Goal: Transaction & Acquisition: Download file/media

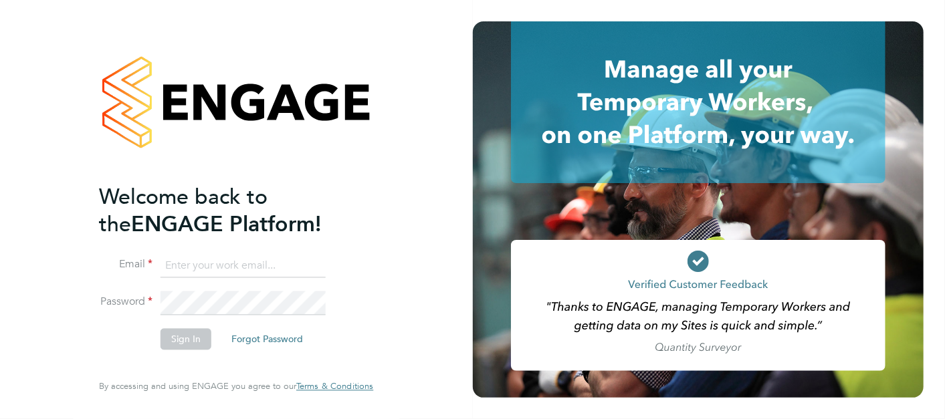
type input "[PERSON_NAME][EMAIL_ADDRESS][DOMAIN_NAME]"
click at [175, 336] on button "Sign In" at bounding box center [185, 338] width 51 height 21
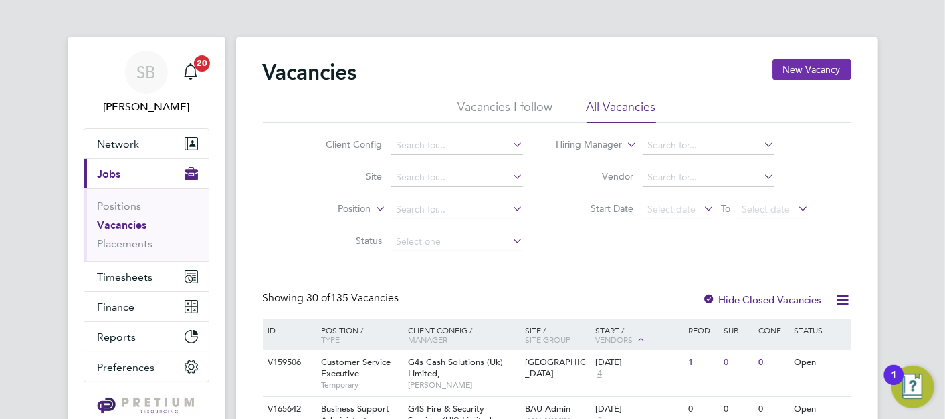
click at [820, 72] on button "New Vacancy" at bounding box center [811, 69] width 79 height 21
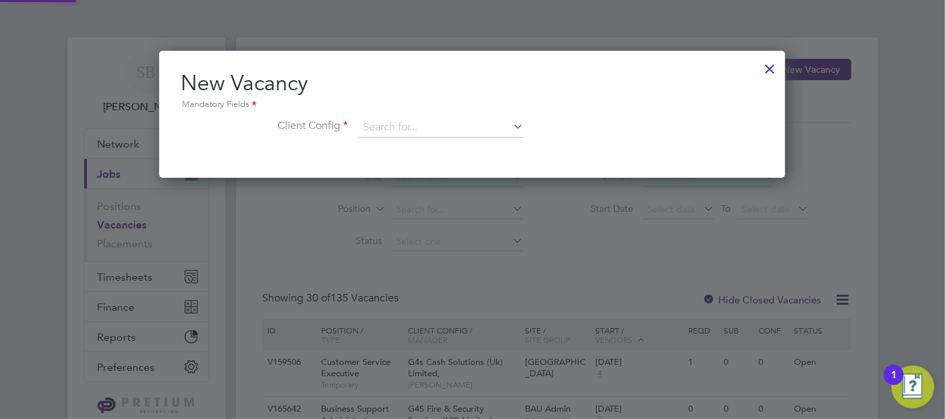
scroll to position [126, 627]
click at [405, 128] on input at bounding box center [440, 128] width 165 height 20
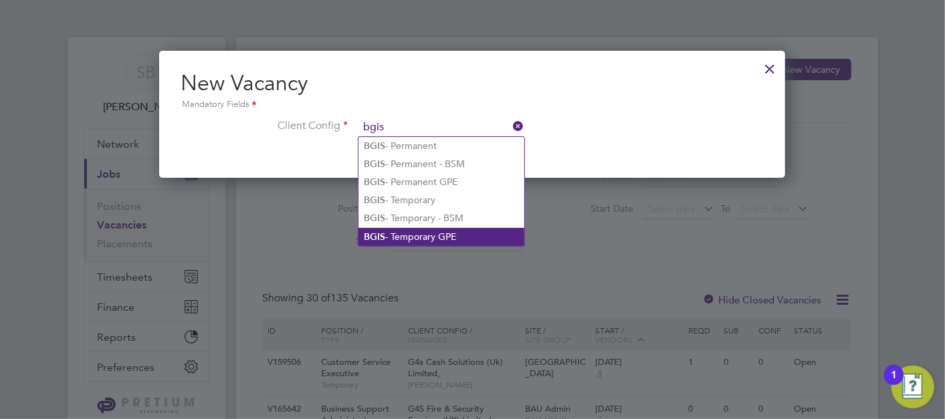
click at [432, 231] on li "BGIS - Temporary GPE" at bounding box center [441, 237] width 166 height 18
type input "BGIS - Temporary GPE"
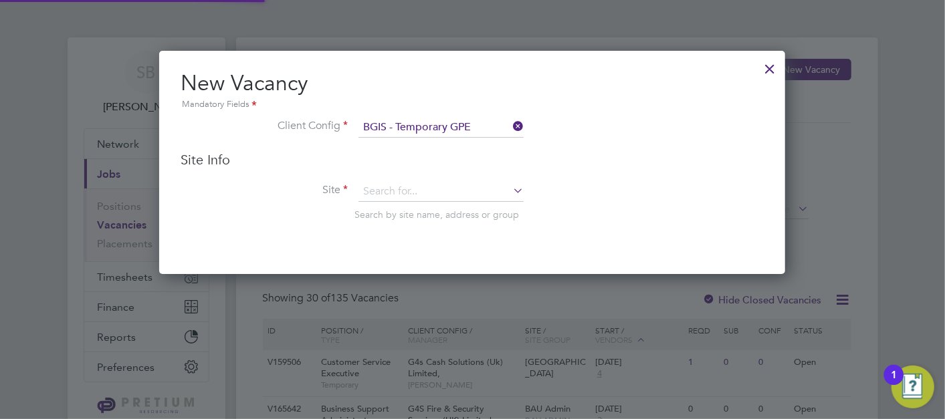
scroll to position [223, 627]
click at [422, 195] on input at bounding box center [440, 192] width 165 height 20
type input "140"
click at [417, 177] on div "Site Info Site 140 Search by site name, address or group" at bounding box center [472, 199] width 583 height 96
click at [409, 195] on input at bounding box center [440, 192] width 165 height 20
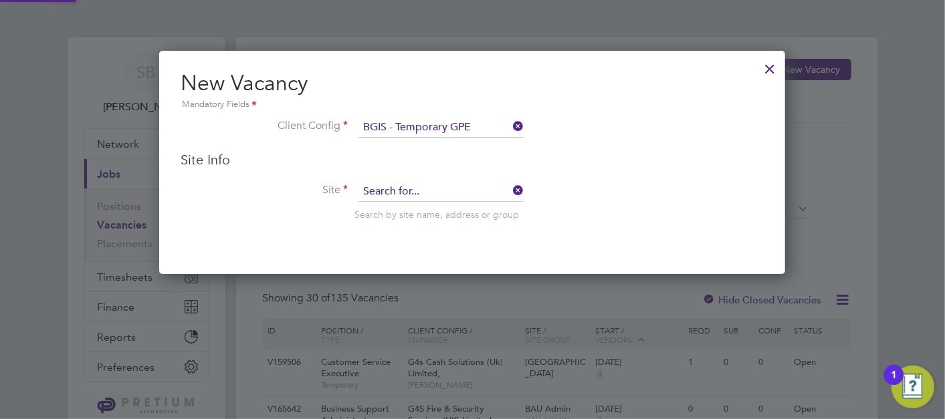
click at [409, 195] on input at bounding box center [440, 192] width 165 height 20
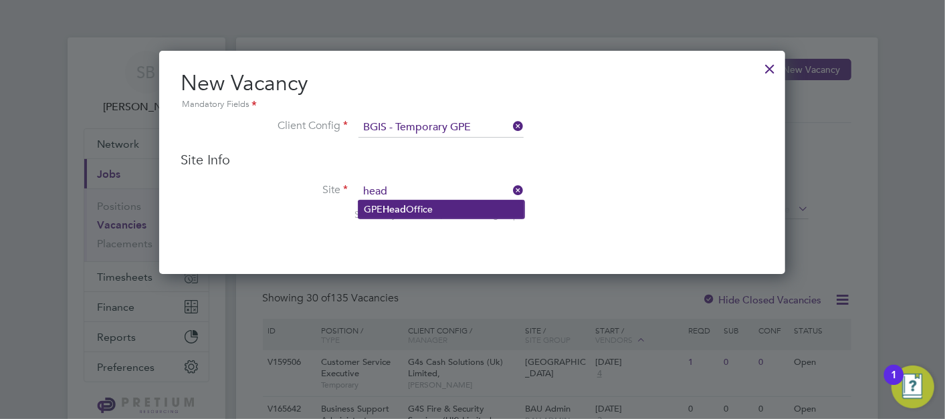
click at [456, 208] on li "GPE Head Office" at bounding box center [441, 210] width 166 height 18
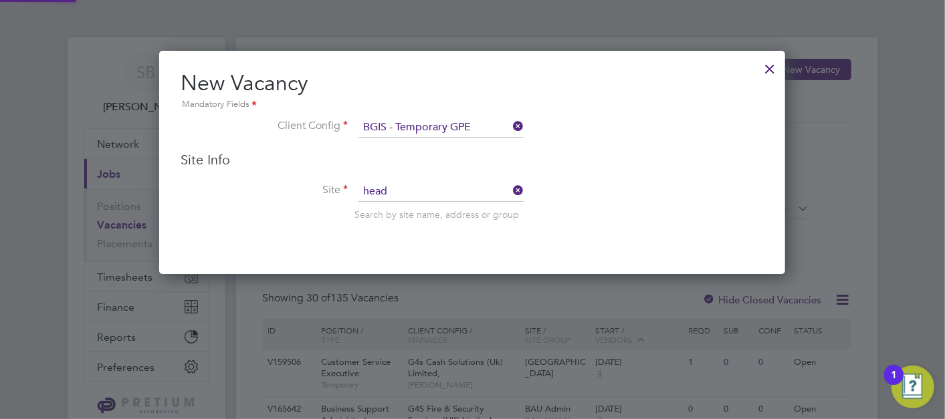
type input "GPE Head Office"
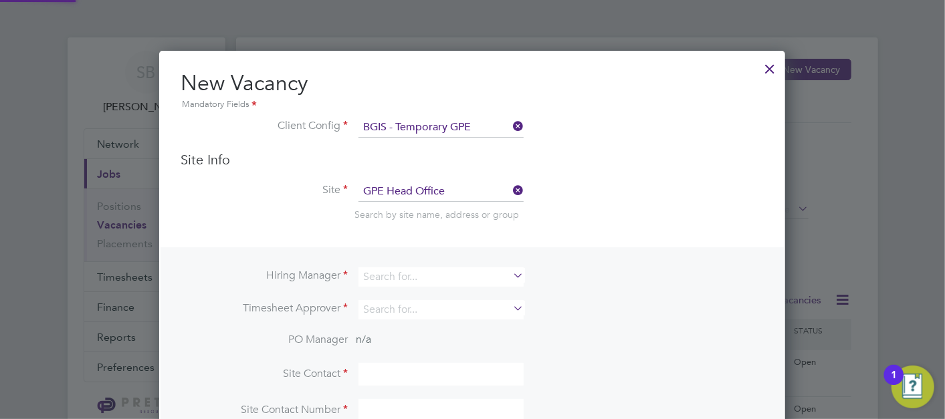
scroll to position [493, 627]
click at [403, 279] on input at bounding box center [440, 276] width 165 height 19
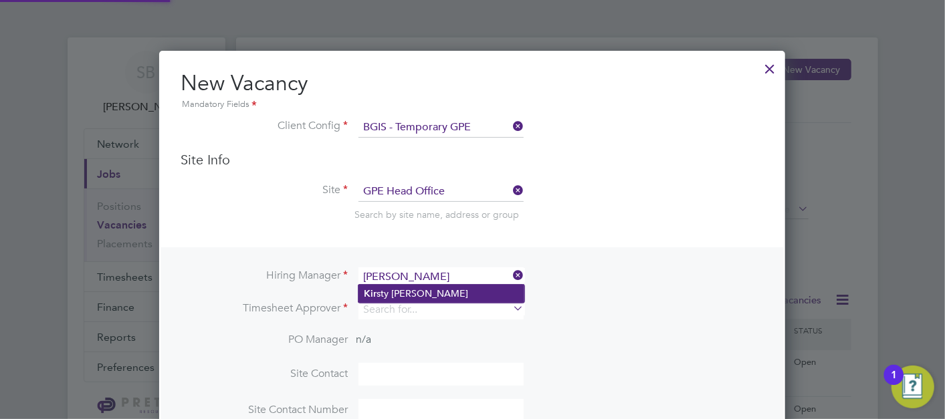
type input "Kirsty Roberts"
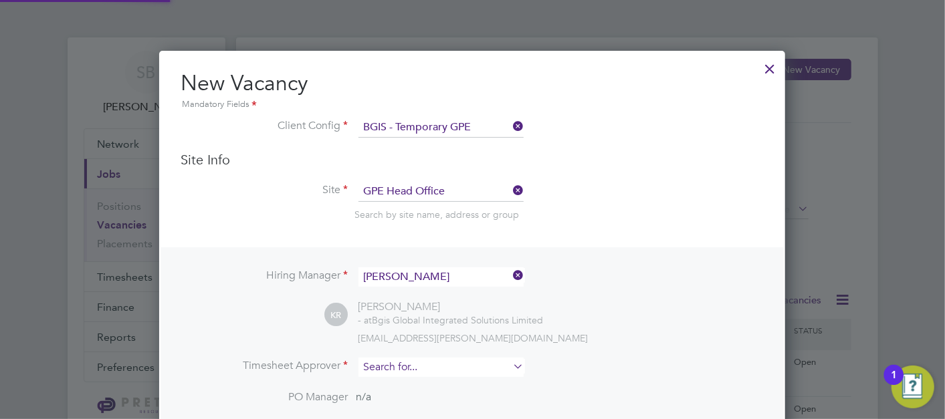
scroll to position [552, 627]
click at [407, 359] on input at bounding box center [440, 367] width 165 height 19
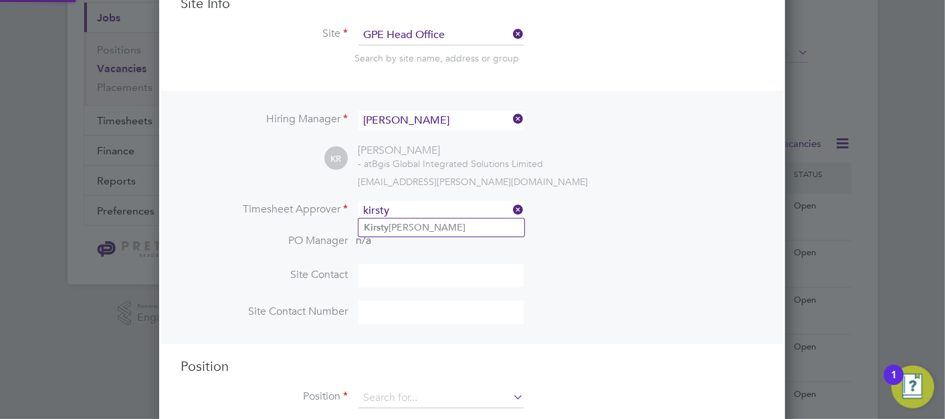
scroll to position [223, 0]
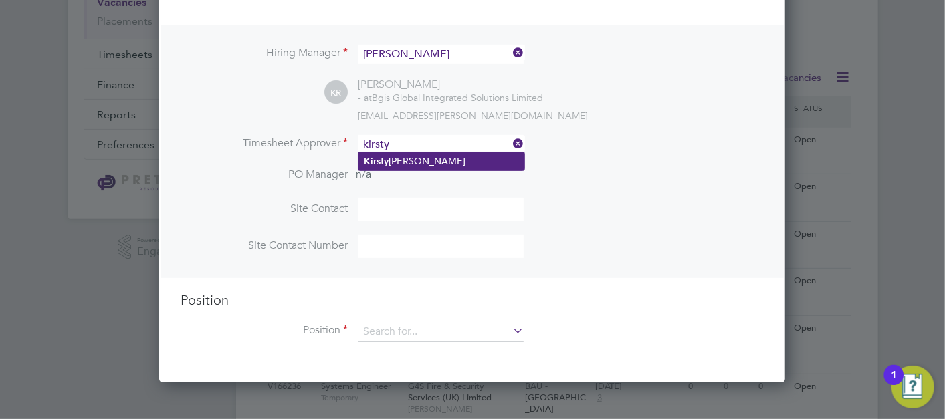
click at [449, 164] on li "Kirsty Roberts" at bounding box center [441, 161] width 166 height 18
type input "Kirsty Roberts"
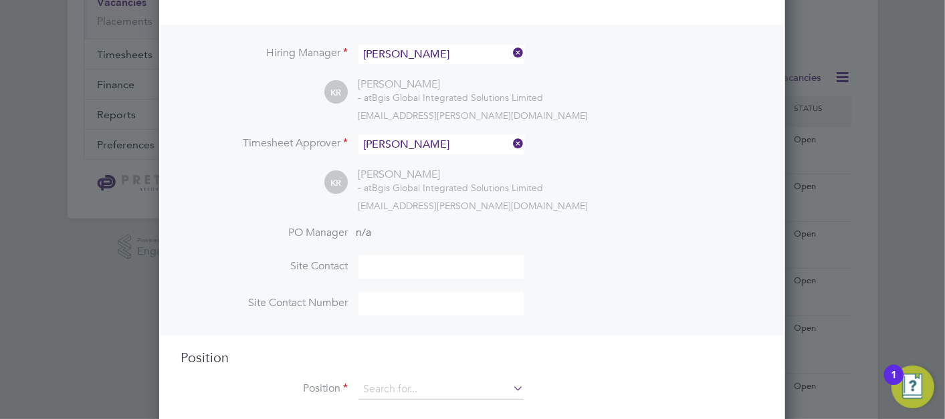
scroll to position [610, 627]
click at [455, 387] on input at bounding box center [440, 390] width 165 height 20
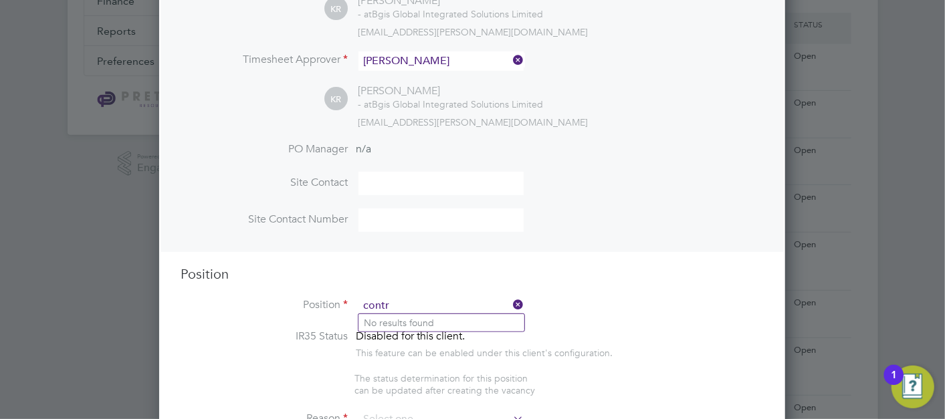
scroll to position [223, 0]
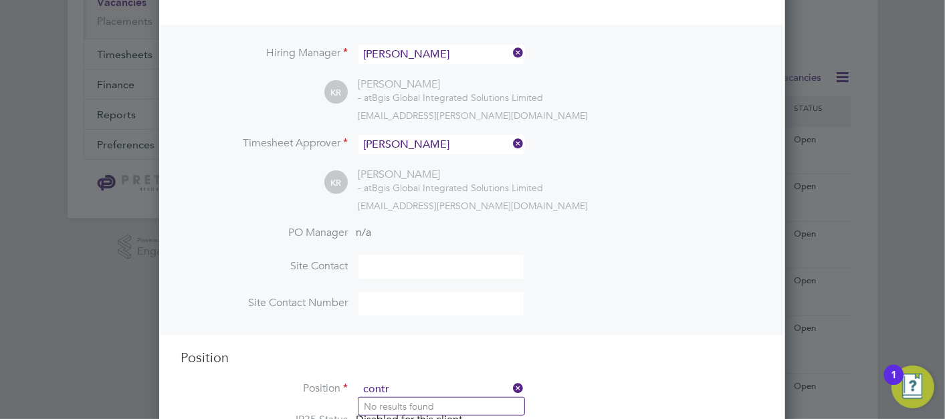
type input "contr"
click at [634, 168] on div "KR Kirsty Roberts - at Bgis Global Integrated Solutions Limited kirsty.roberts@…" at bounding box center [543, 190] width 439 height 44
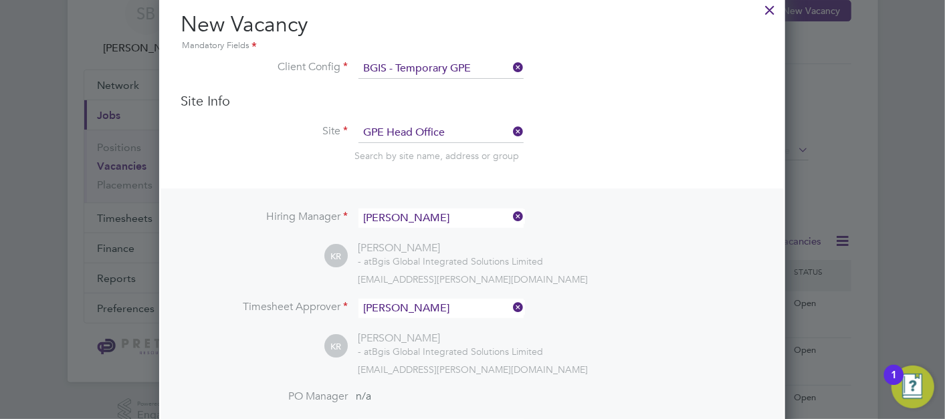
scroll to position [0, 0]
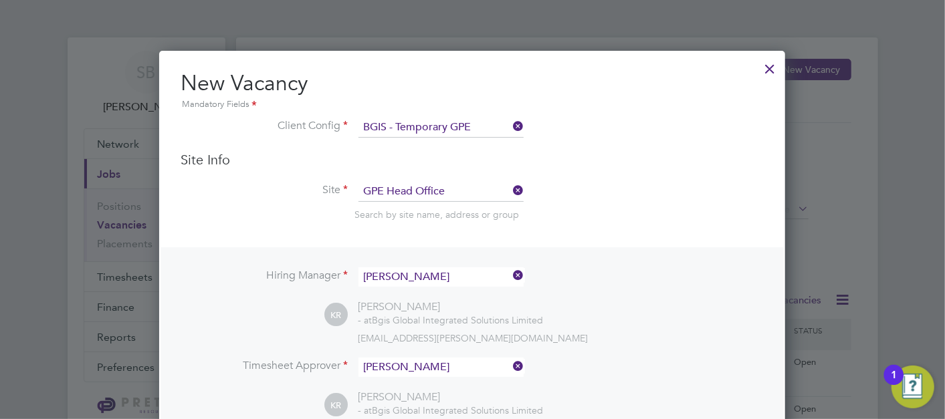
click at [764, 72] on div at bounding box center [770, 65] width 24 height 24
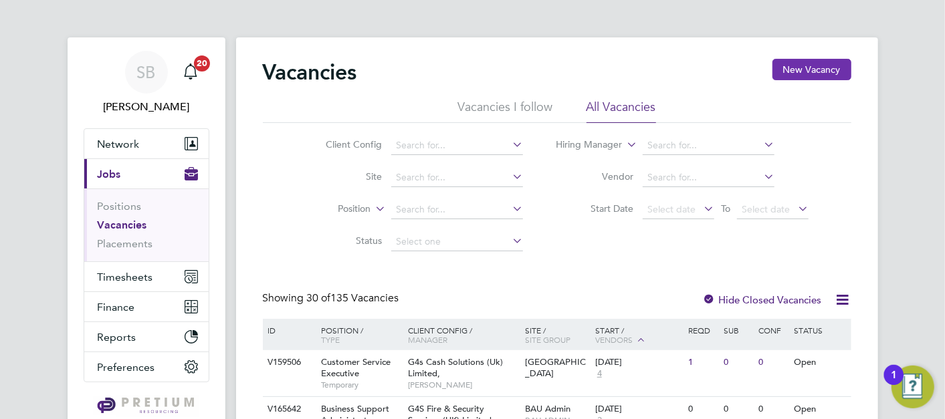
click at [790, 72] on button "New Vacancy" at bounding box center [811, 69] width 79 height 21
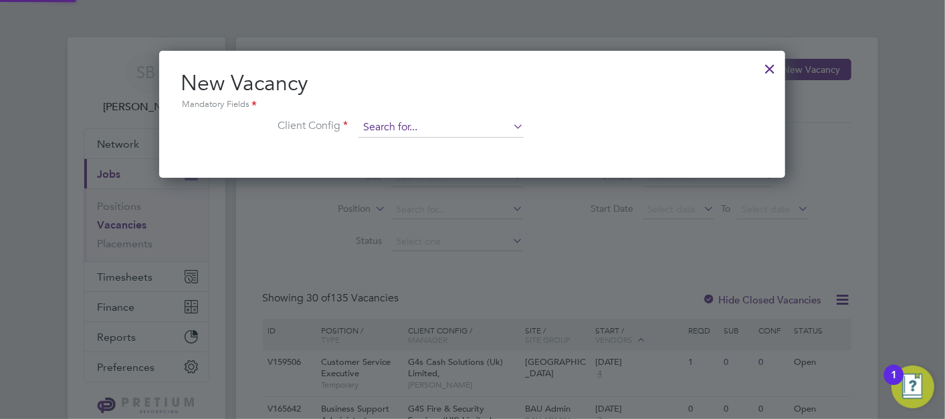
scroll to position [126, 627]
click at [439, 126] on input at bounding box center [440, 128] width 165 height 20
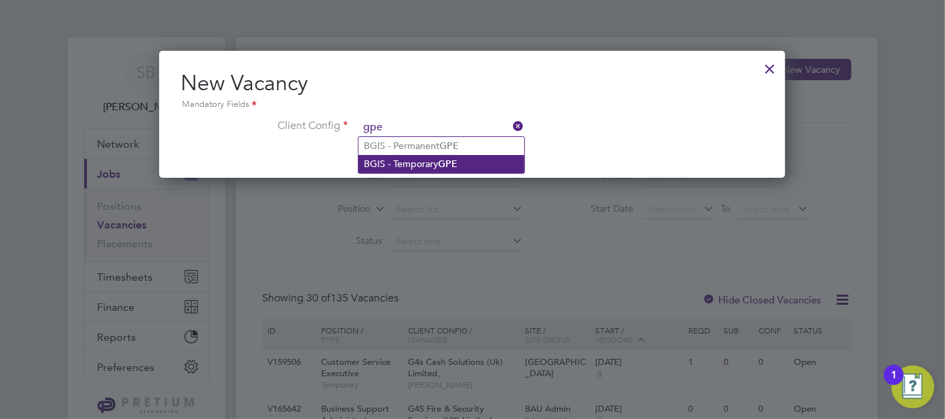
click at [430, 159] on li "BGIS - Temporary GPE" at bounding box center [441, 164] width 166 height 18
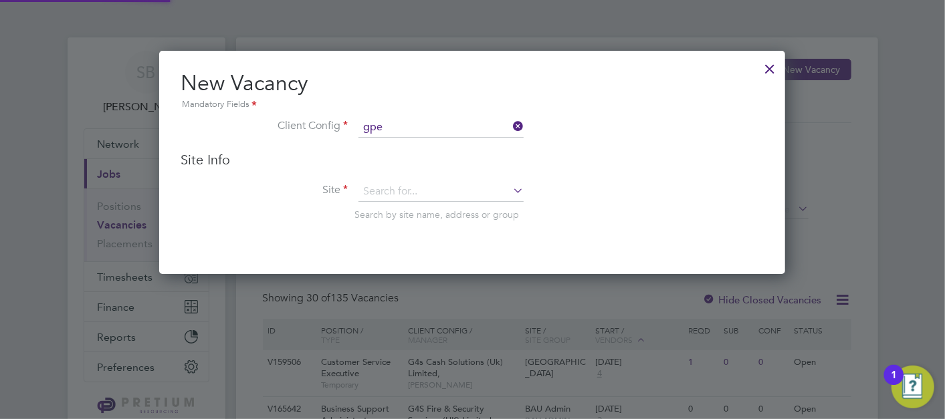
type input "BGIS - Temporary GPE"
click at [416, 213] on li "GPE Head Office" at bounding box center [441, 210] width 166 height 18
type input "GPE Head Office"
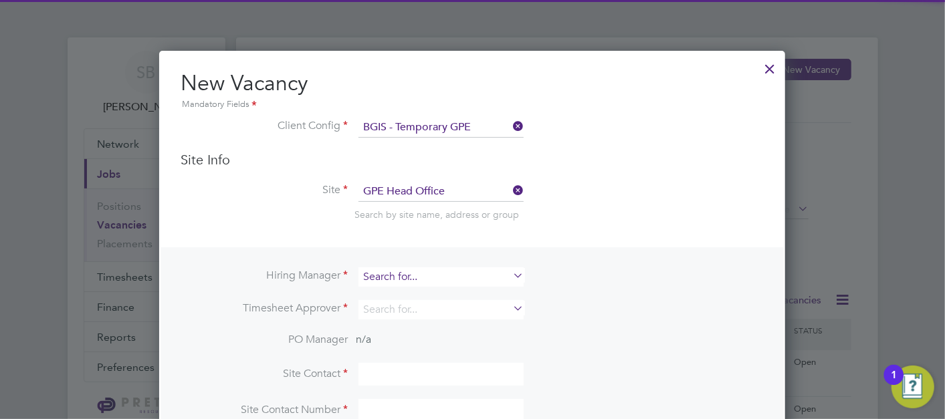
scroll to position [493, 627]
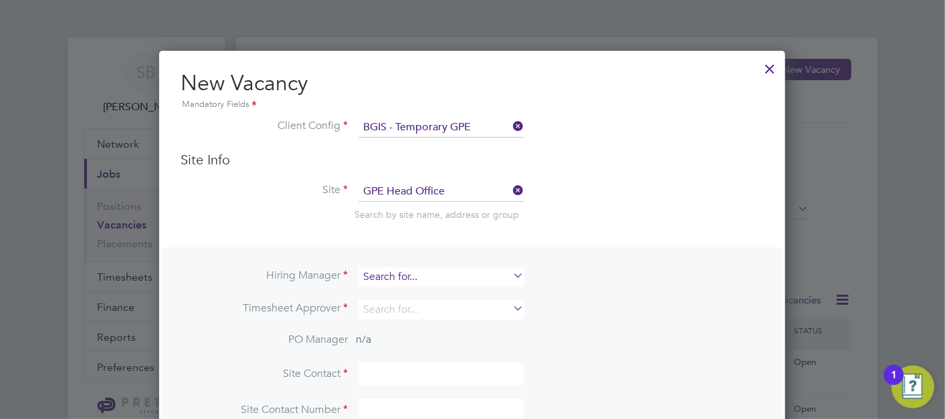
click at [412, 271] on input at bounding box center [440, 276] width 165 height 19
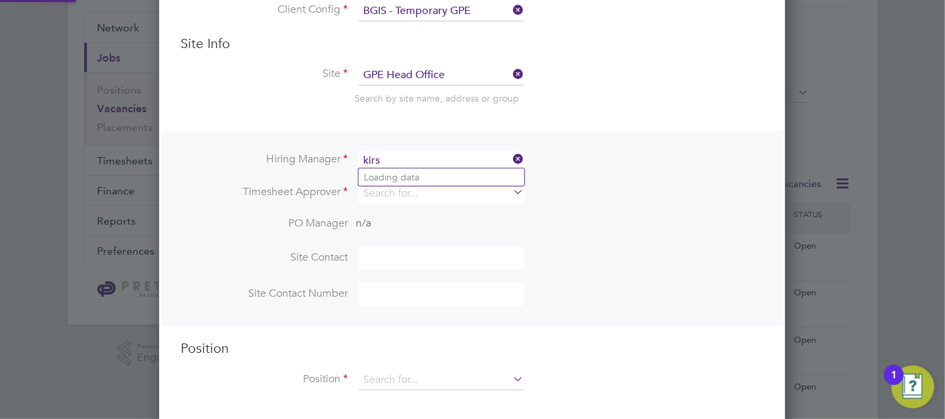
scroll to position [223, 0]
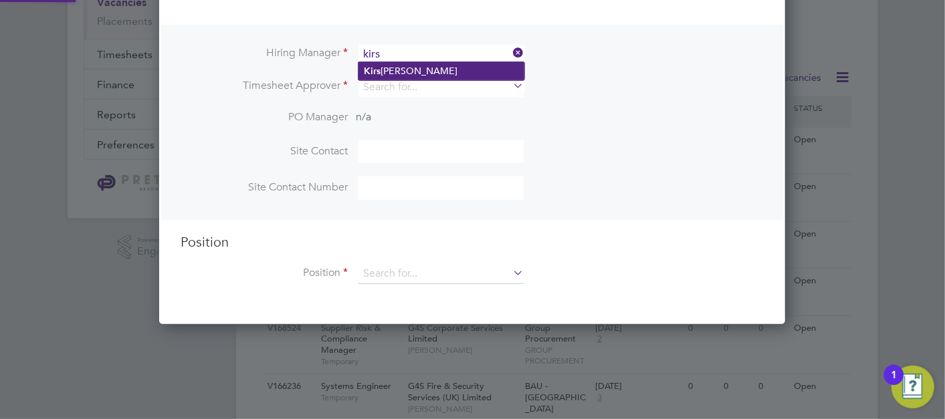
click at [401, 70] on li "Kirs ty Roberts" at bounding box center [441, 71] width 166 height 18
type input "Kirsty Roberts"
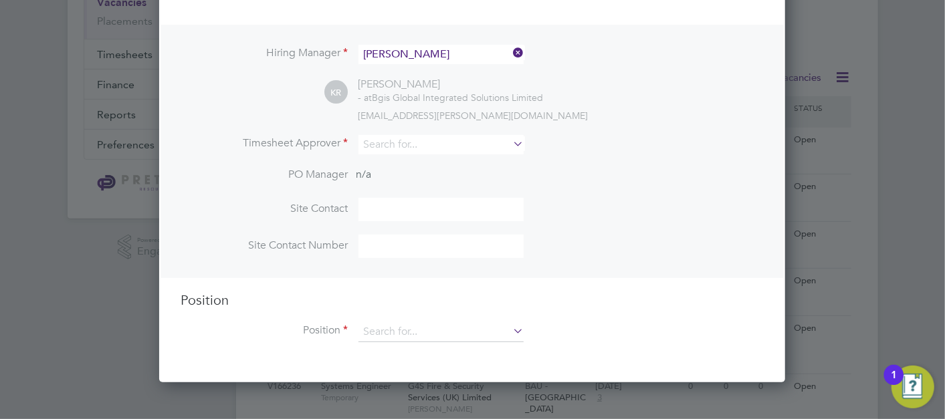
scroll to position [552, 627]
click at [391, 137] on input at bounding box center [440, 144] width 165 height 19
click at [389, 164] on li "Kirst y Roberts" at bounding box center [444, 161] width 173 height 18
type input "Kirsty Roberts"
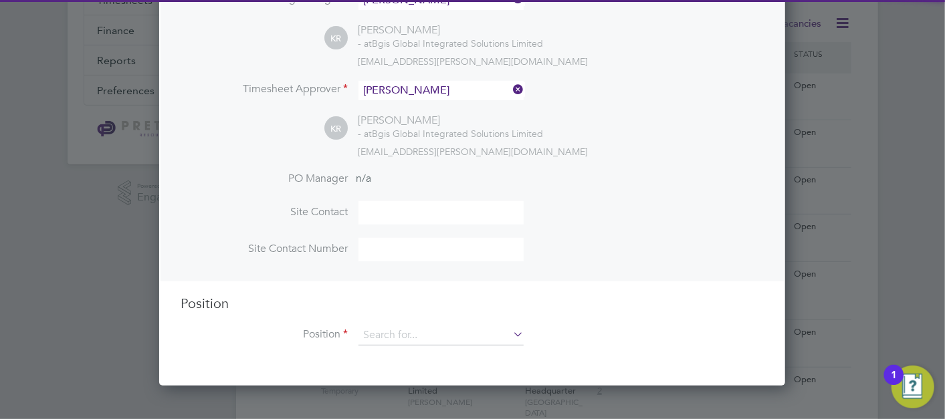
scroll to position [445, 0]
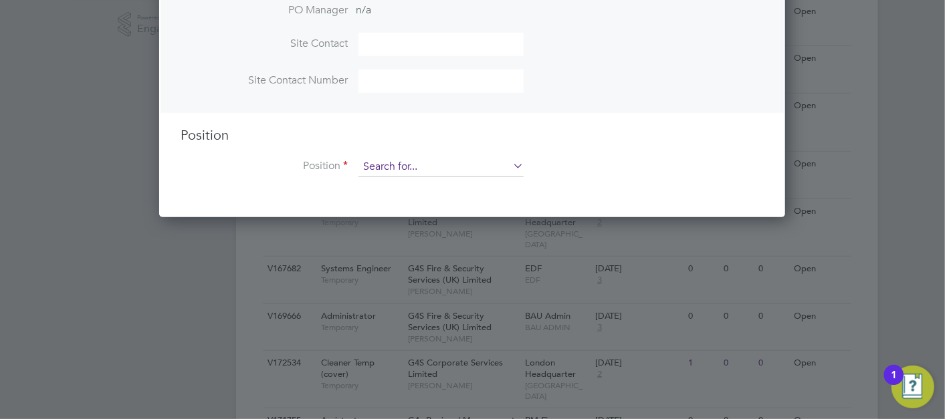
click at [388, 157] on input at bounding box center [440, 167] width 165 height 20
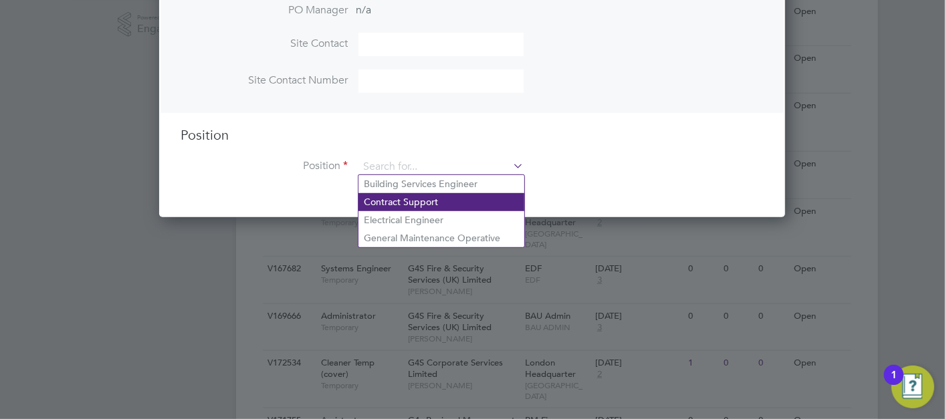
click at [424, 207] on li "Contract Support" at bounding box center [441, 202] width 166 height 18
type input "Contract Support"
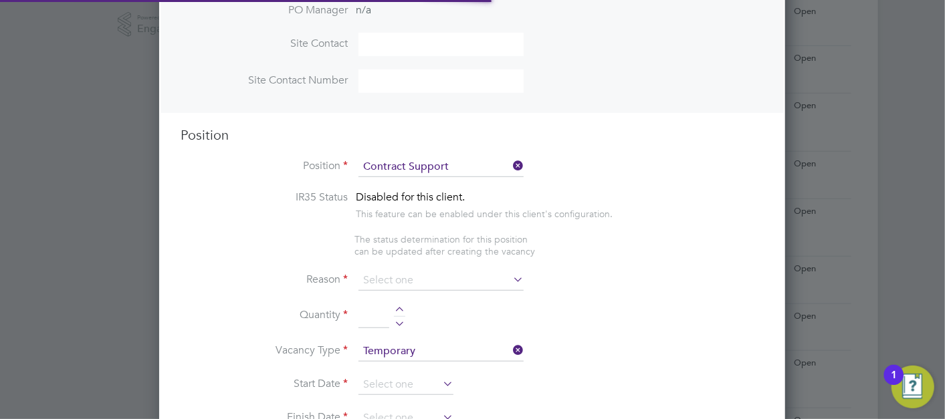
scroll to position [0, 6]
type textarea "Providing leadership, management, and development of the contract, ensuring fin…"
click at [403, 271] on input at bounding box center [440, 281] width 165 height 20
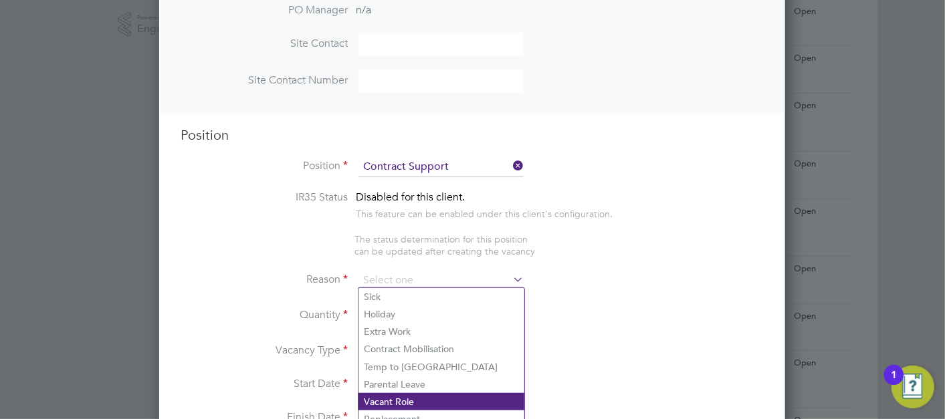
click at [391, 394] on li "Vacant Role" at bounding box center [441, 401] width 166 height 17
type input "Vacant Role"
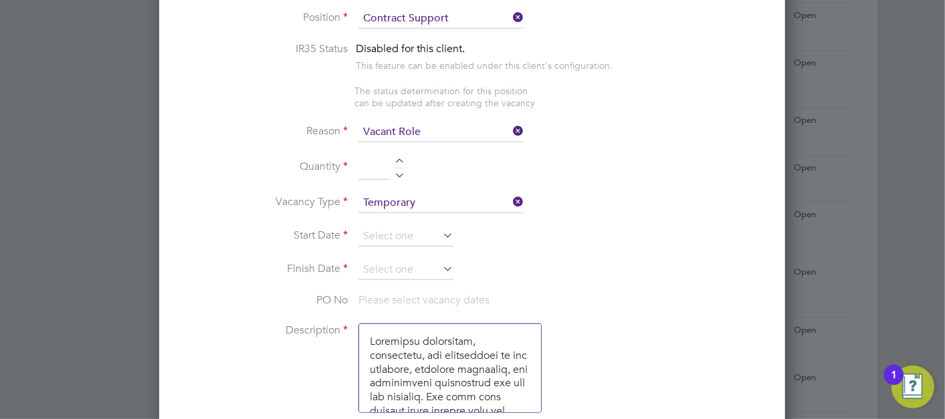
drag, startPoint x: 368, startPoint y: 168, endPoint x: 429, endPoint y: 189, distance: 64.9
click at [368, 168] on input at bounding box center [373, 168] width 31 height 24
type input "1"
click at [413, 227] on input at bounding box center [405, 237] width 95 height 20
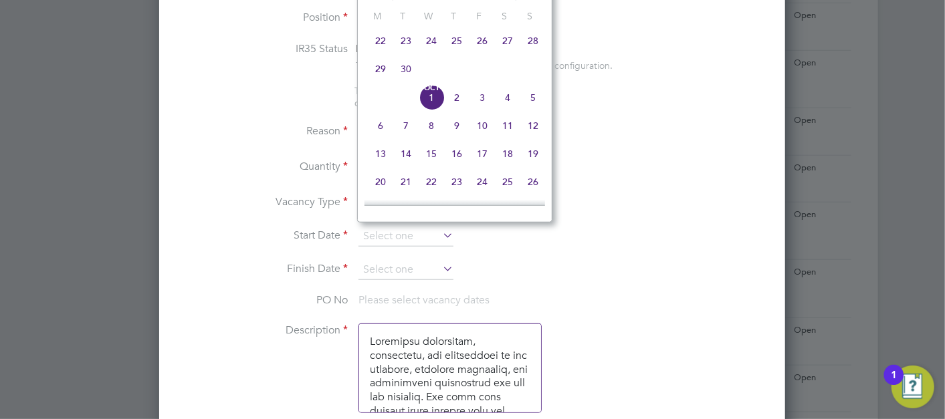
click at [475, 101] on span "3" at bounding box center [481, 97] width 25 height 25
type input "03 Oct 2025"
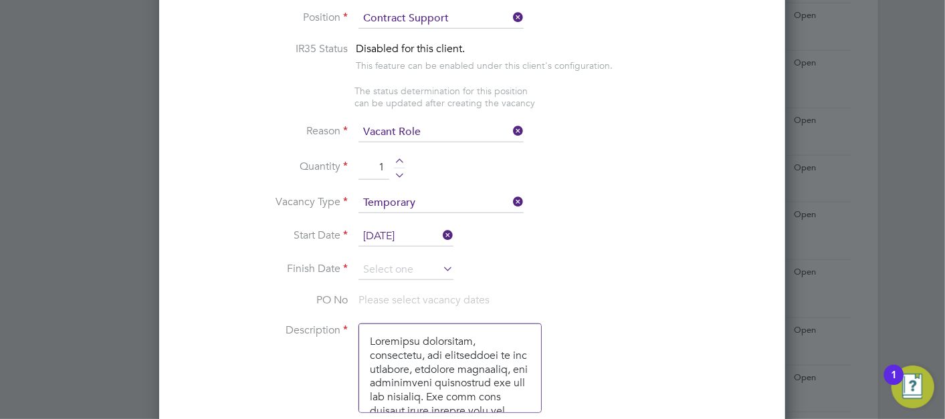
click at [420, 254] on li "Start Date 03 Oct 2025" at bounding box center [472, 243] width 583 height 33
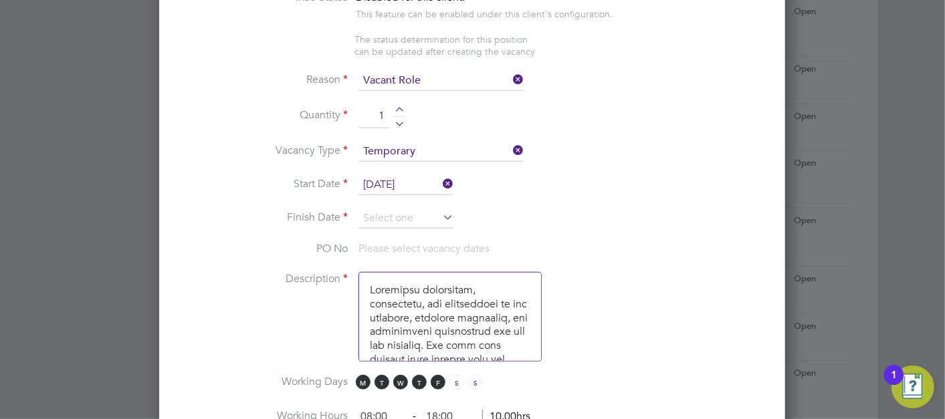
scroll to position [669, 0]
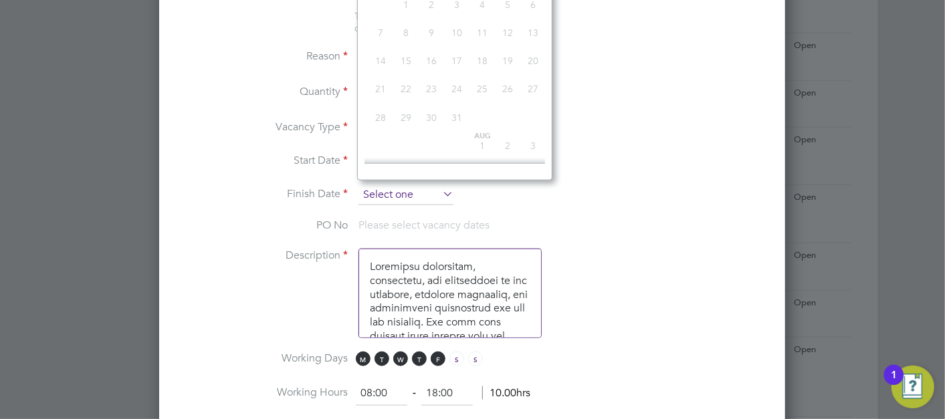
click at [423, 187] on input at bounding box center [405, 195] width 95 height 20
click at [483, 88] on span "10" at bounding box center [481, 83] width 25 height 25
type input "10 Oct 2025"
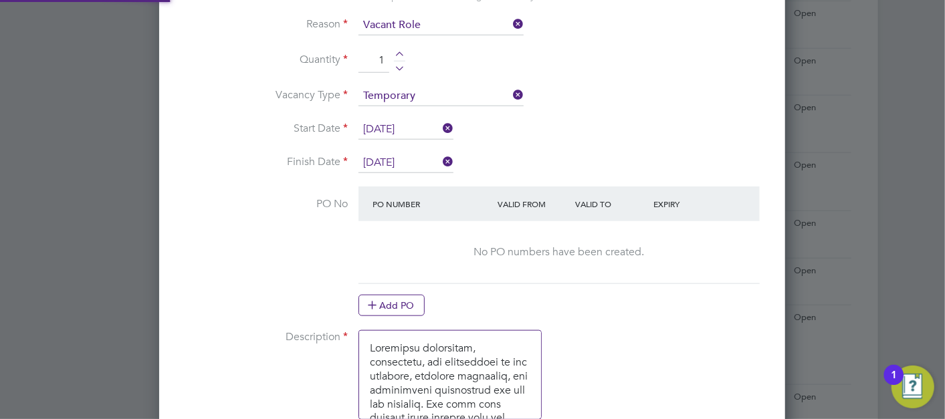
scroll to position [1040, 0]
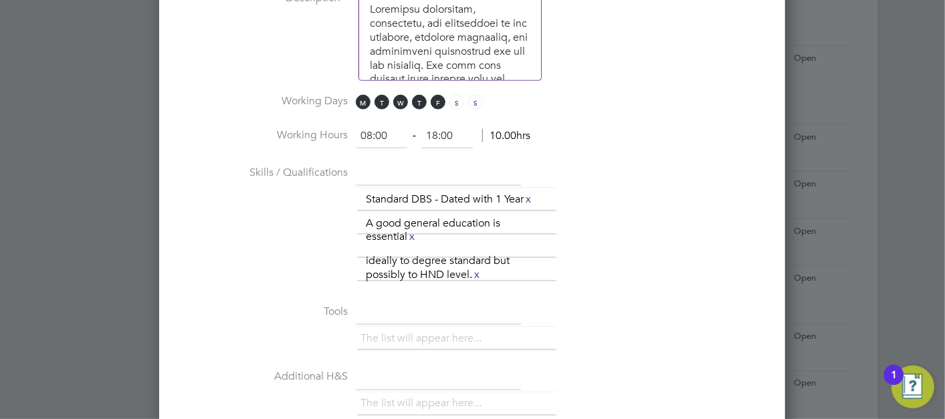
drag, startPoint x: 461, startPoint y: 124, endPoint x: 380, endPoint y: 123, distance: 80.9
click at [381, 129] on ng-form "08:00 ‐ 18:00 10.00hrs" at bounding box center [443, 135] width 175 height 13
type input "17:00"
click at [691, 107] on li "Working Days M T W T F S S" at bounding box center [472, 109] width 583 height 30
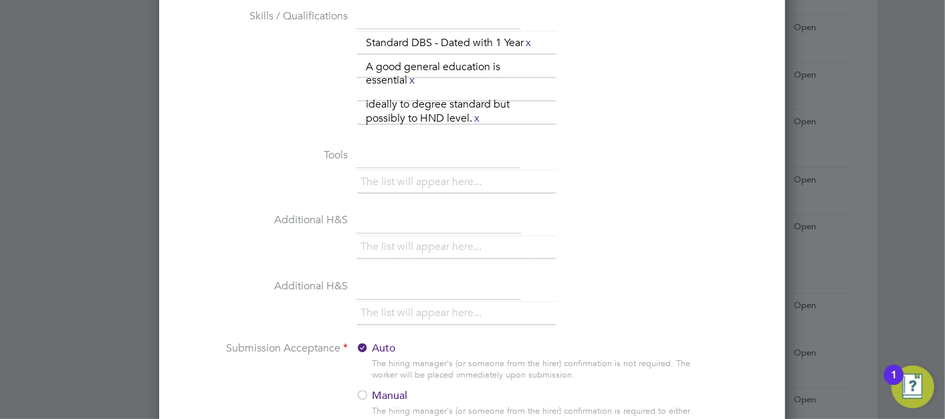
scroll to position [1412, 0]
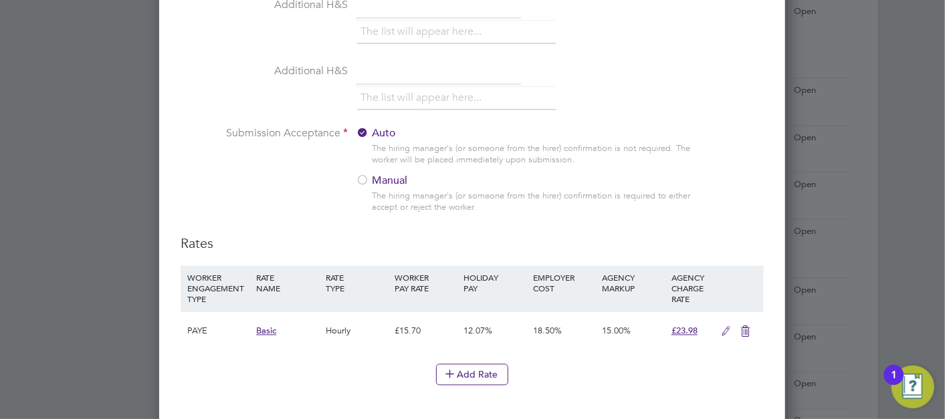
click at [378, 179] on label "Manual" at bounding box center [439, 182] width 167 height 14
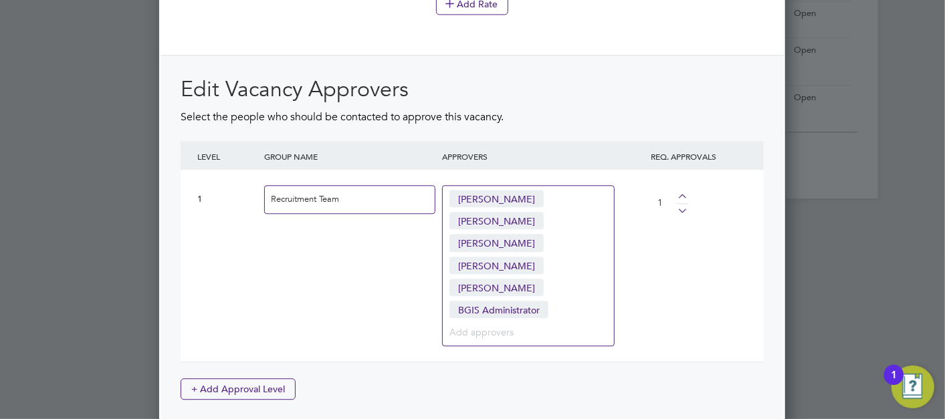
scroll to position [1874, 0]
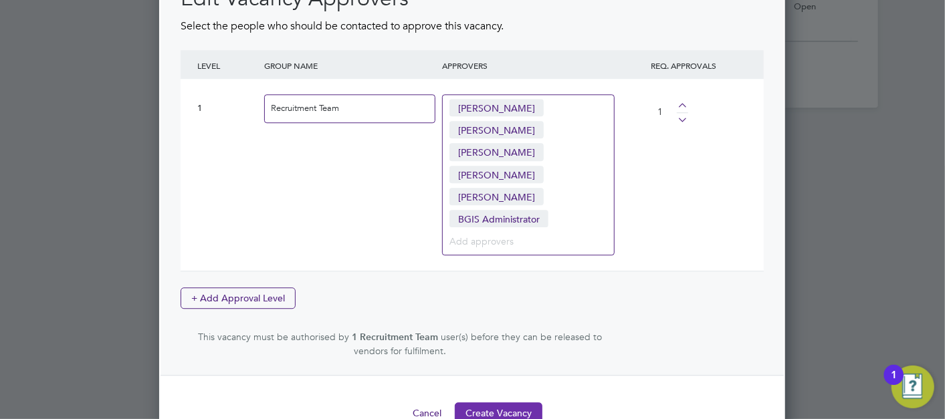
click at [510, 403] on button "Create Vacancy" at bounding box center [499, 413] width 88 height 21
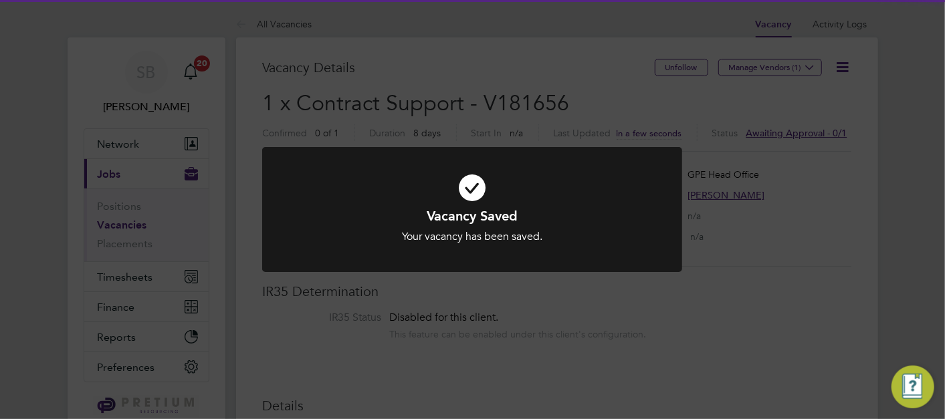
click at [654, 114] on div "Vacancy Saved Your vacancy has been saved. Cancel Okay" at bounding box center [472, 209] width 945 height 419
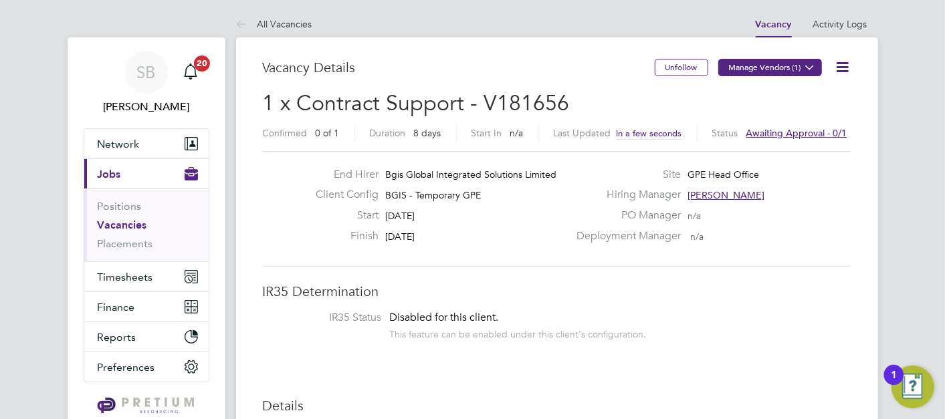
click at [792, 64] on button "Manage Vendors (1)" at bounding box center [770, 67] width 104 height 17
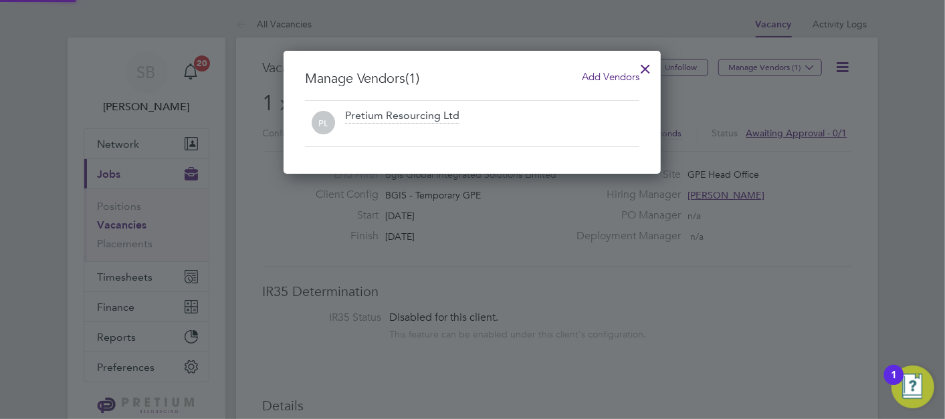
click at [604, 74] on span "Add Vendors" at bounding box center [611, 76] width 58 height 13
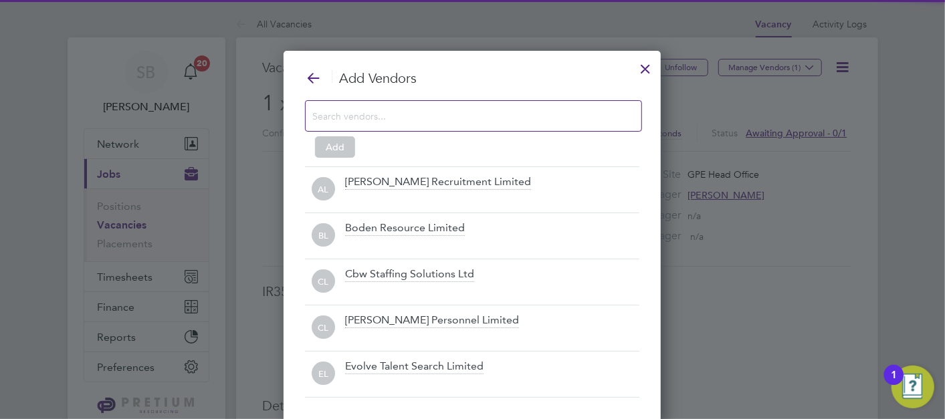
click at [439, 102] on div at bounding box center [473, 115] width 337 height 31
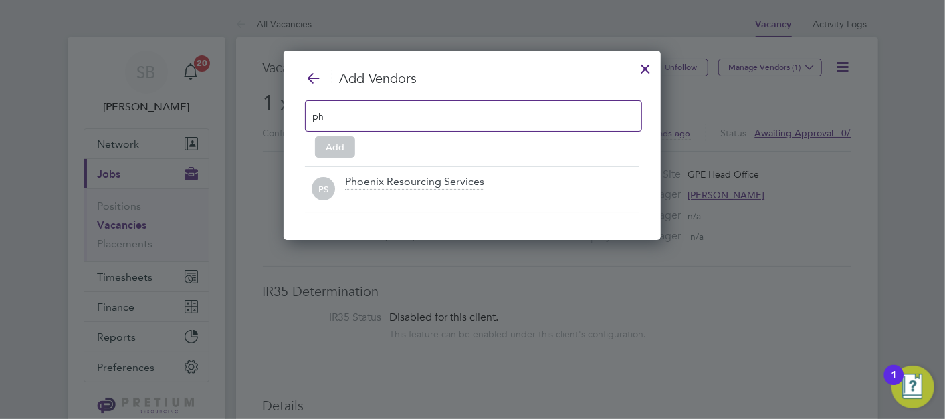
type input "ph"
click at [401, 235] on div "Add Vendors ph Add PS Phoenix Resourcing Services" at bounding box center [472, 145] width 377 height 189
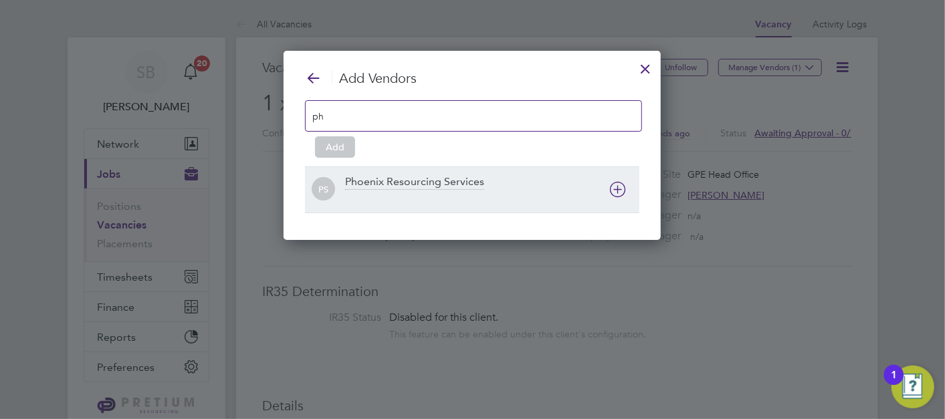
click at [396, 187] on div "Phoenix Resourcing Services" at bounding box center [414, 182] width 139 height 15
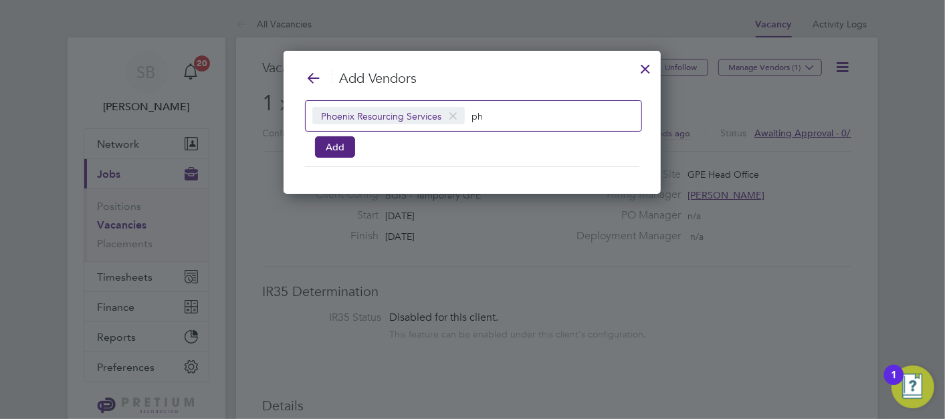
click at [516, 104] on div "Phoenix Resourcing Services ph" at bounding box center [473, 115] width 337 height 31
click at [516, 105] on div "Phoenix Resourcing Services ph" at bounding box center [473, 115] width 337 height 31
type input "p"
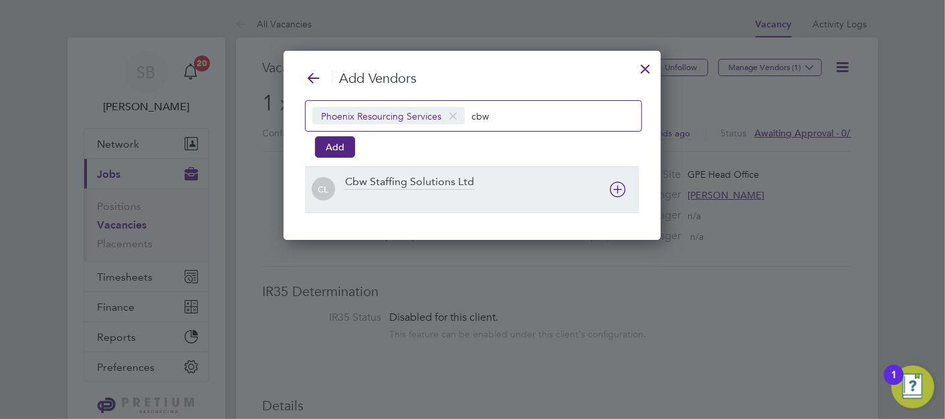
type input "cbw"
click at [540, 180] on div "Cbw Staffing Solutions Ltd" at bounding box center [492, 189] width 294 height 29
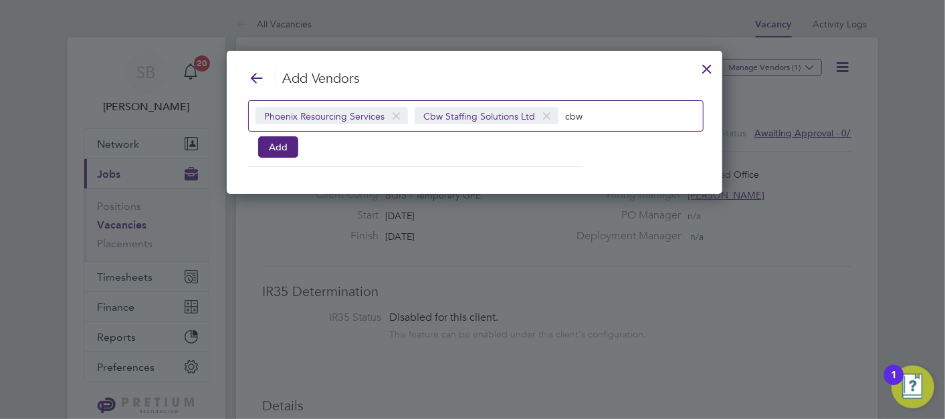
click at [588, 112] on input "cbw" at bounding box center [607, 115] width 84 height 17
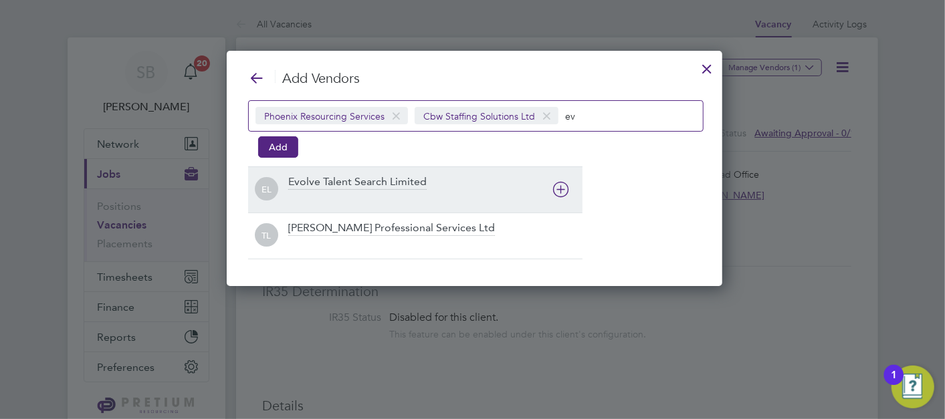
type input "ev"
click at [340, 175] on div "Evolve Talent Search Limited" at bounding box center [357, 182] width 138 height 15
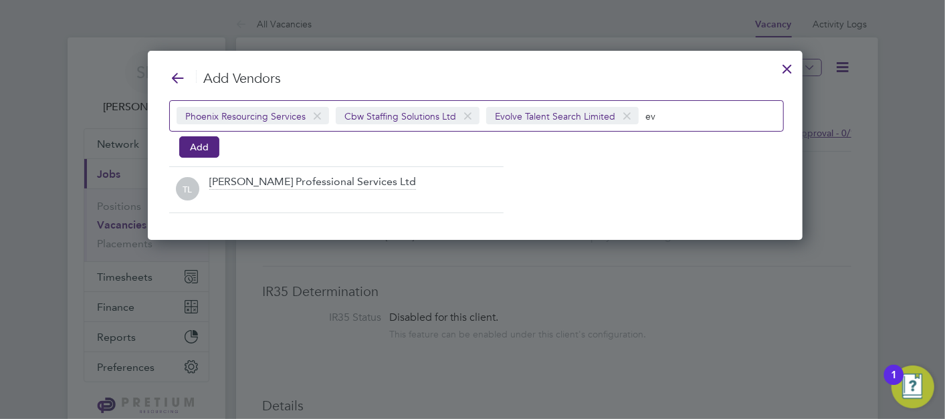
click at [708, 118] on input "ev" at bounding box center [687, 115] width 84 height 17
click at [667, 101] on div "Phoenix Resourcing Services Cbw Staffing Solutions Ltd Evolve Talent Search Lim…" at bounding box center [476, 115] width 615 height 31
click at [667, 108] on input "ev" at bounding box center [687, 115] width 84 height 17
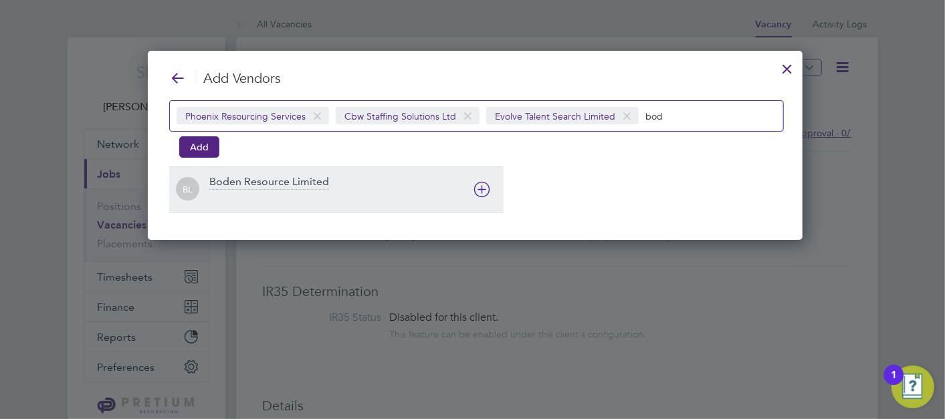
type input "bod"
click at [229, 189] on div "Boden Resource Limited" at bounding box center [356, 189] width 294 height 29
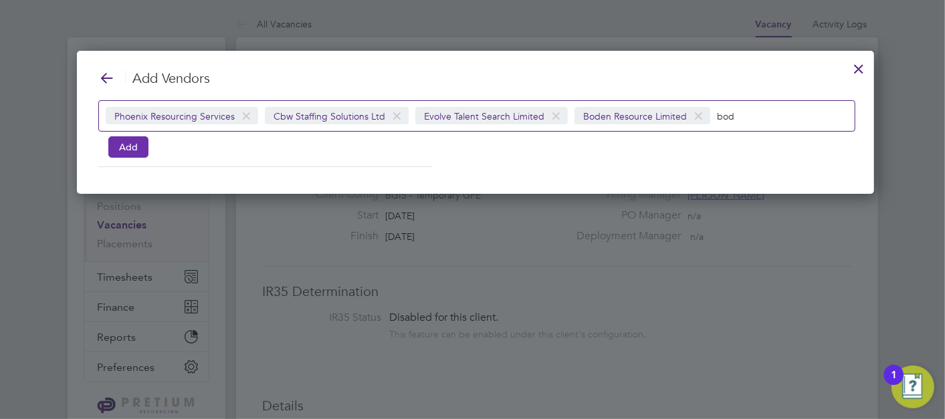
click at [140, 146] on button "Add" at bounding box center [128, 146] width 40 height 21
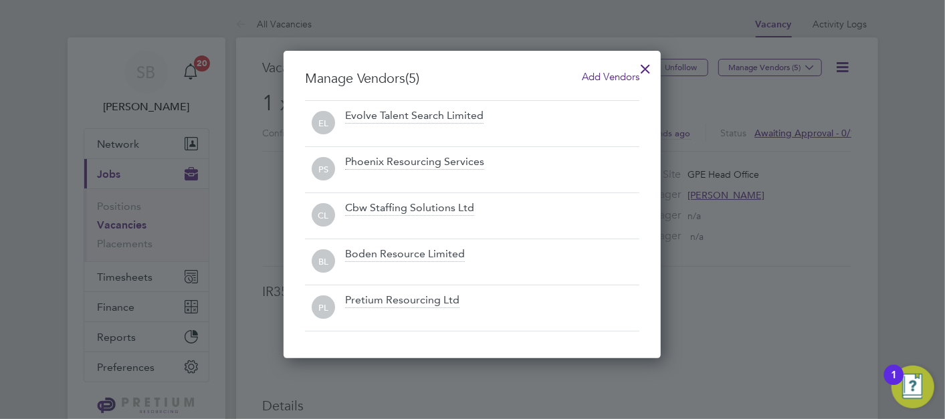
drag, startPoint x: 633, startPoint y: 66, endPoint x: 641, endPoint y: 66, distance: 8.7
click at [635, 66] on div at bounding box center [645, 65] width 24 height 24
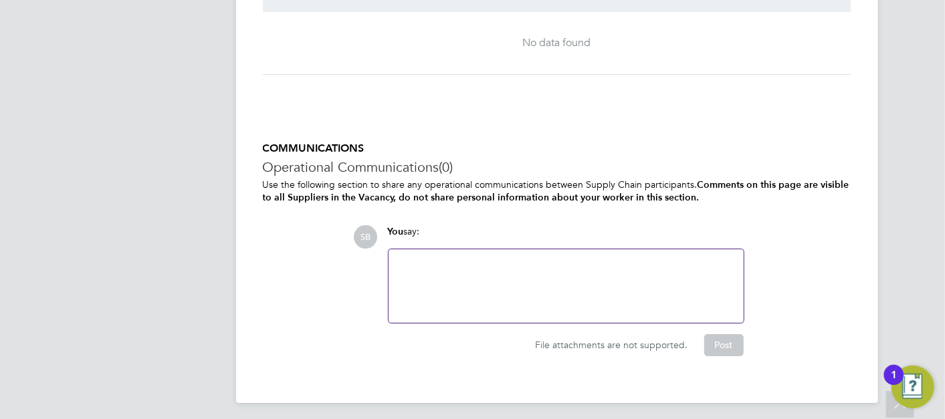
click at [545, 271] on div at bounding box center [566, 286] width 339 height 58
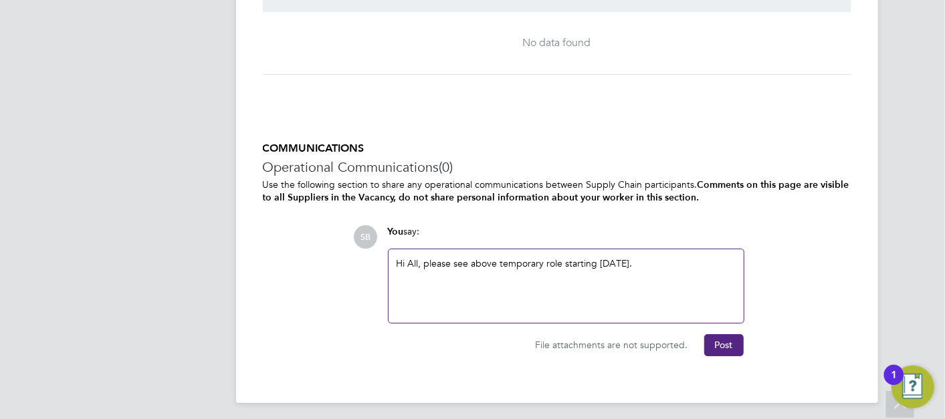
drag, startPoint x: 640, startPoint y: 233, endPoint x: 659, endPoint y: 245, distance: 23.2
click at [640, 233] on div "You say:" at bounding box center [566, 236] width 356 height 23
click at [730, 285] on div "Hi All, please see above temporary role starting Friday." at bounding box center [566, 286] width 339 height 58
click at [649, 296] on div "Hi All, please see above temporary role starting Friday. Main role will be mana…" at bounding box center [566, 286] width 339 height 58
click at [505, 276] on div "Hi All, please see above temporary role starting Friday. Main role will be mana…" at bounding box center [566, 286] width 339 height 58
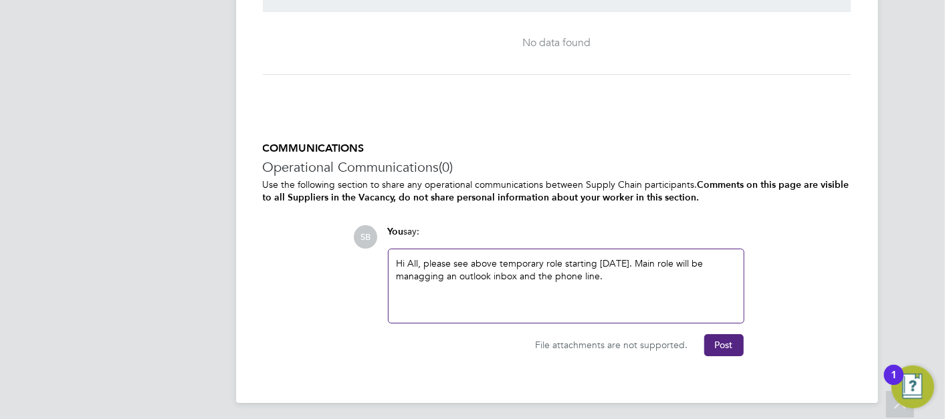
click at [417, 274] on div "Hi All, please see above temporary role starting Friday. Main role will be mana…" at bounding box center [566, 286] width 339 height 58
click at [580, 278] on div "Hi All, please see above temporary role starting Friday. Main role will be mana…" at bounding box center [566, 286] width 339 height 58
click at [633, 269] on div "Hi All, please see above temporary role starting Friday. Main role will be mana…" at bounding box center [566, 286] width 339 height 58
click at [722, 334] on button "Post" at bounding box center [723, 344] width 39 height 21
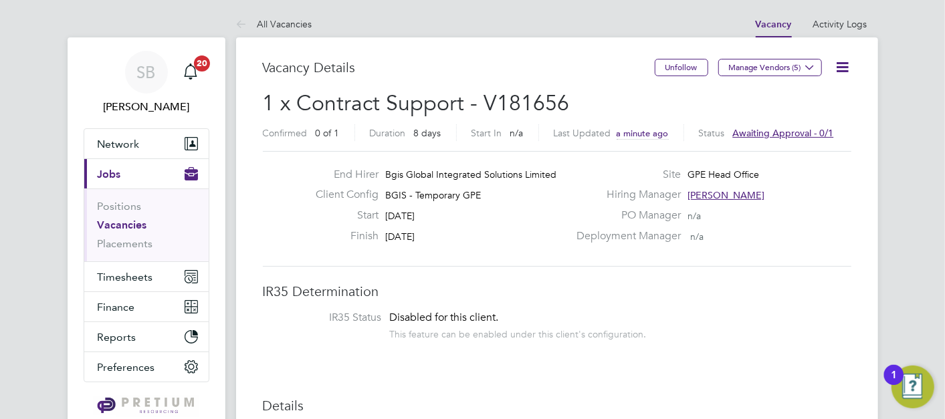
click at [844, 64] on icon at bounding box center [843, 67] width 17 height 17
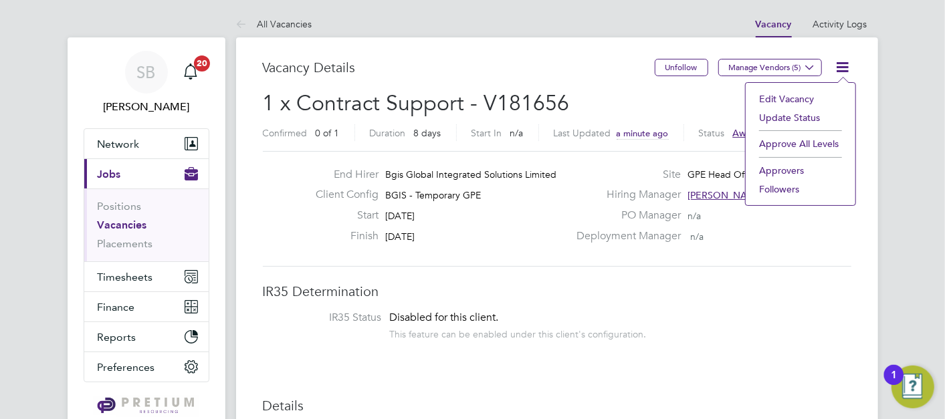
click at [777, 151] on li "Approve All Levels" at bounding box center [800, 143] width 96 height 19
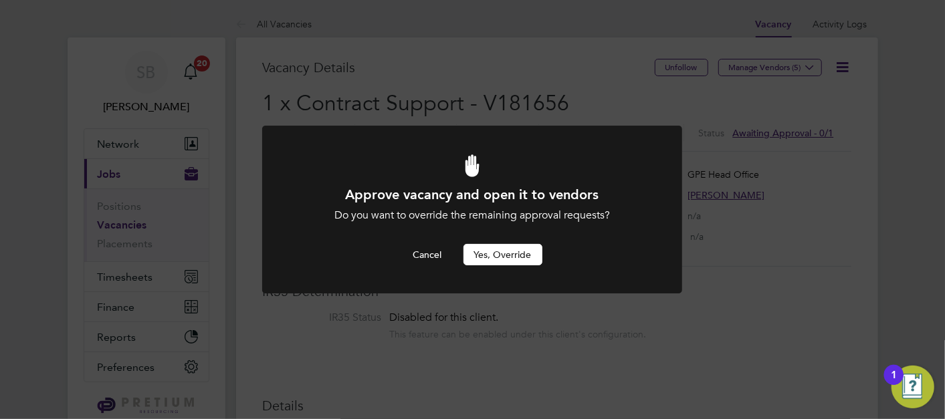
click at [518, 259] on button "Yes, Override" at bounding box center [502, 254] width 79 height 21
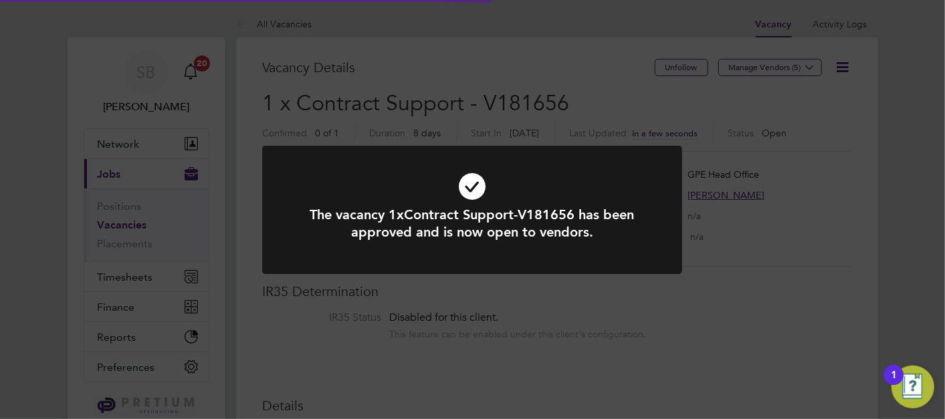
scroll to position [39, 94]
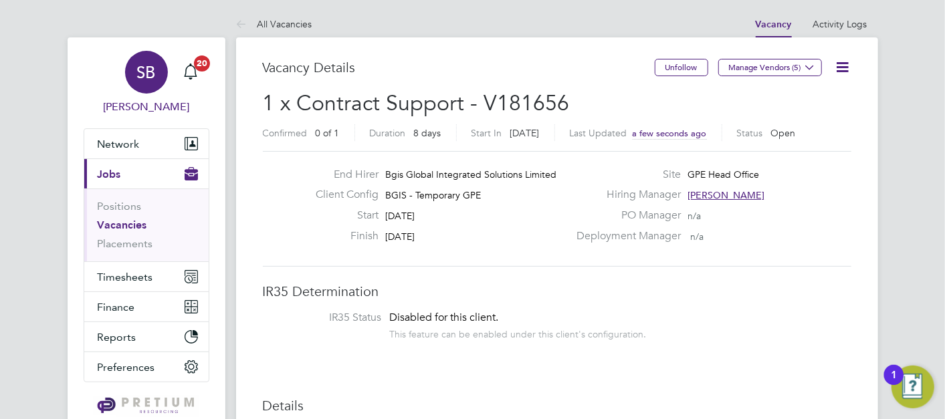
click at [108, 70] on link "SB Sasha Baird" at bounding box center [147, 83] width 126 height 64
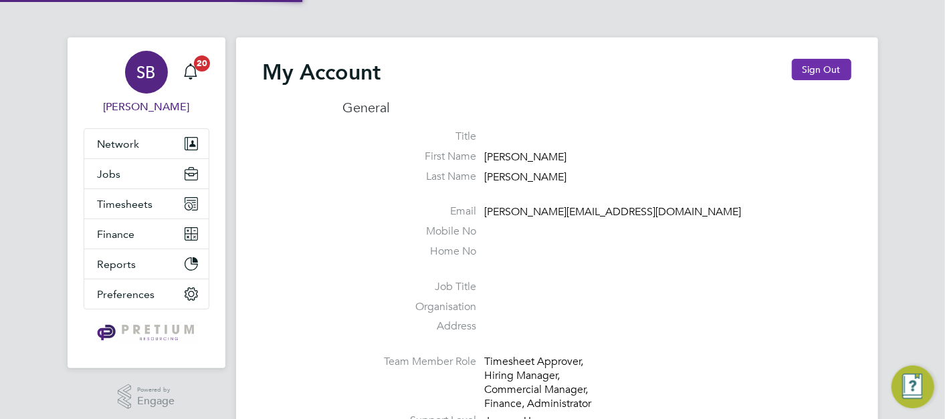
type input "sasha.baird@pretiumresourcing.co.uk"
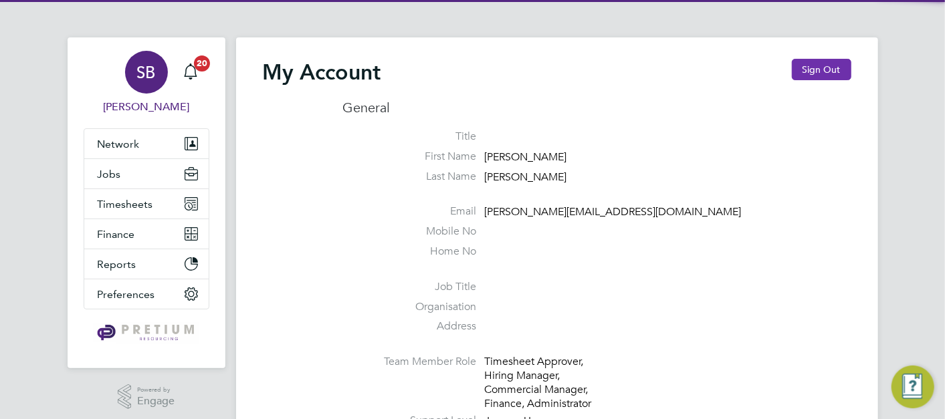
click at [822, 72] on button "Sign Out" at bounding box center [822, 69] width 60 height 21
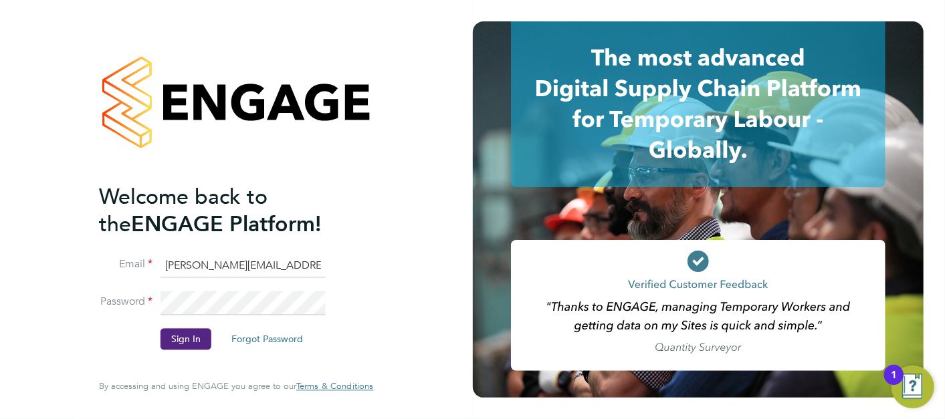
click at [167, 261] on input "sasha.baird@pretiumresourcing.co.uk" at bounding box center [242, 266] width 165 height 24
drag, startPoint x: 221, startPoint y: 262, endPoint x: 0, endPoint y: 196, distance: 230.4
click at [41, 245] on div "Welcome back to the ENGAGE Platform! Email sasha.baird@pretiumresourcing.co.uk …" at bounding box center [236, 209] width 473 height 419
type input "bgis@pretiumresourcing.co.uk"
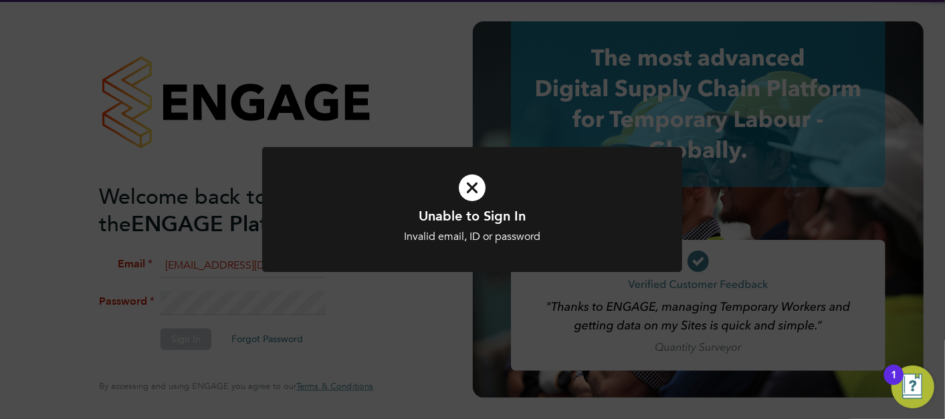
click at [449, 168] on icon at bounding box center [472, 188] width 348 height 52
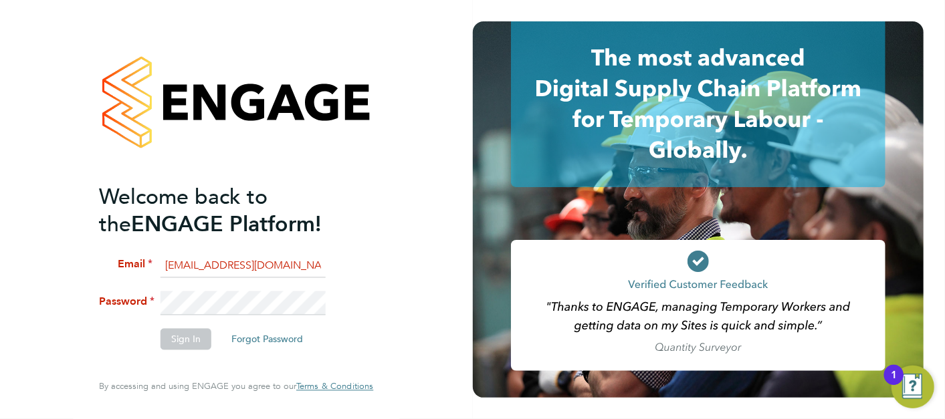
click at [233, 288] on li "Email bgis@pretiumresourcing.co.uk" at bounding box center [229, 272] width 261 height 37
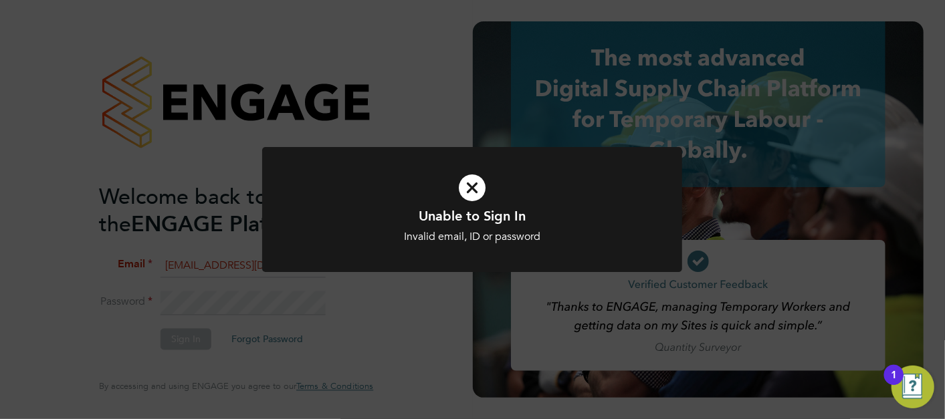
drag, startPoint x: 187, startPoint y: 248, endPoint x: 191, endPoint y: 234, distance: 14.4
click at [188, 246] on div "Unable to Sign In Invalid email, ID or password Cancel Okay" at bounding box center [472, 209] width 945 height 419
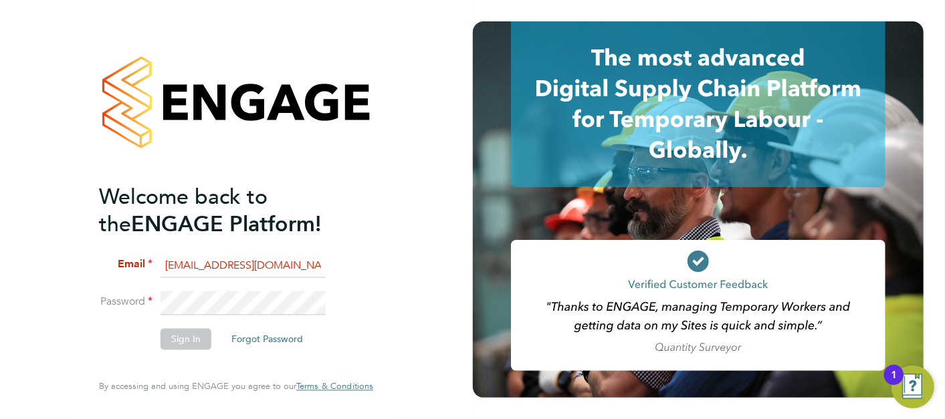
click at [190, 315] on li "Password" at bounding box center [229, 310] width 261 height 37
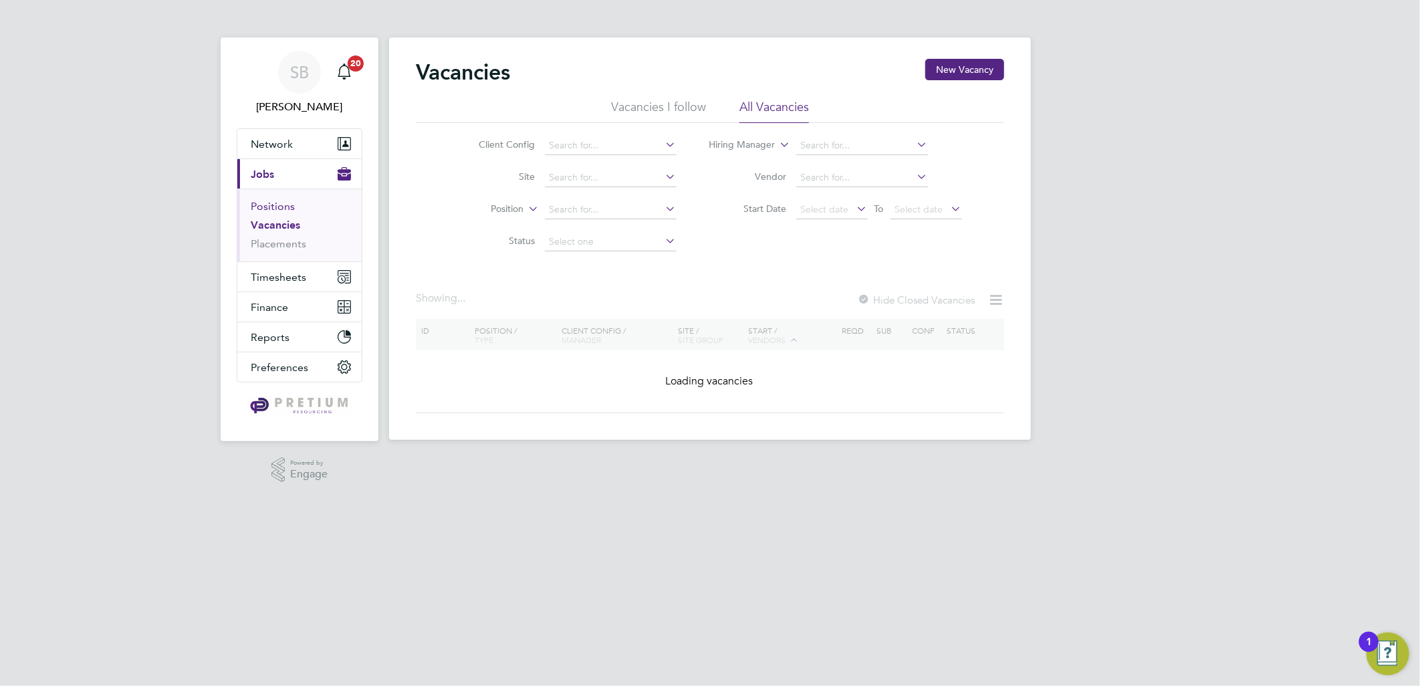
click at [280, 206] on link "Positions" at bounding box center [273, 206] width 44 height 13
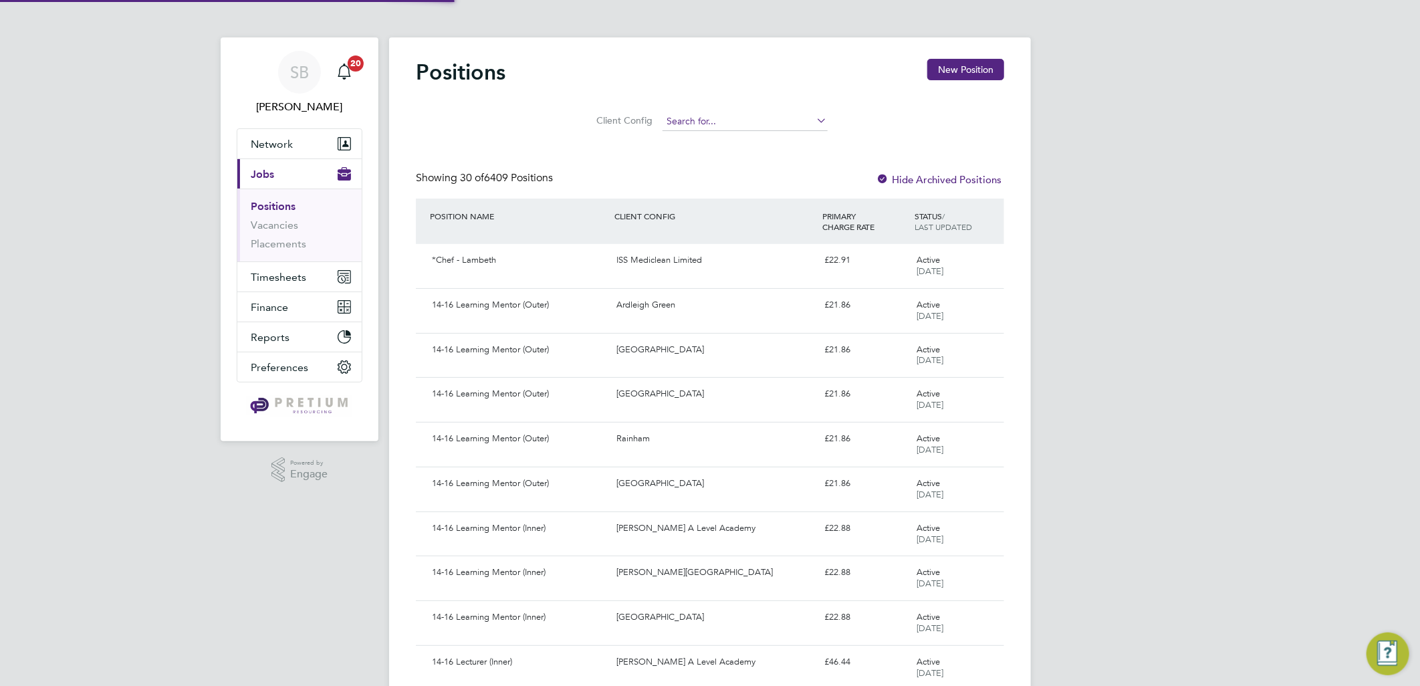
click at [758, 127] on input at bounding box center [745, 121] width 165 height 19
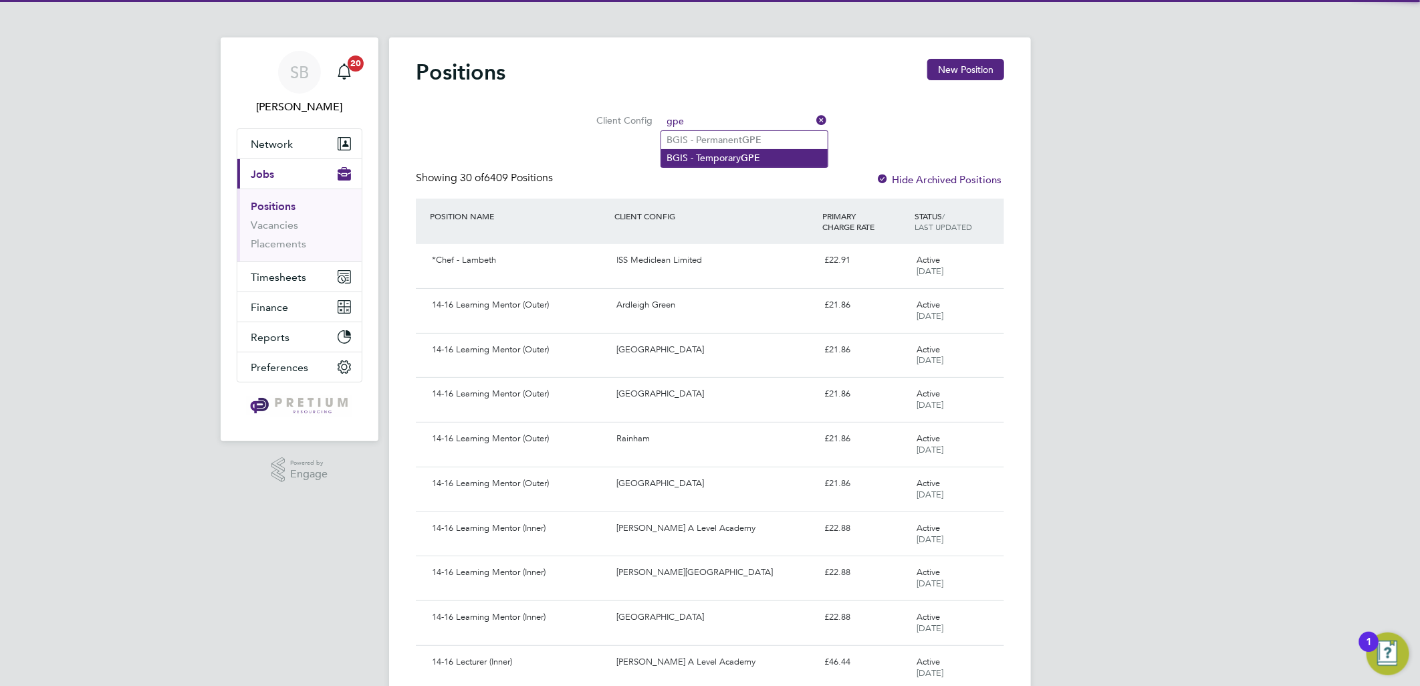
click at [734, 160] on li "BGIS - Temporary GPE" at bounding box center [744, 158] width 167 height 18
type input "BGIS - Temporary GPE"
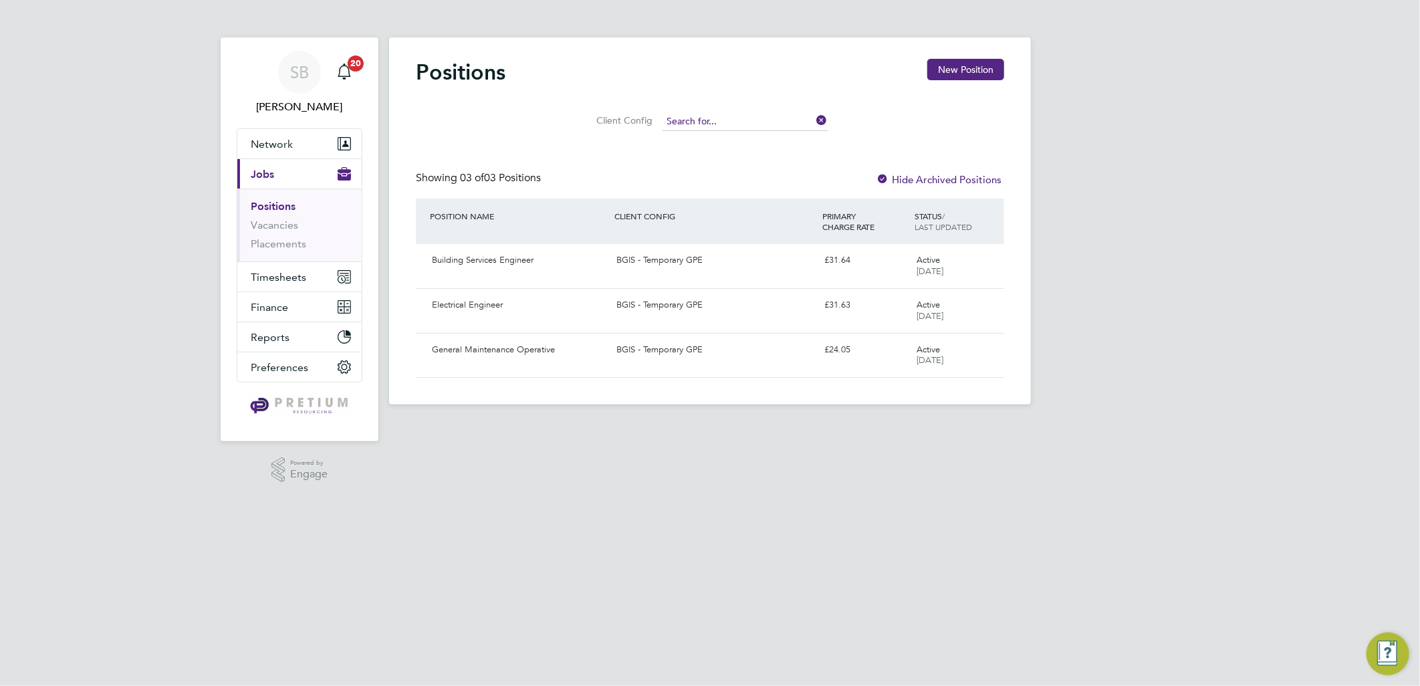
click at [704, 122] on input at bounding box center [745, 121] width 165 height 19
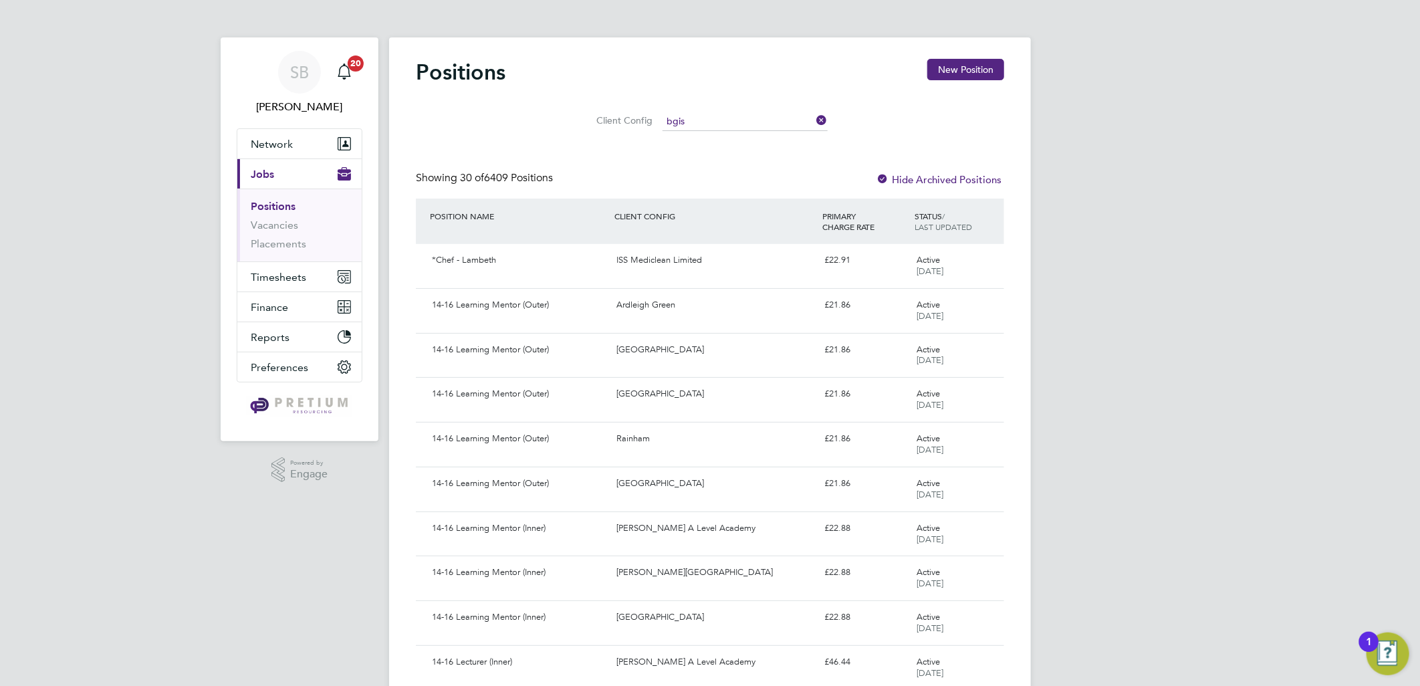
click at [727, 194] on li "BGIS - Temporary" at bounding box center [744, 195] width 167 height 18
type input "BGIS - Temporary"
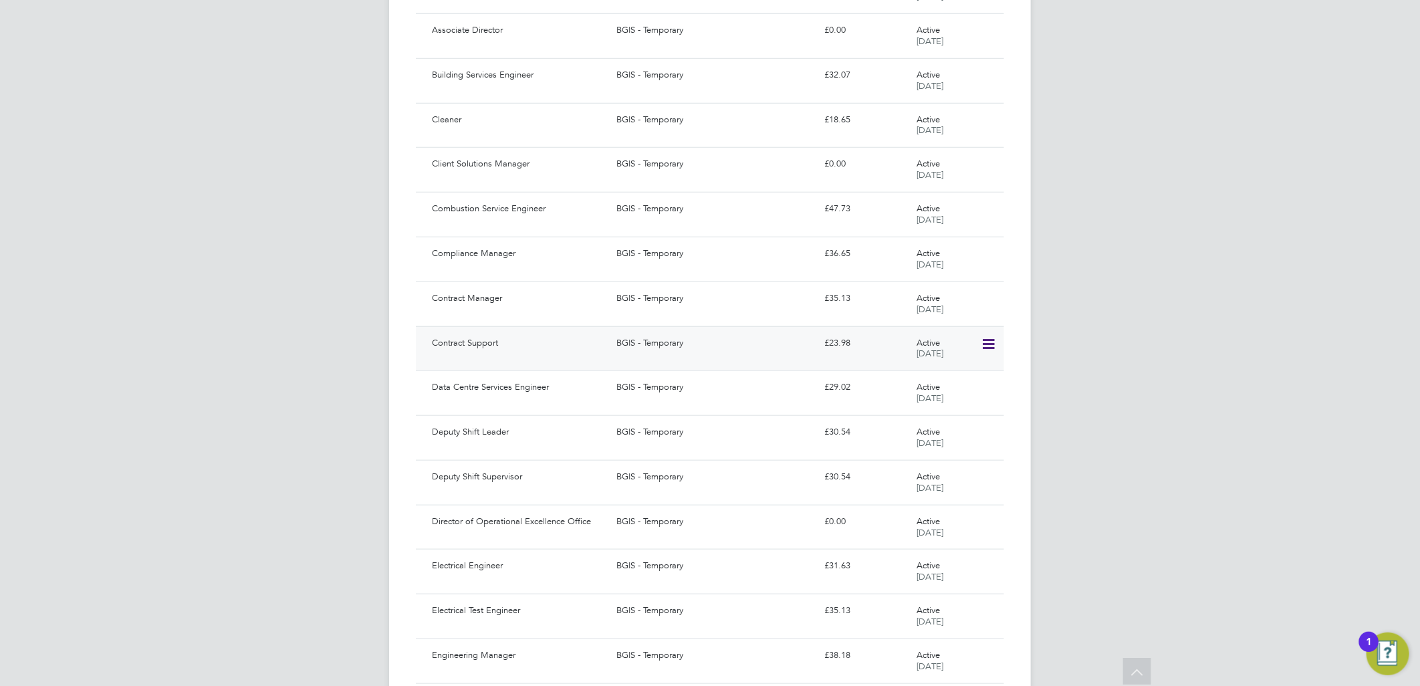
click at [681, 364] on div "Contract Support BGIS - Temporary £23.98 Active 08 Jul 2025" at bounding box center [710, 348] width 588 height 45
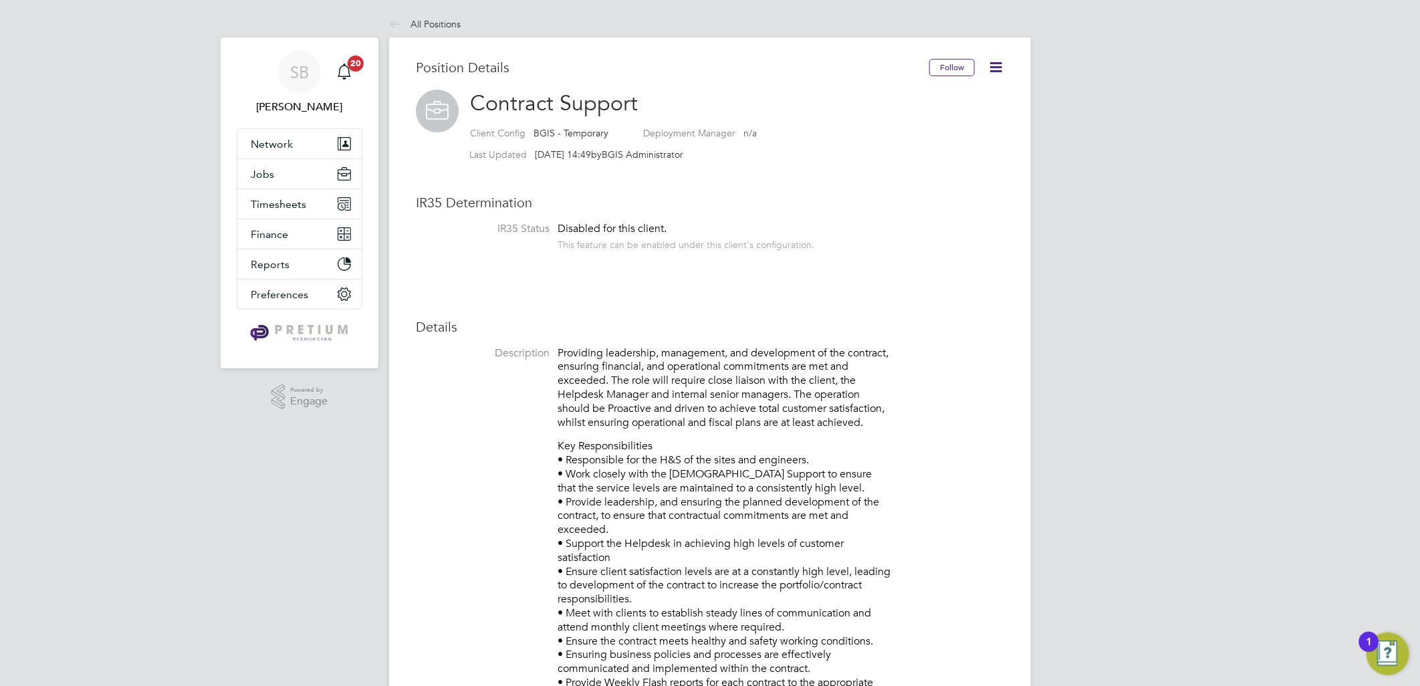
click at [995, 66] on icon at bounding box center [996, 67] width 17 height 17
click at [942, 122] on li "Copy Position" at bounding box center [952, 117] width 98 height 19
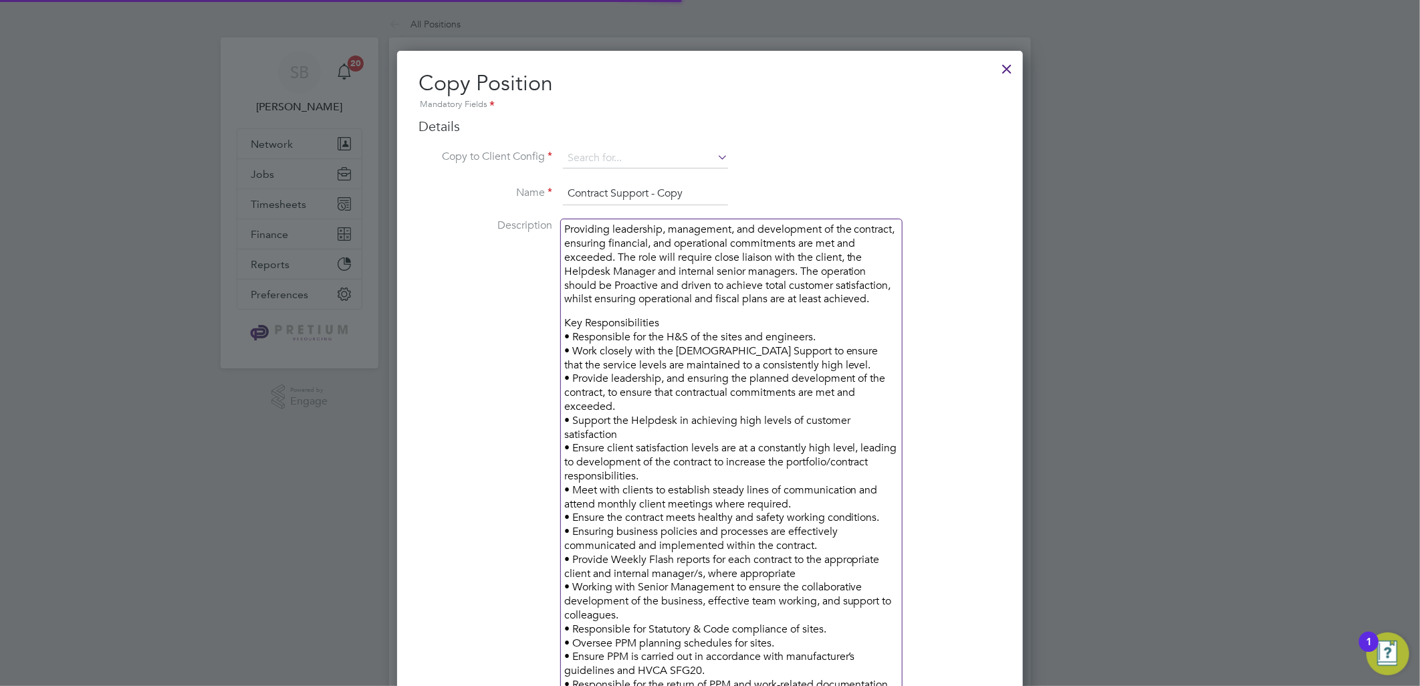
scroll to position [2639, 627]
click at [638, 152] on input at bounding box center [645, 158] width 165 height 20
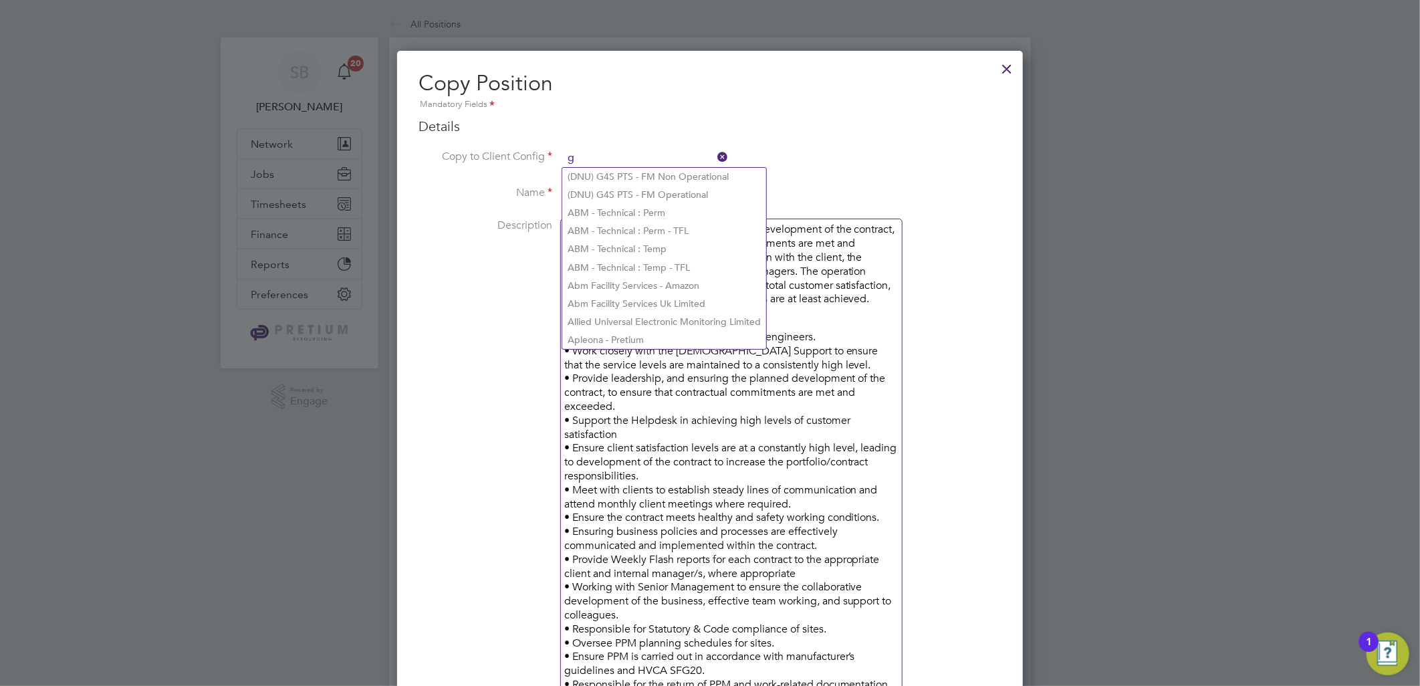
scroll to position [2423, 627]
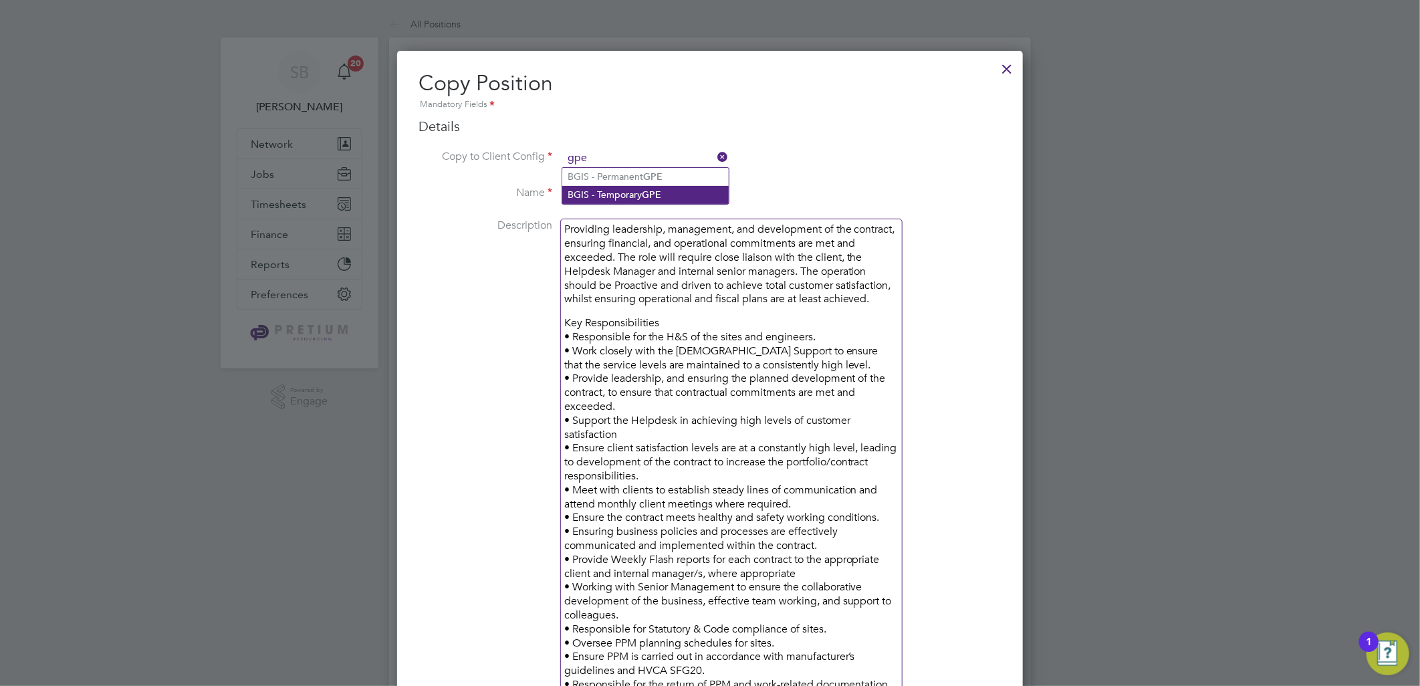
click at [637, 189] on li "BGIS - Temporary GPE" at bounding box center [645, 195] width 167 height 18
type input "BGIS - Temporary GPE"
click at [611, 190] on input "Contract Support - Copy" at bounding box center [645, 194] width 165 height 24
click at [673, 192] on input "Contract Support - Copy" at bounding box center [645, 194] width 165 height 24
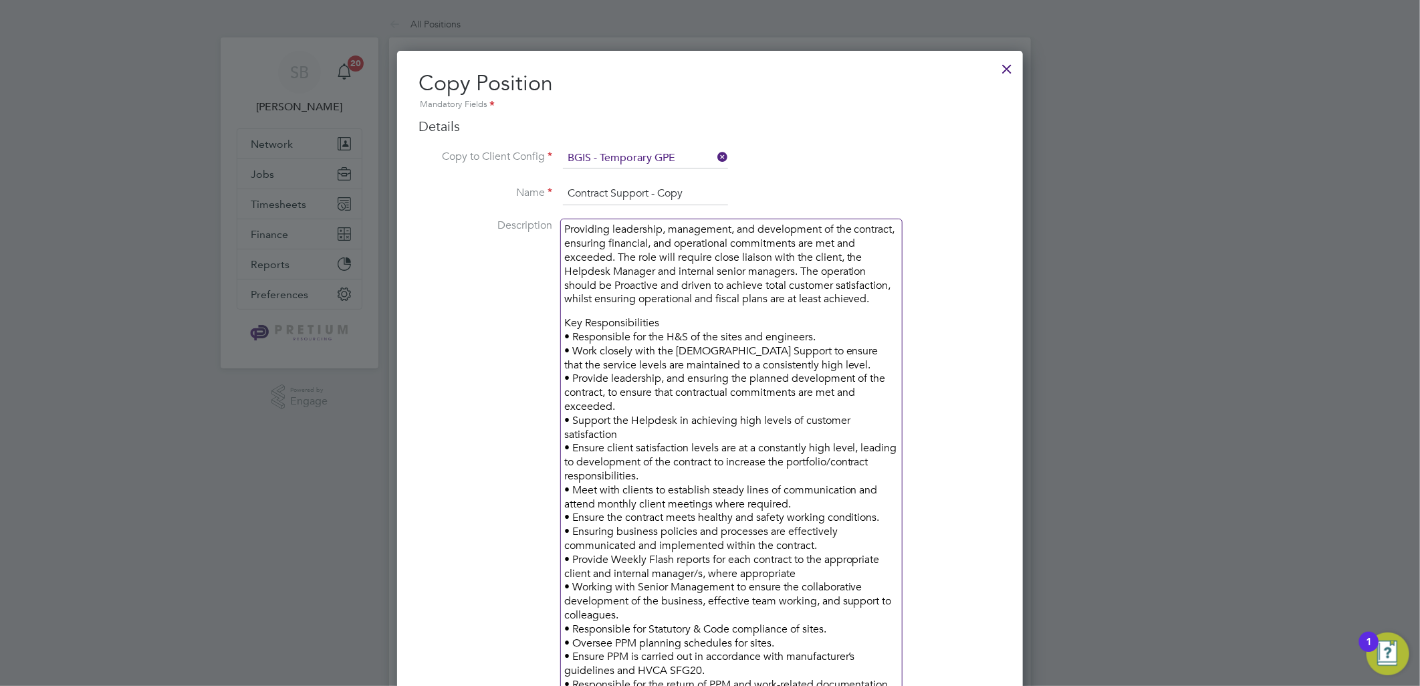
click at [673, 192] on input "Contract Support - Copy" at bounding box center [645, 194] width 165 height 24
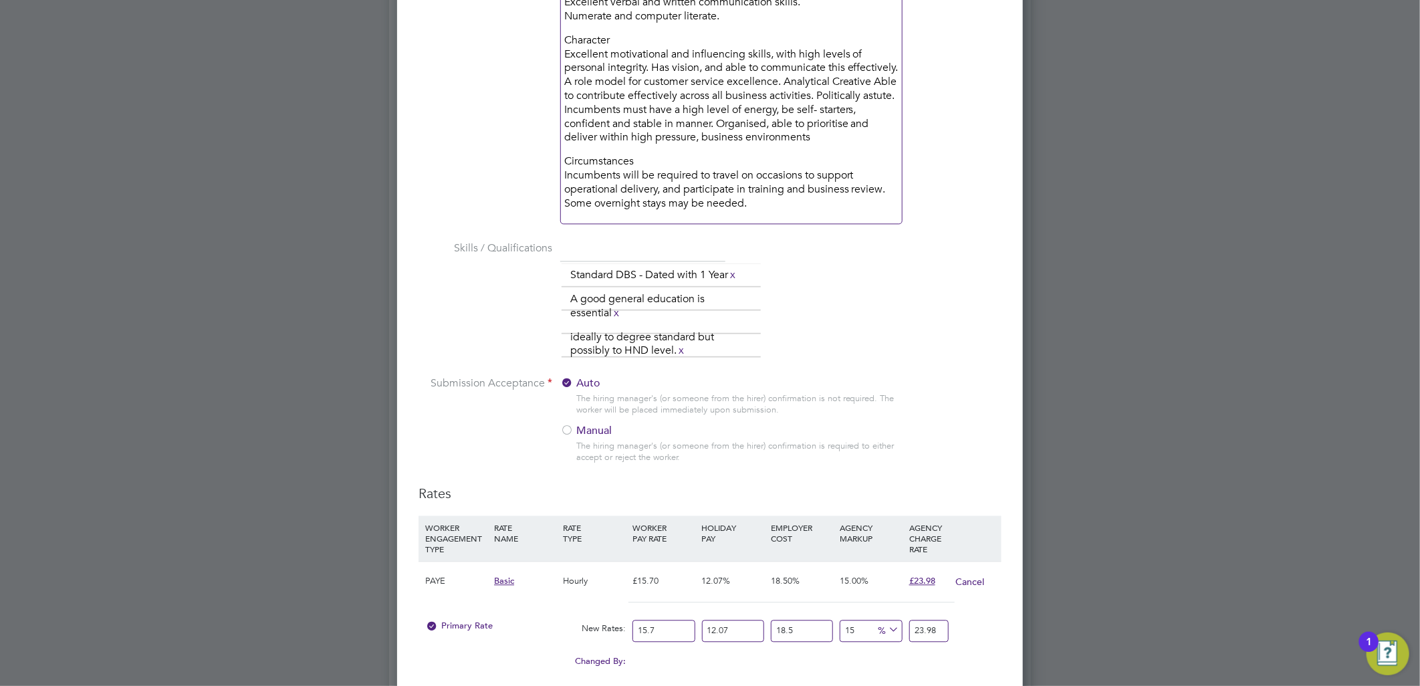
scroll to position [2060, 0]
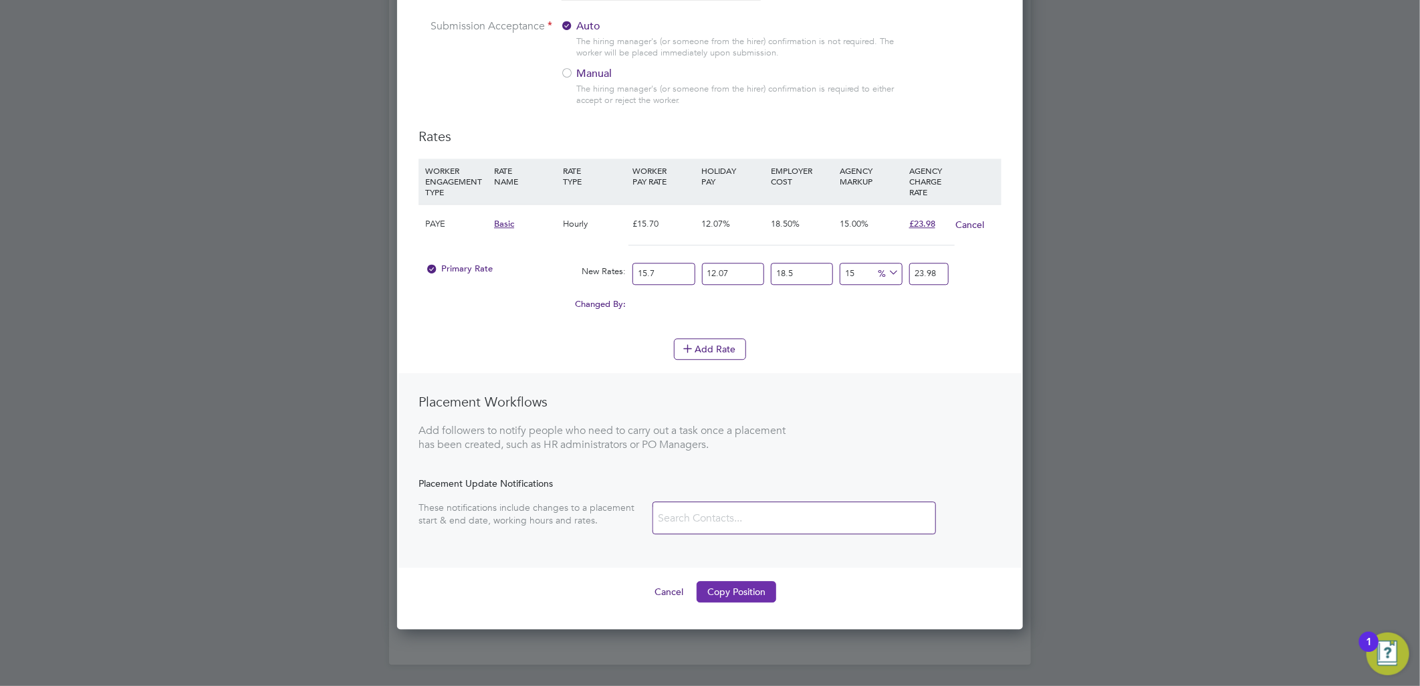
type input "Contract Support"
click at [754, 589] on button "Copy Position" at bounding box center [737, 591] width 80 height 21
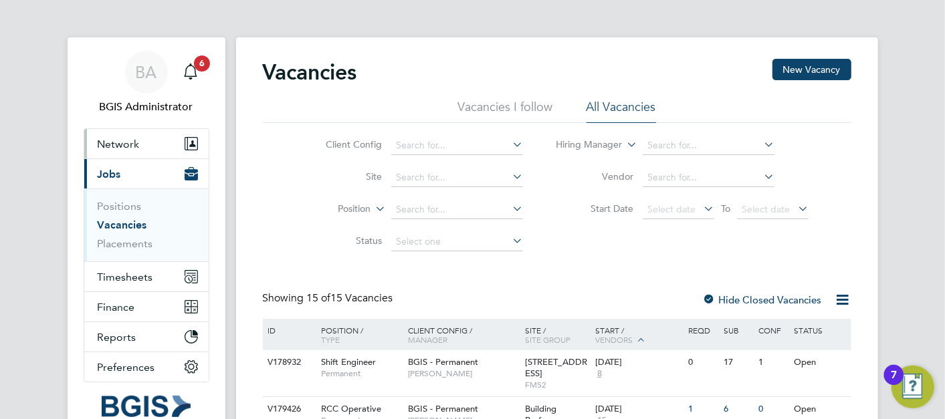
click at [167, 130] on button "Network" at bounding box center [146, 143] width 124 height 29
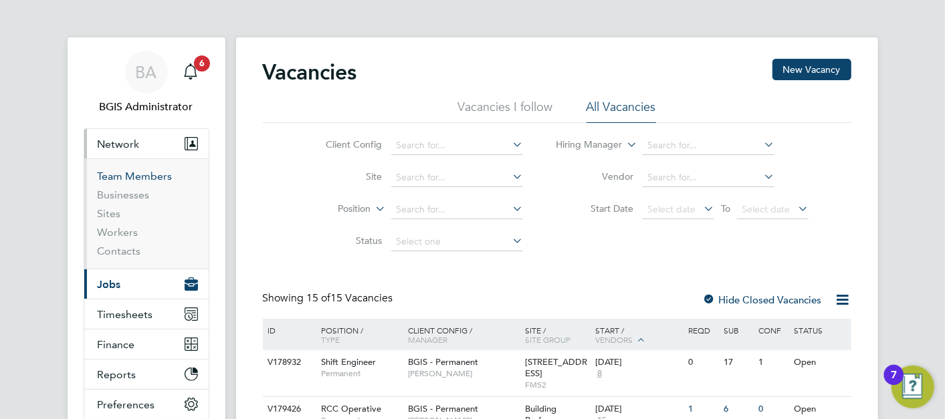
drag, startPoint x: 140, startPoint y: 181, endPoint x: 156, endPoint y: 181, distance: 16.7
click at [140, 181] on link "Team Members" at bounding box center [135, 176] width 75 height 13
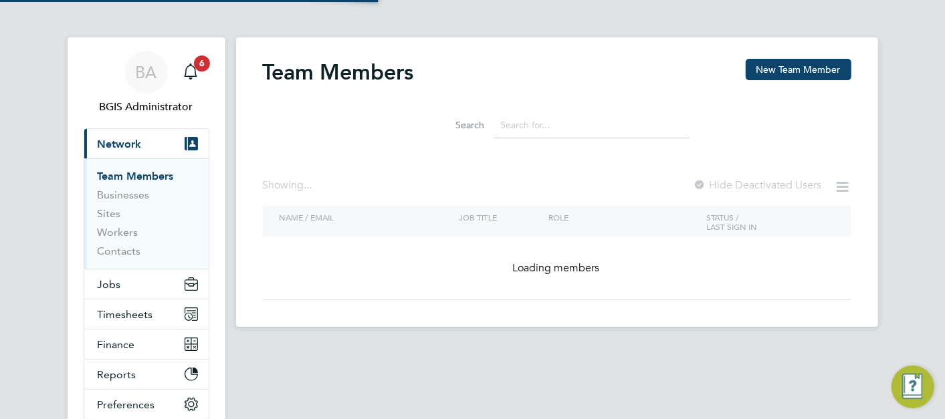
click at [628, 139] on li "Search" at bounding box center [557, 125] width 298 height 39
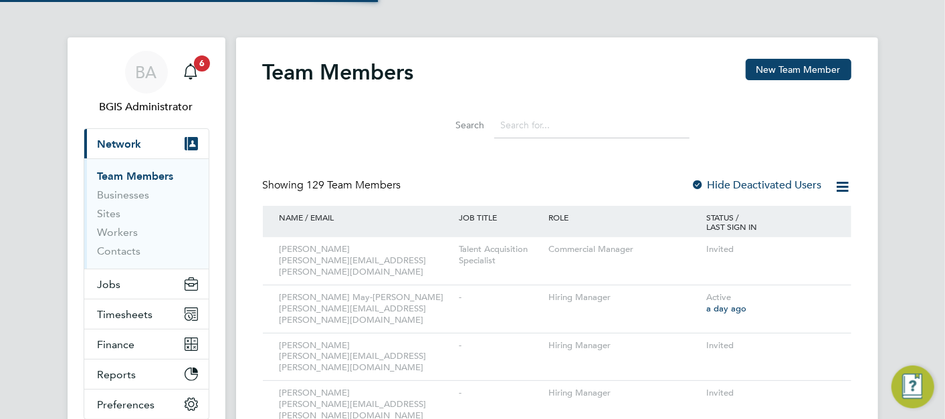
click at [550, 126] on input at bounding box center [591, 125] width 195 height 26
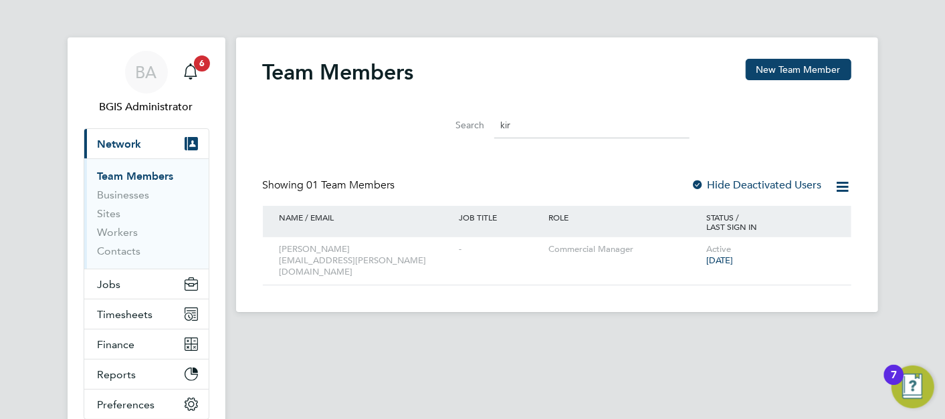
type input "kir"
drag, startPoint x: 133, startPoint y: 281, endPoint x: 136, endPoint y: 261, distance: 19.7
click at [133, 281] on button "Jobs" at bounding box center [146, 283] width 124 height 29
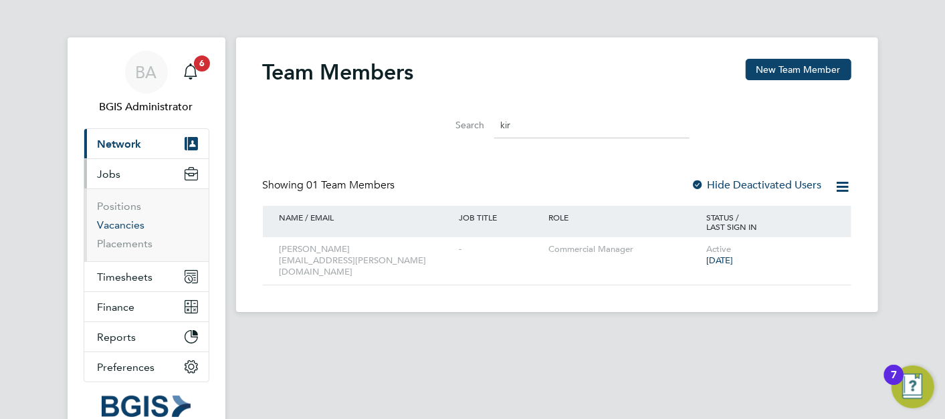
click at [131, 225] on link "Vacancies" at bounding box center [121, 225] width 47 height 13
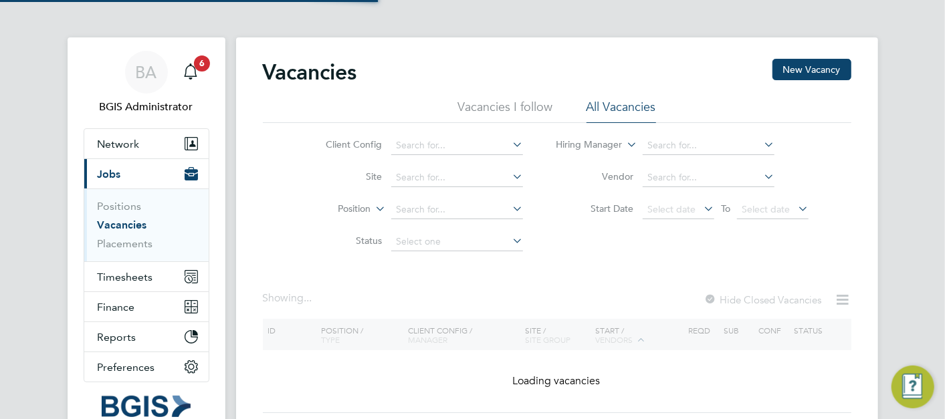
click at [516, 74] on div "Vacancies New Vacancy" at bounding box center [557, 79] width 588 height 40
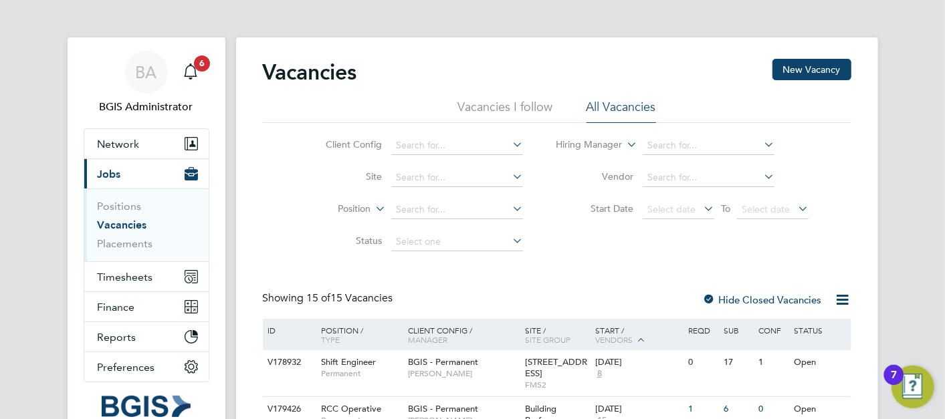
scroll to position [435, 0]
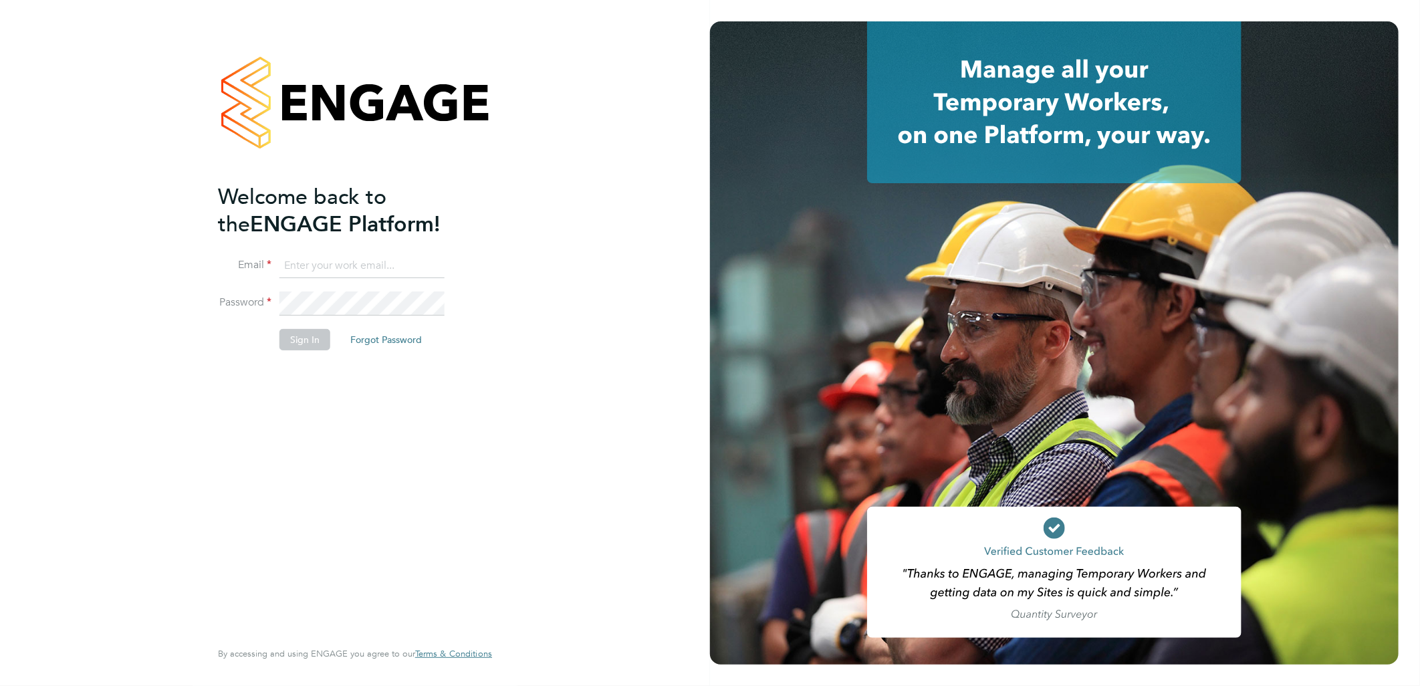
type input "[PERSON_NAME][EMAIL_ADDRESS][DOMAIN_NAME]"
click at [308, 336] on button "Sign In" at bounding box center [305, 339] width 51 height 21
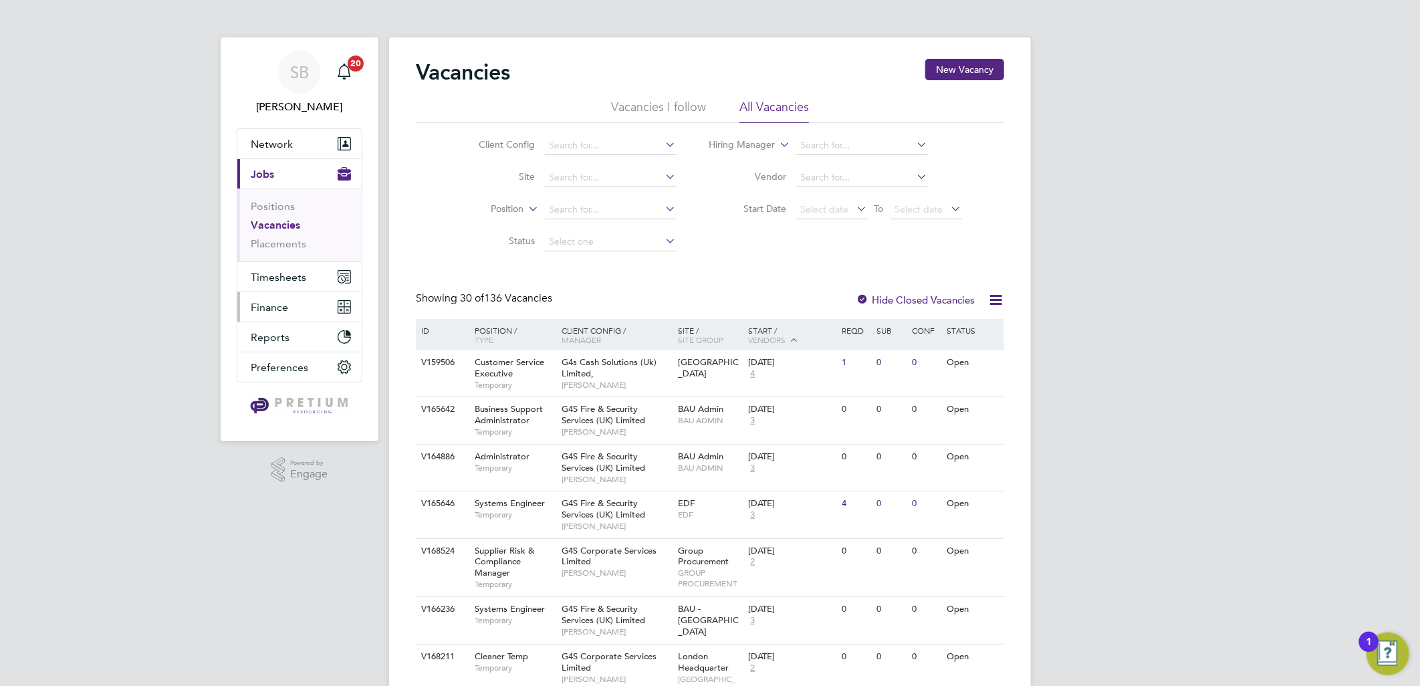
click at [284, 308] on span "Finance" at bounding box center [269, 307] width 37 height 13
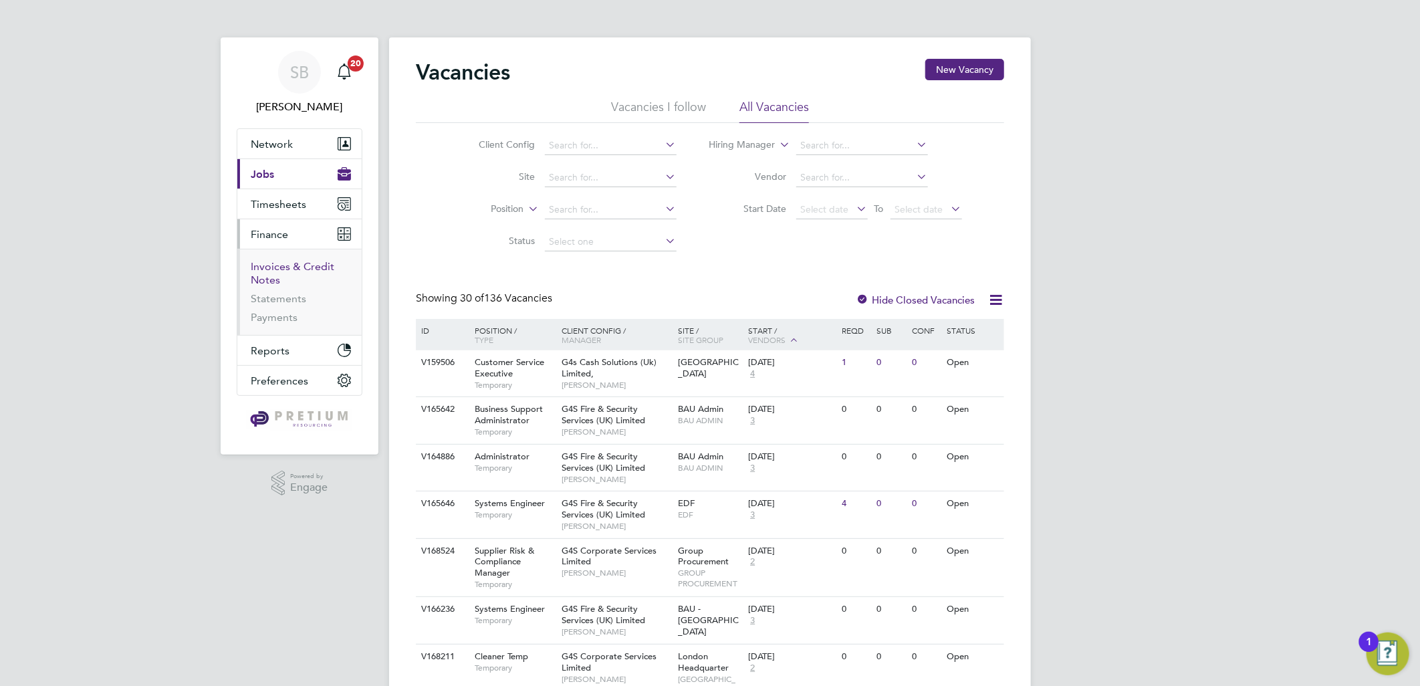
click at [282, 268] on link "Invoices & Credit Notes" at bounding box center [293, 273] width 84 height 26
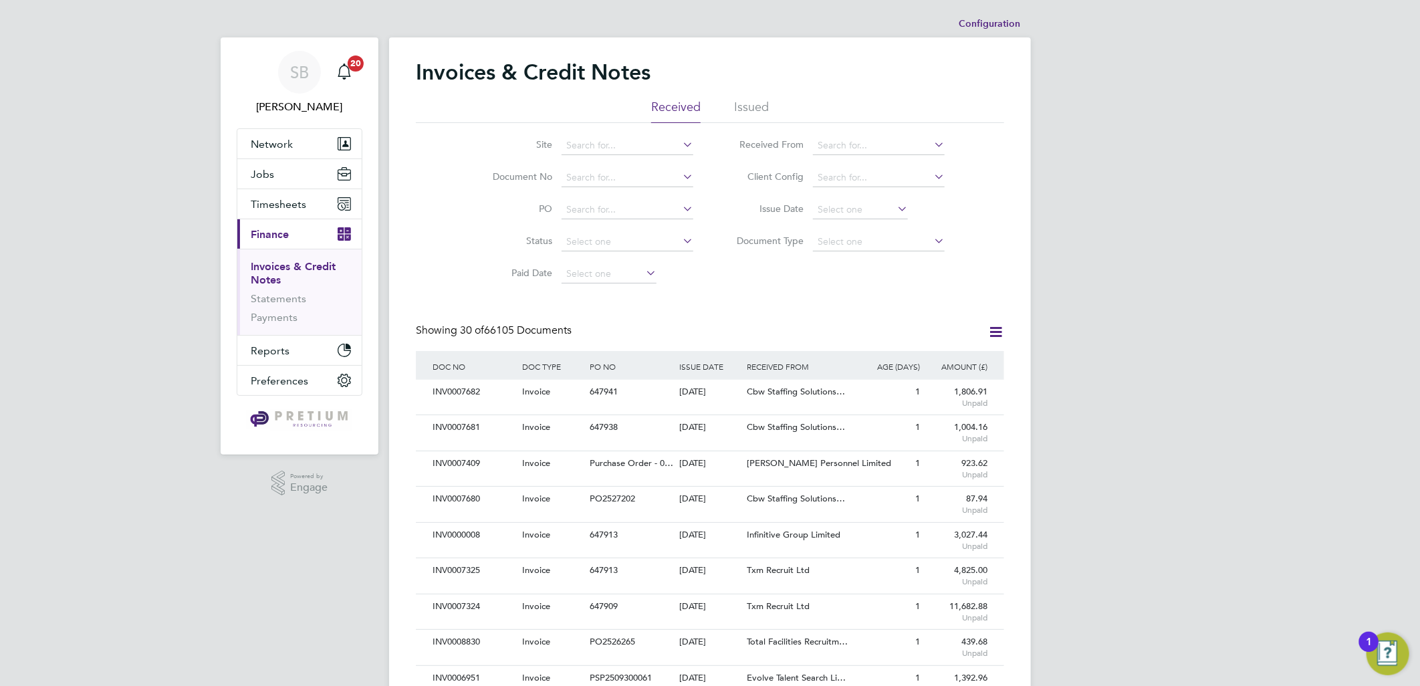
drag, startPoint x: 746, startPoint y: 102, endPoint x: 758, endPoint y: 107, distance: 13.8
click at [746, 106] on li "Issued" at bounding box center [751, 111] width 35 height 24
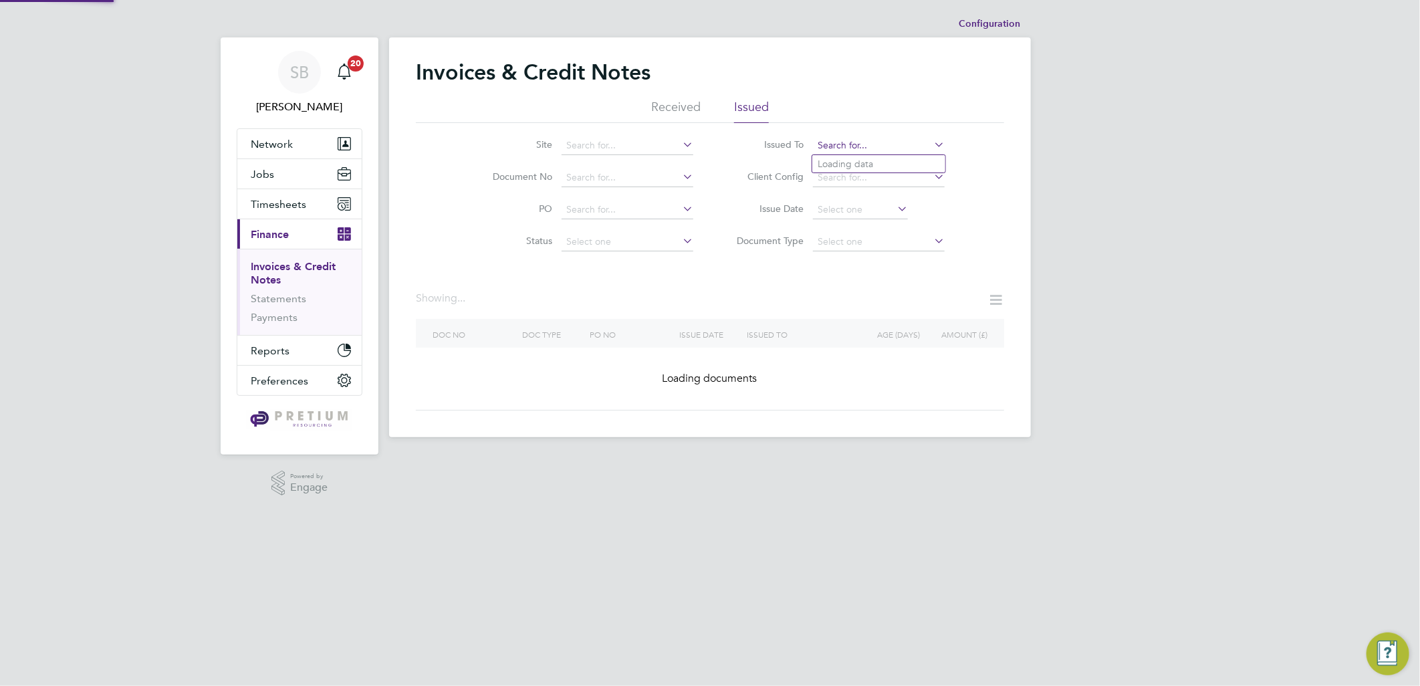
click at [847, 142] on input at bounding box center [879, 145] width 132 height 19
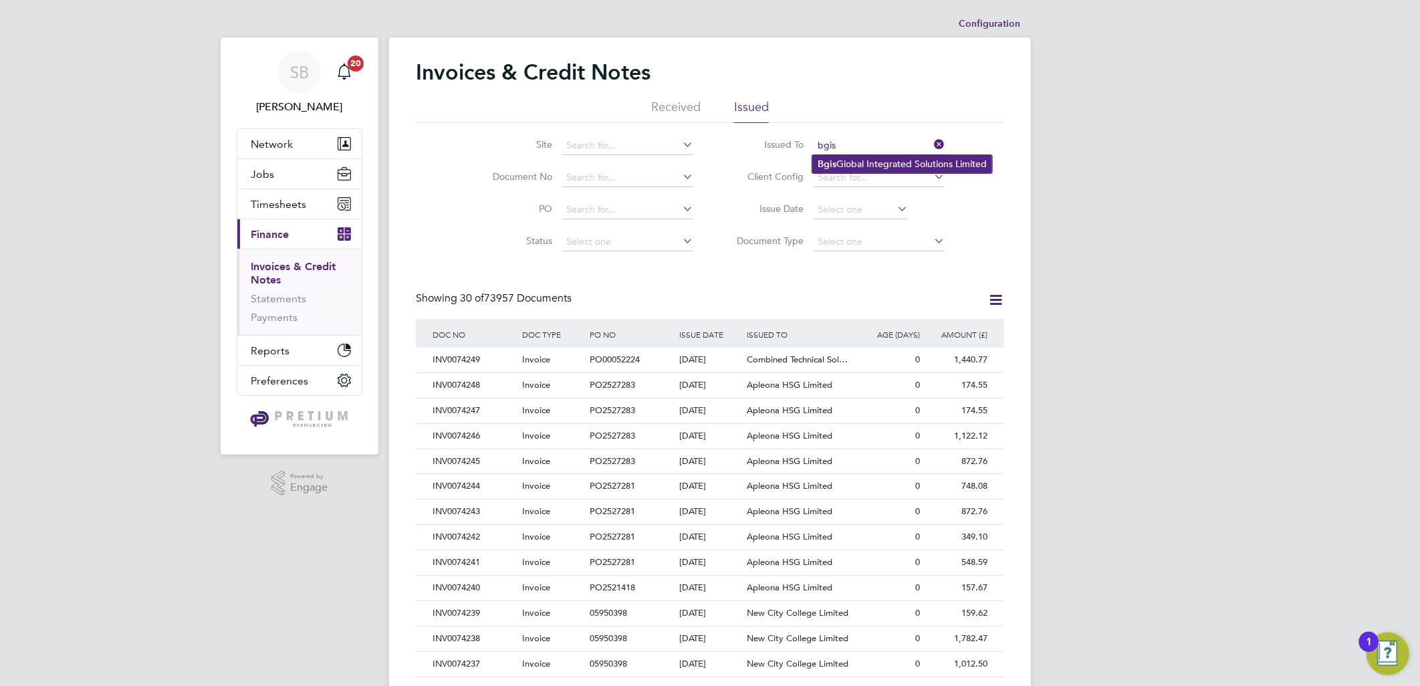
click at [873, 163] on li "Bgis Global Integrated Solutions Limited" at bounding box center [902, 164] width 180 height 18
type input "Bgis Global Integrated Solutions Limited"
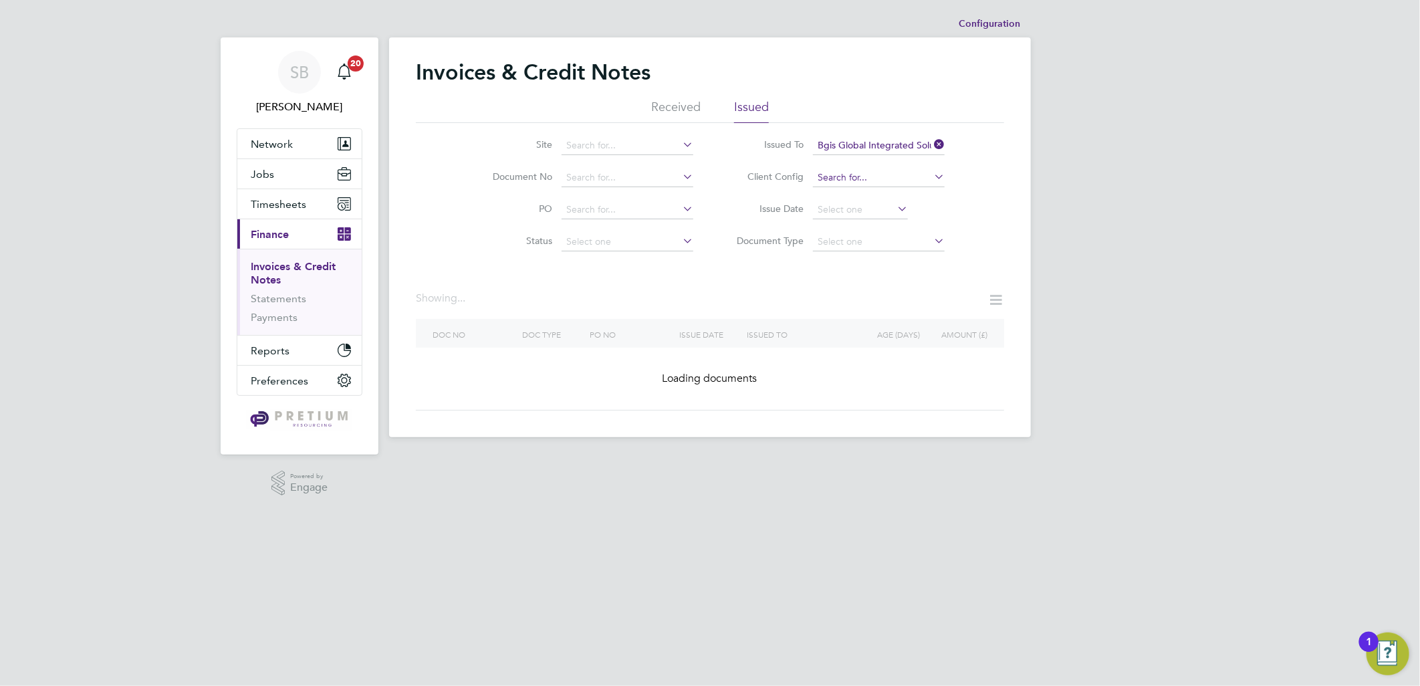
click at [854, 177] on input at bounding box center [879, 178] width 132 height 19
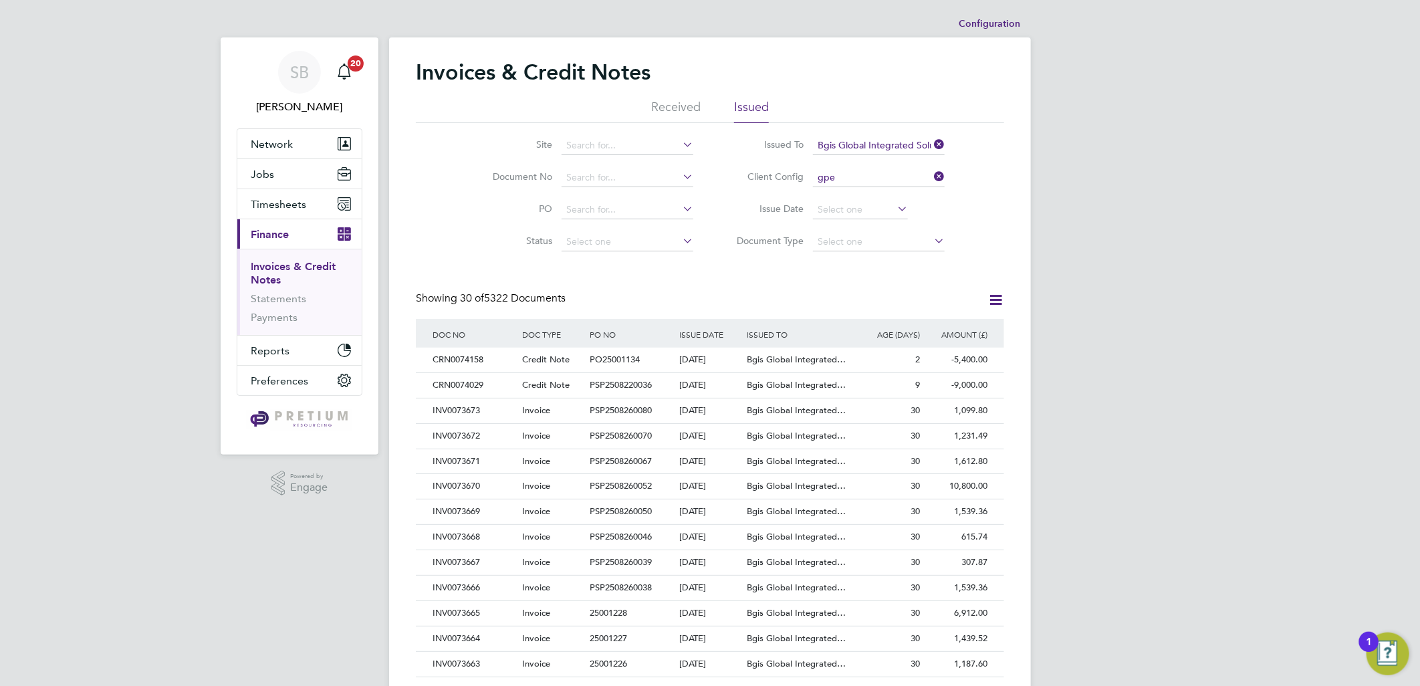
click at [899, 199] on b "GPE" at bounding box center [902, 196] width 19 height 11
type input "BGIS - Permanent GPE"
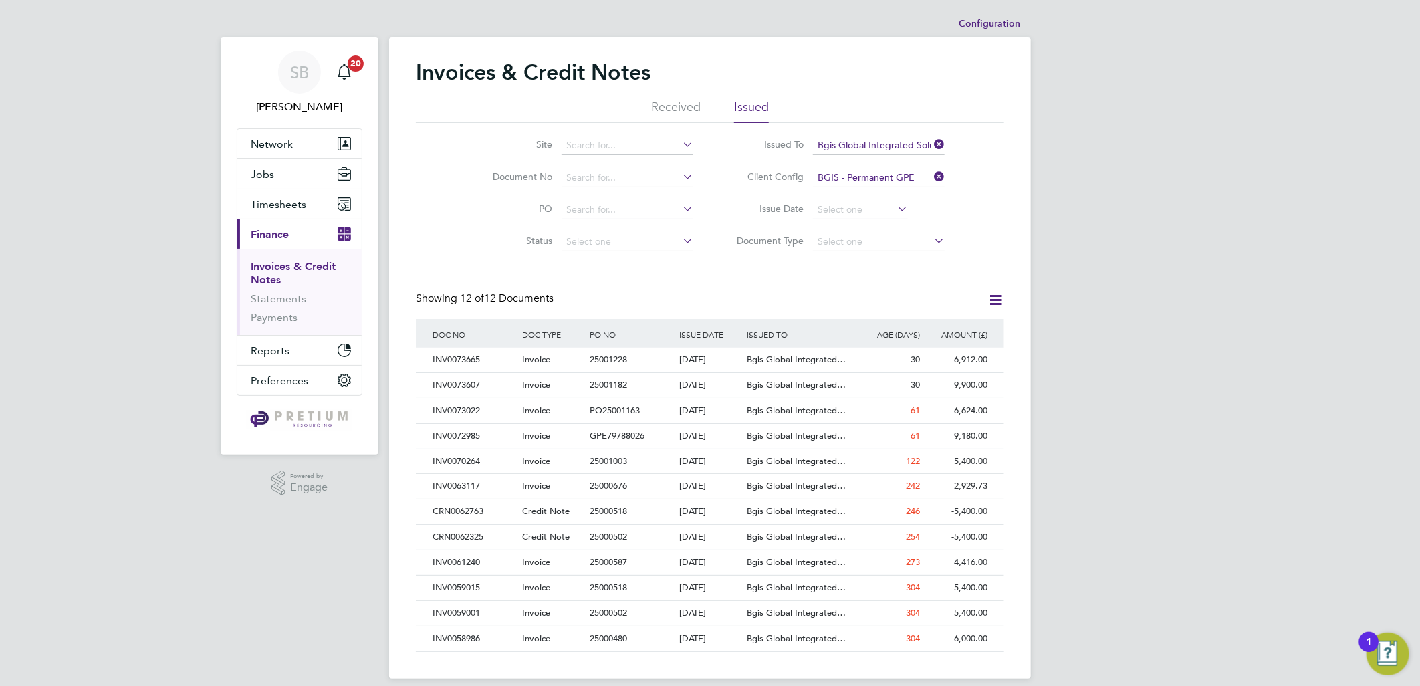
click at [1201, 275] on div "SB Sasha Baird Notifications 20 Applications: Network Team Members Businesses S…" at bounding box center [710, 350] width 1420 height 700
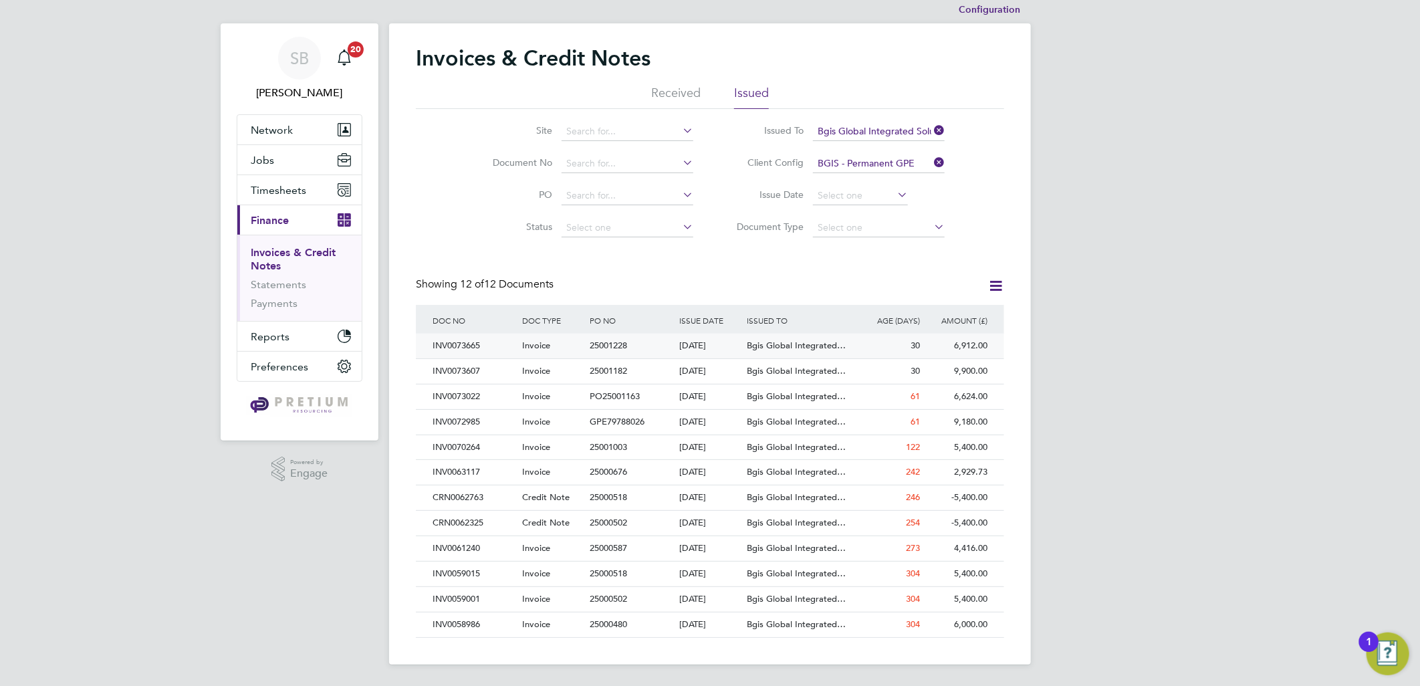
click at [667, 336] on div "25001228" at bounding box center [631, 346] width 90 height 25
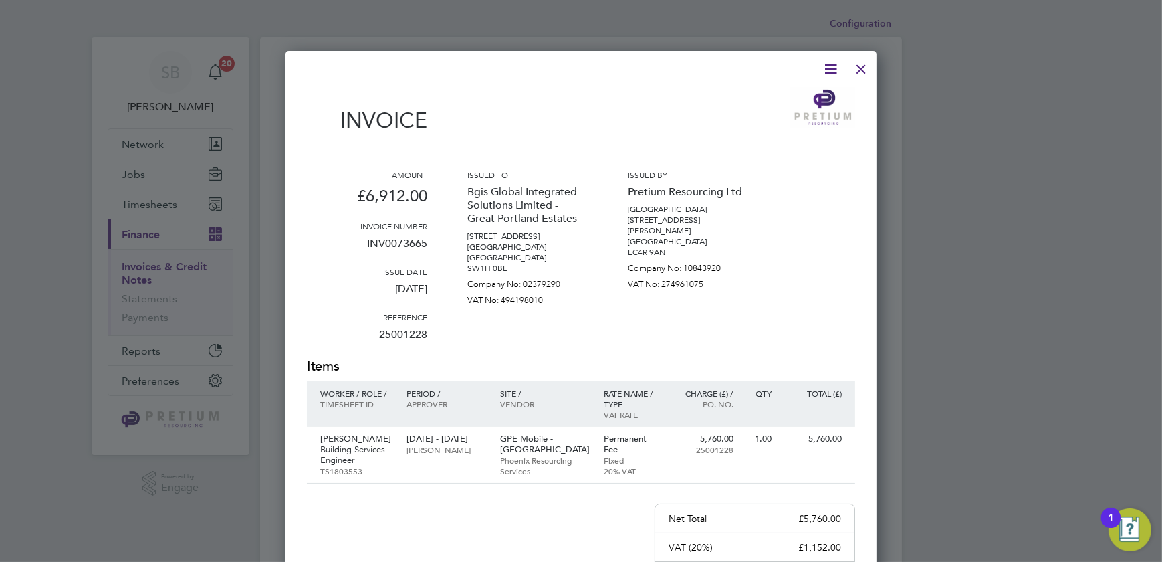
click at [867, 60] on div at bounding box center [861, 65] width 24 height 24
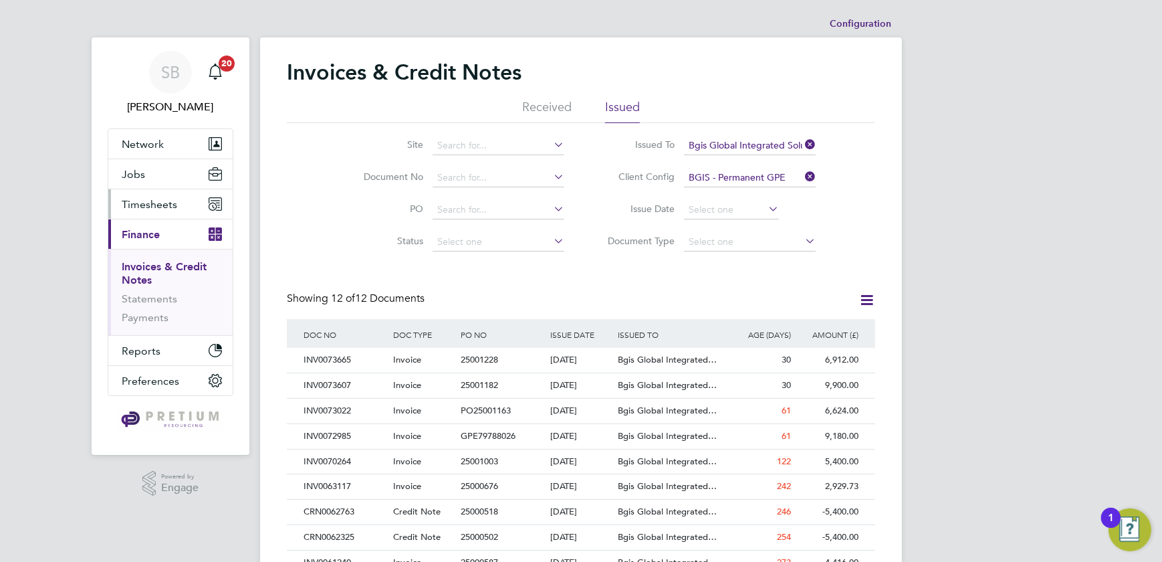
drag, startPoint x: 179, startPoint y: 207, endPoint x: 120, endPoint y: 191, distance: 61.0
click at [98, 190] on app-nav-sections-wrapper "SB Sasha Baird Notifications 20 Applications: Network Team Members Businesses S…" at bounding box center [171, 245] width 158 height 417
click at [147, 198] on span "Timesheets" at bounding box center [150, 204] width 56 height 13
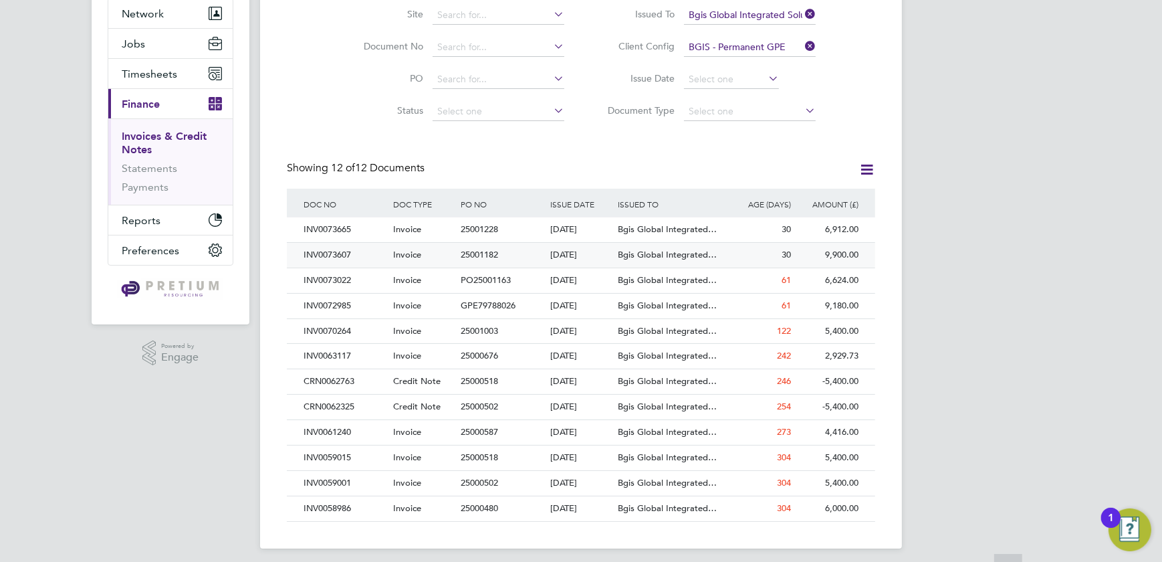
scroll to position [137, 0]
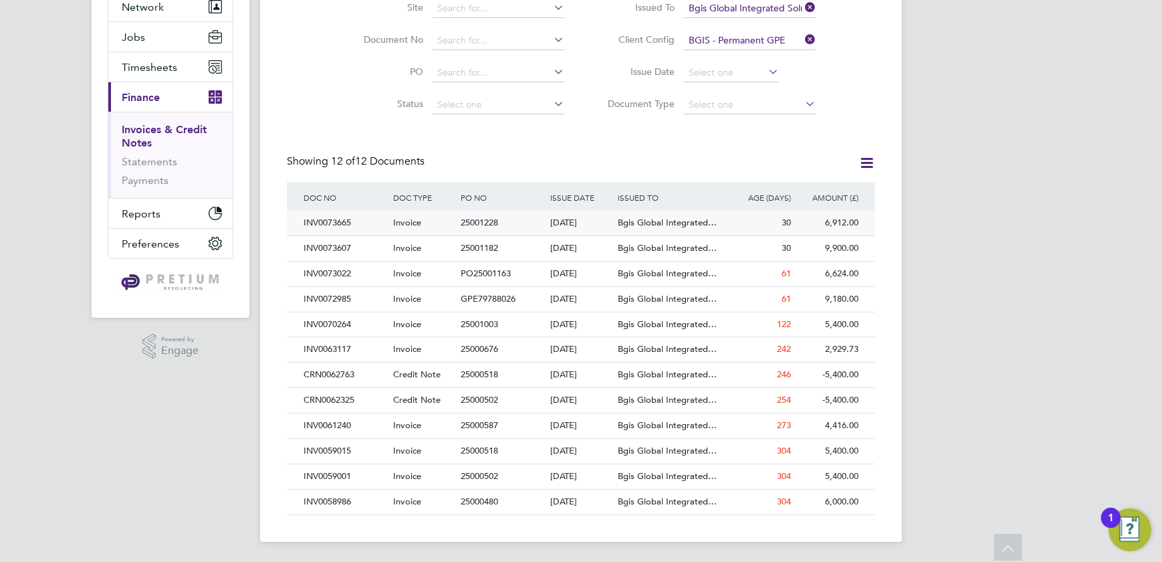
click at [675, 223] on span "Bgis Global Integrated…" at bounding box center [667, 222] width 99 height 11
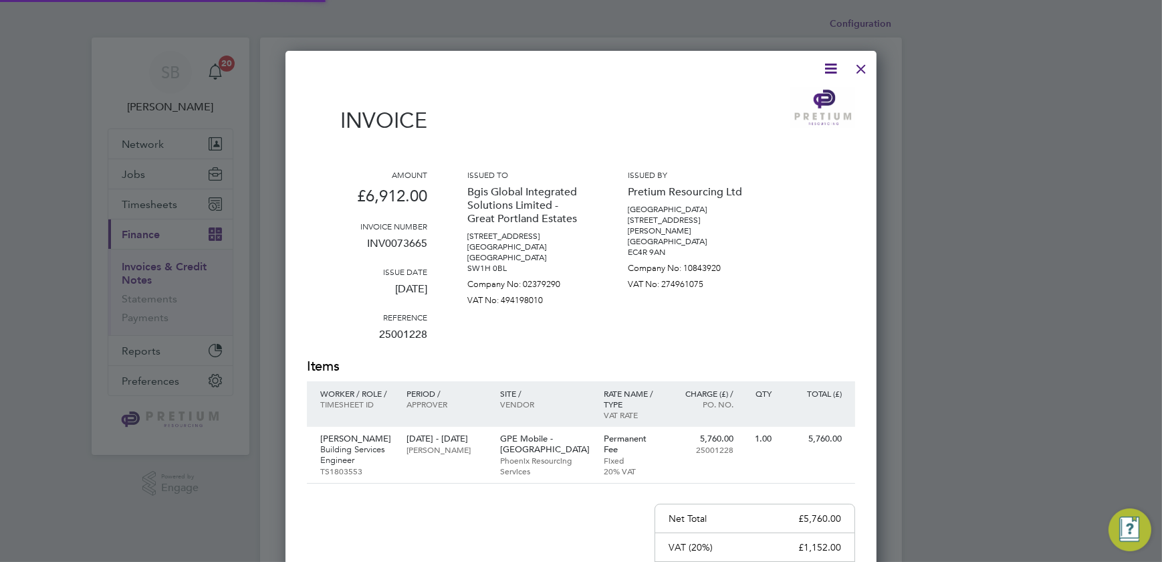
scroll to position [711, 592]
click at [831, 72] on icon at bounding box center [830, 68] width 17 height 17
click at [798, 99] on li "Download Invoice" at bounding box center [790, 100] width 92 height 19
click at [828, 40] on div at bounding box center [581, 281] width 1162 height 562
click at [863, 66] on div at bounding box center [861, 65] width 24 height 24
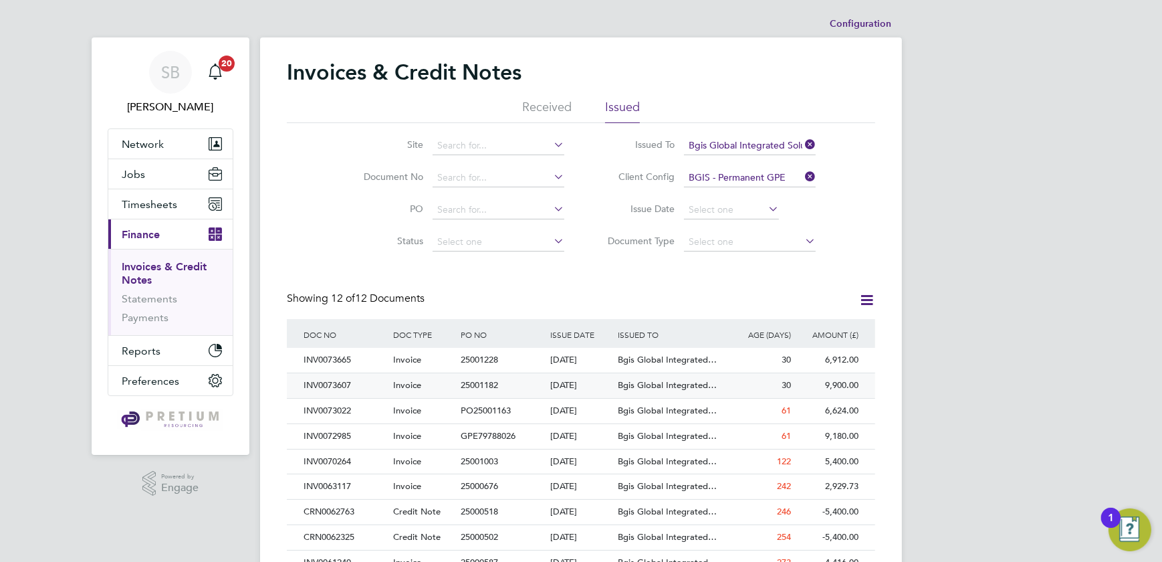
click at [621, 389] on span "Bgis Global Integrated…" at bounding box center [667, 384] width 99 height 11
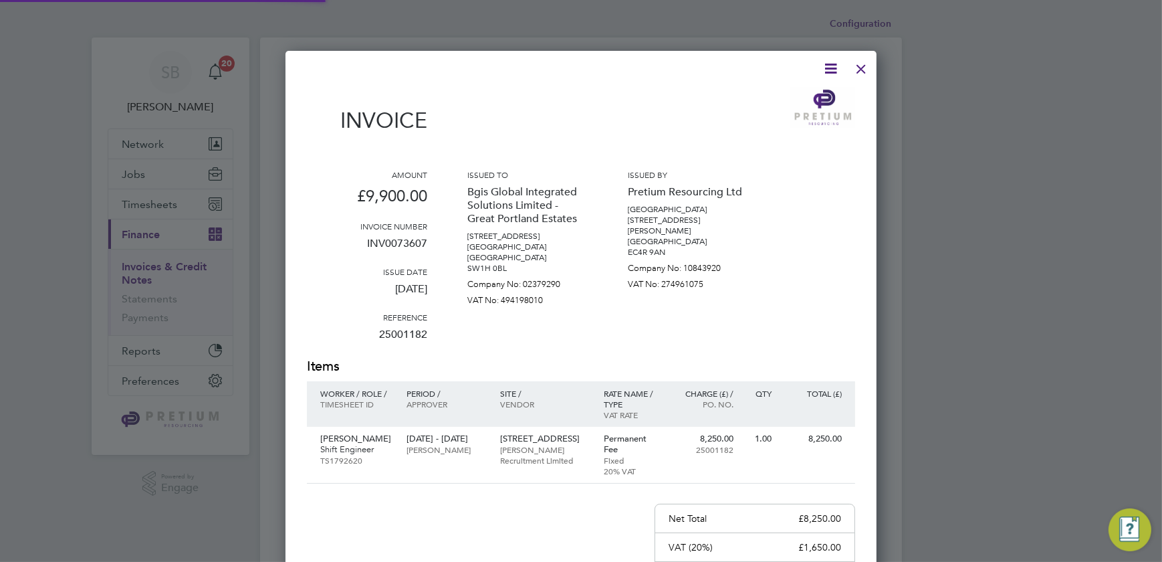
scroll to position [711, 592]
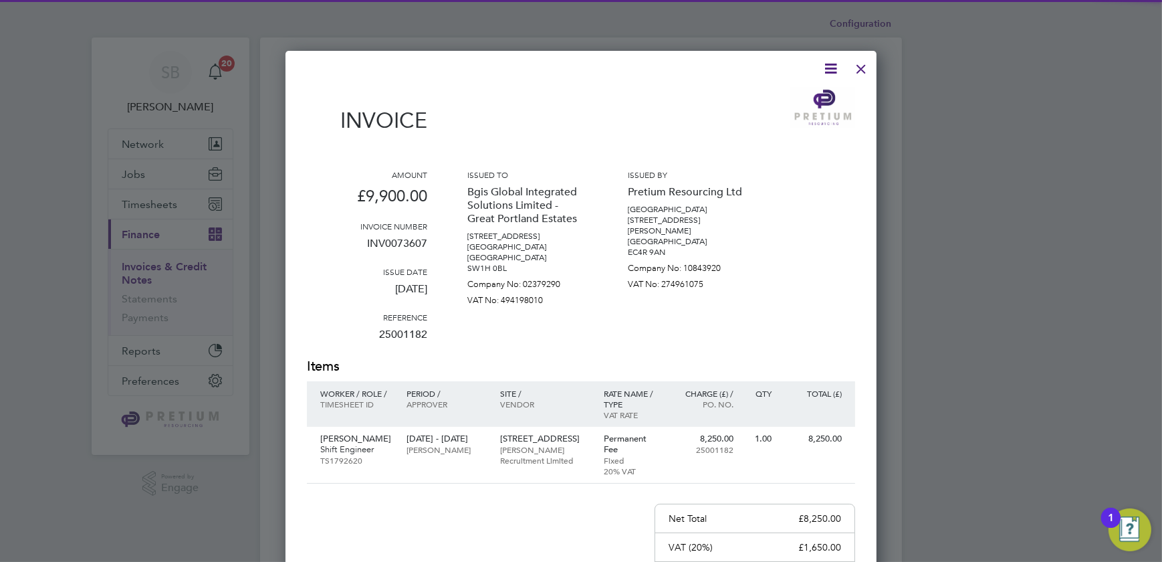
click at [837, 72] on icon at bounding box center [830, 68] width 17 height 17
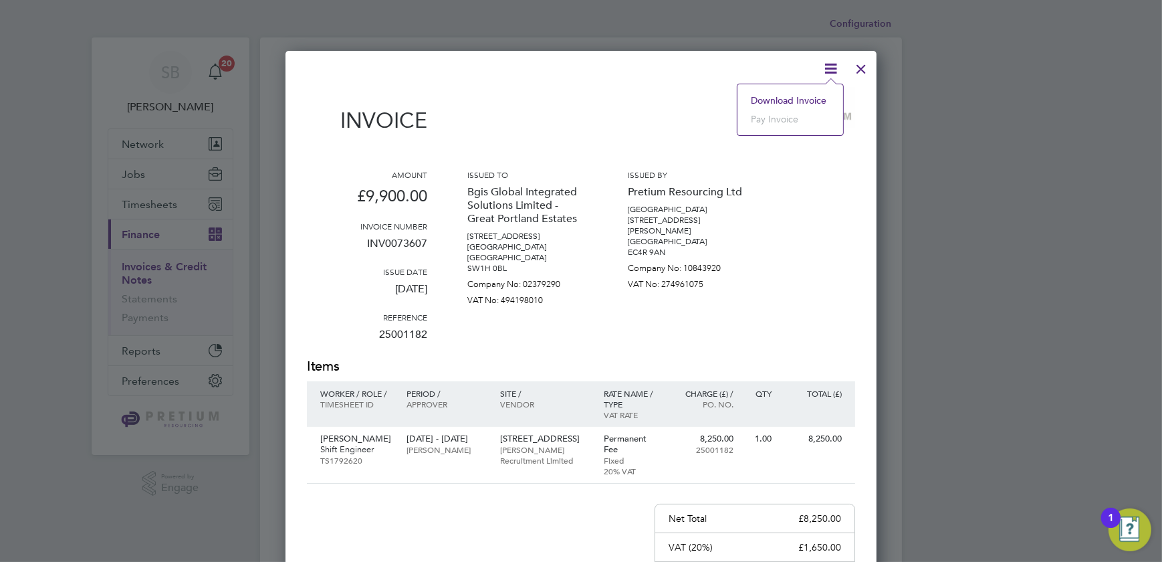
click at [791, 96] on li "Download Invoice" at bounding box center [790, 100] width 92 height 19
click at [748, 43] on div at bounding box center [581, 281] width 1162 height 562
click at [857, 64] on div at bounding box center [861, 65] width 24 height 24
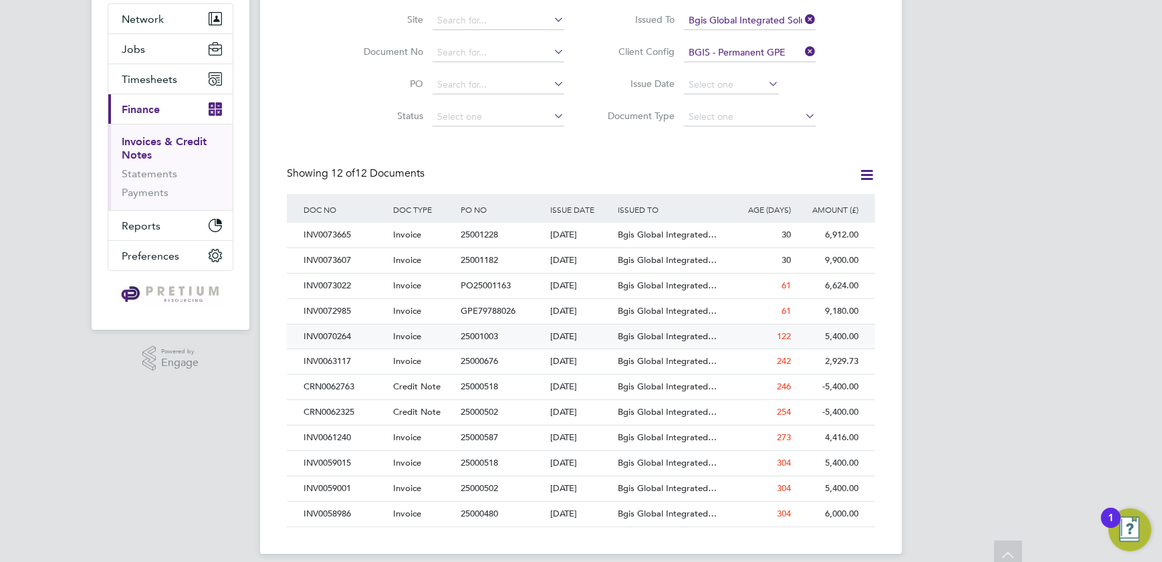
scroll to position [137, 0]
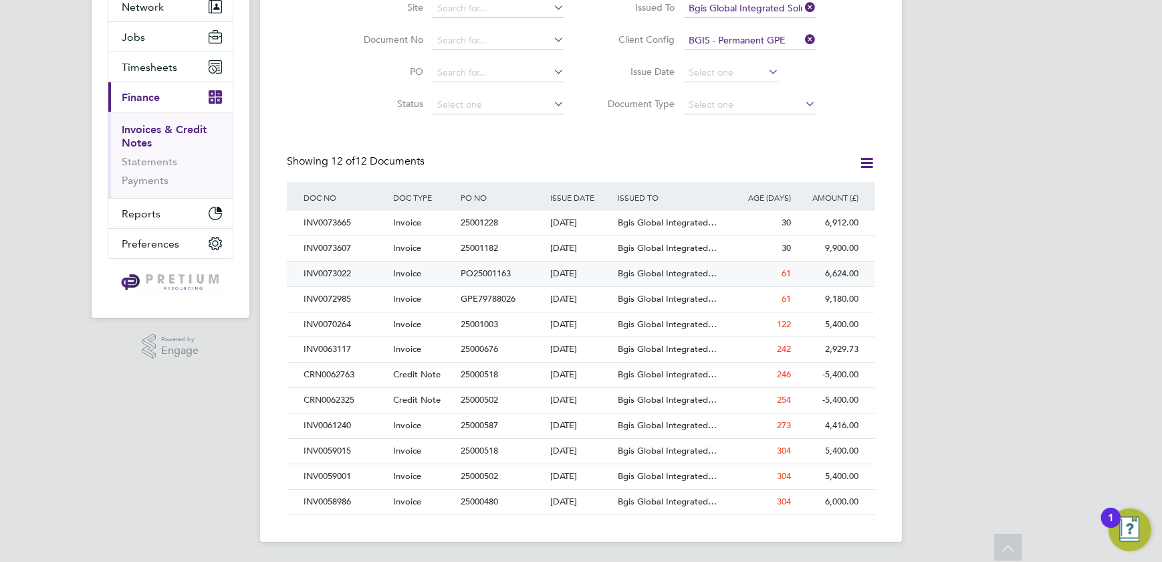
click at [582, 267] on div "[DATE]" at bounding box center [582, 273] width 68 height 25
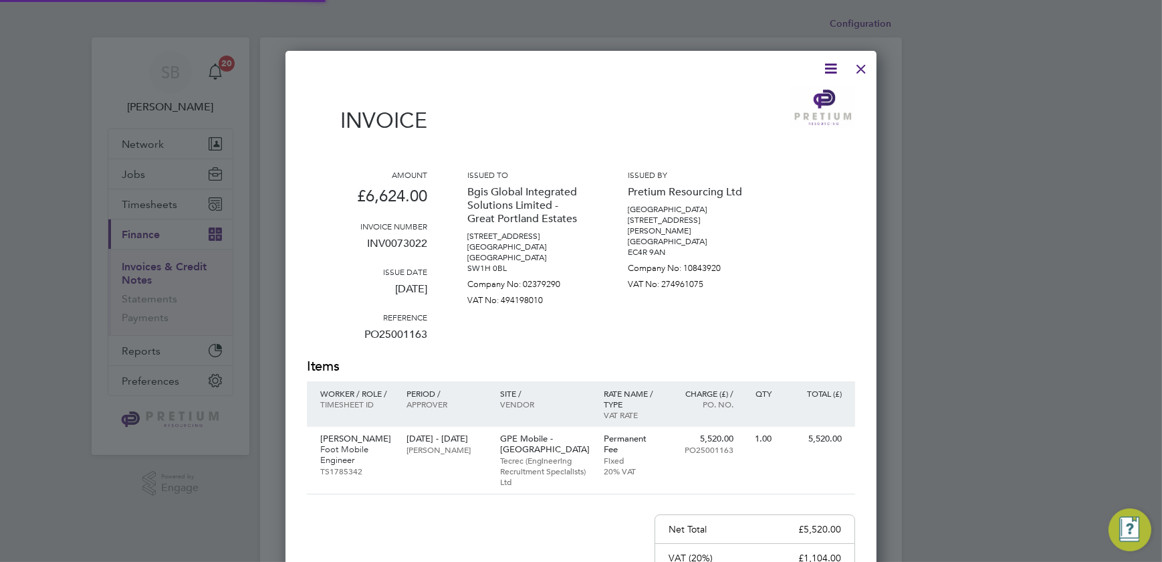
scroll to position [711, 592]
click at [836, 62] on icon at bounding box center [830, 68] width 17 height 17
click at [798, 96] on li "Download Invoice" at bounding box center [790, 100] width 92 height 19
click at [416, 236] on p "INV0073022" at bounding box center [367, 248] width 120 height 35
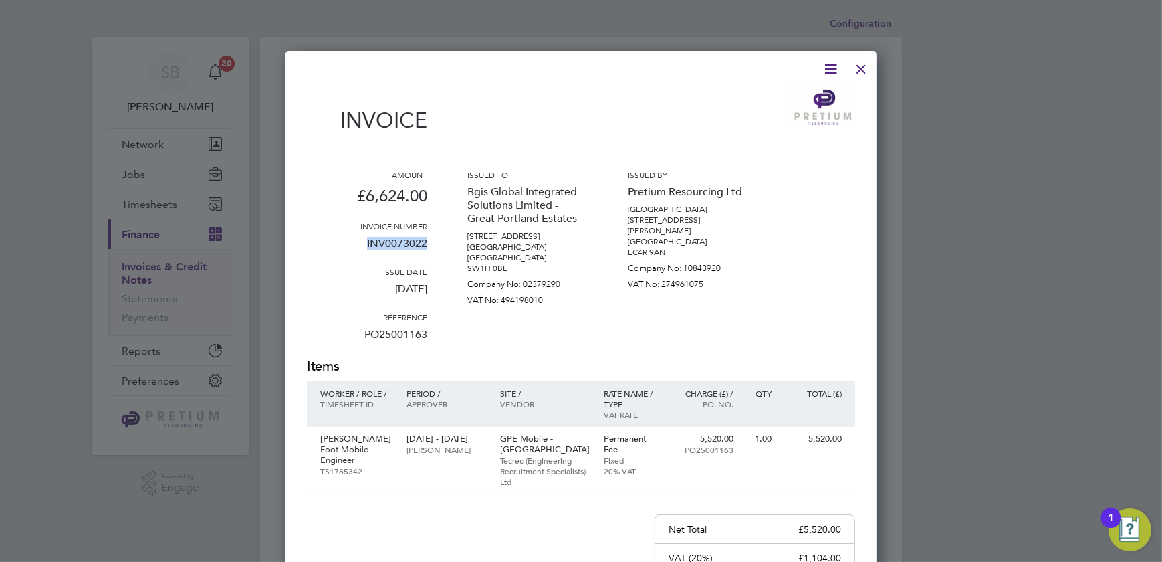
copy p "INV0073022"
click at [863, 67] on div at bounding box center [861, 65] width 24 height 24
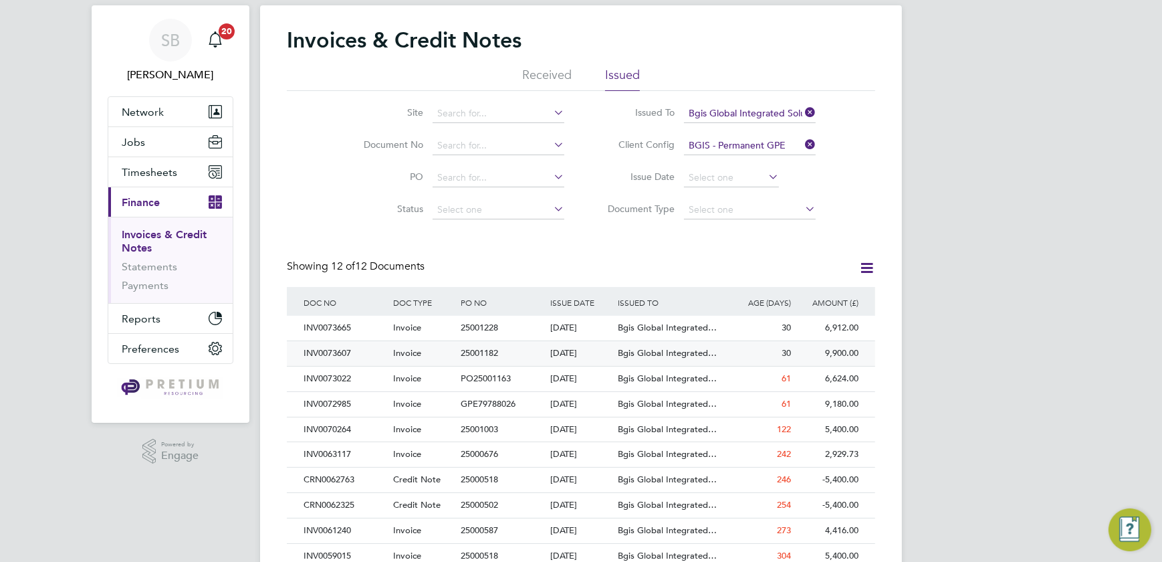
scroll to position [52, 0]
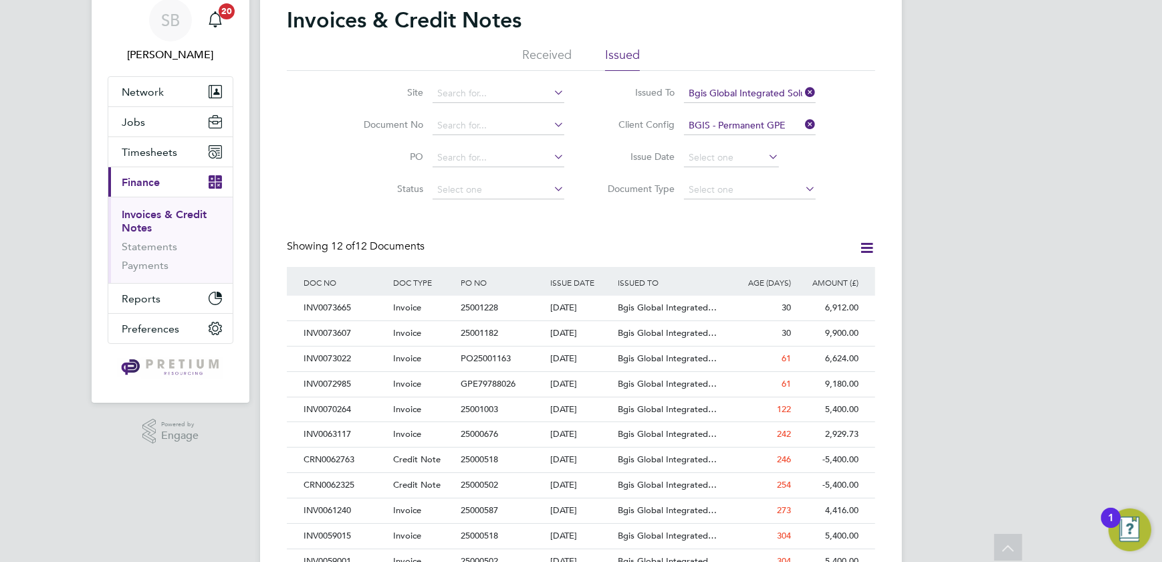
click at [483, 222] on div "Invoices & Credit Notes Received Issued Site Document No PO Status Paid Date Is…" at bounding box center [581, 303] width 588 height 593
click at [431, 381] on div "Invoice" at bounding box center [424, 384] width 68 height 25
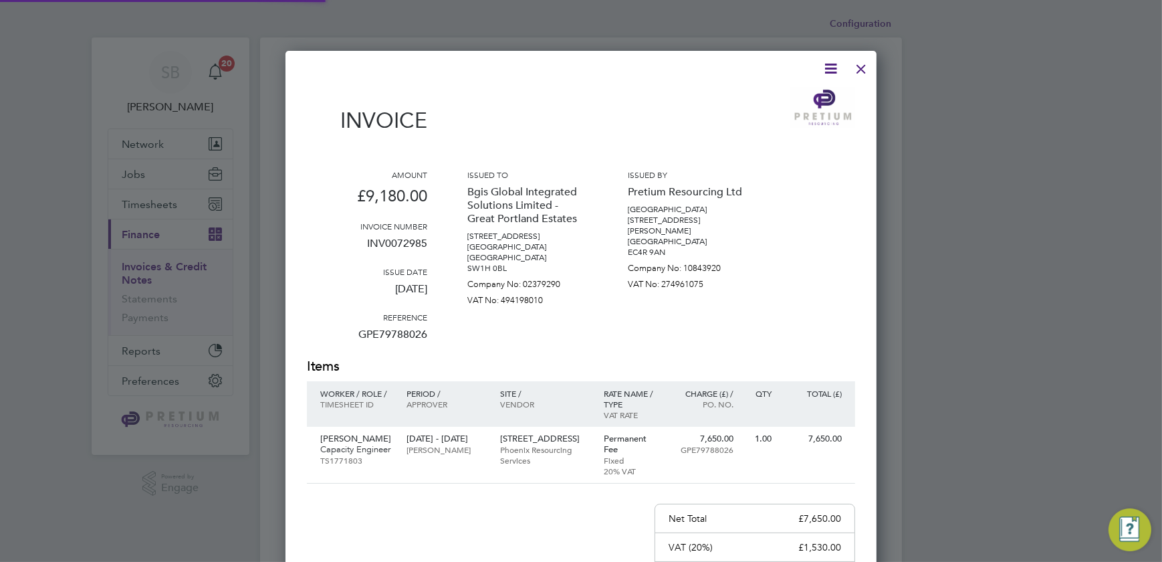
scroll to position [711, 592]
click at [830, 73] on icon at bounding box center [830, 68] width 17 height 17
click at [782, 96] on li "Download Invoice" at bounding box center [790, 100] width 92 height 19
click at [404, 235] on p "INV0072985" at bounding box center [367, 248] width 120 height 35
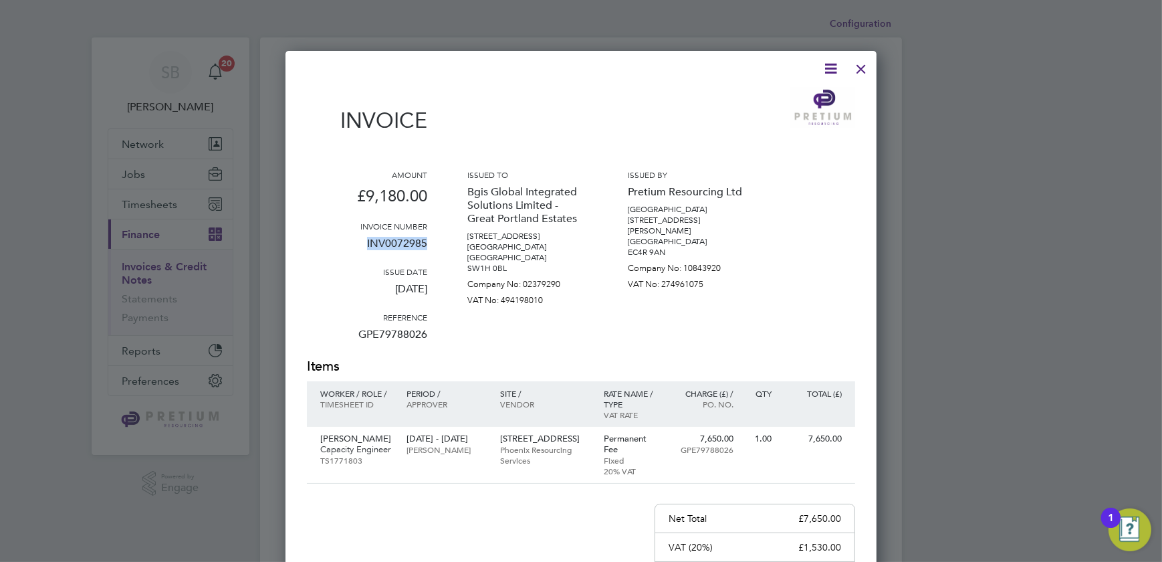
copy p "INV0072985"
click at [866, 66] on div at bounding box center [861, 65] width 24 height 24
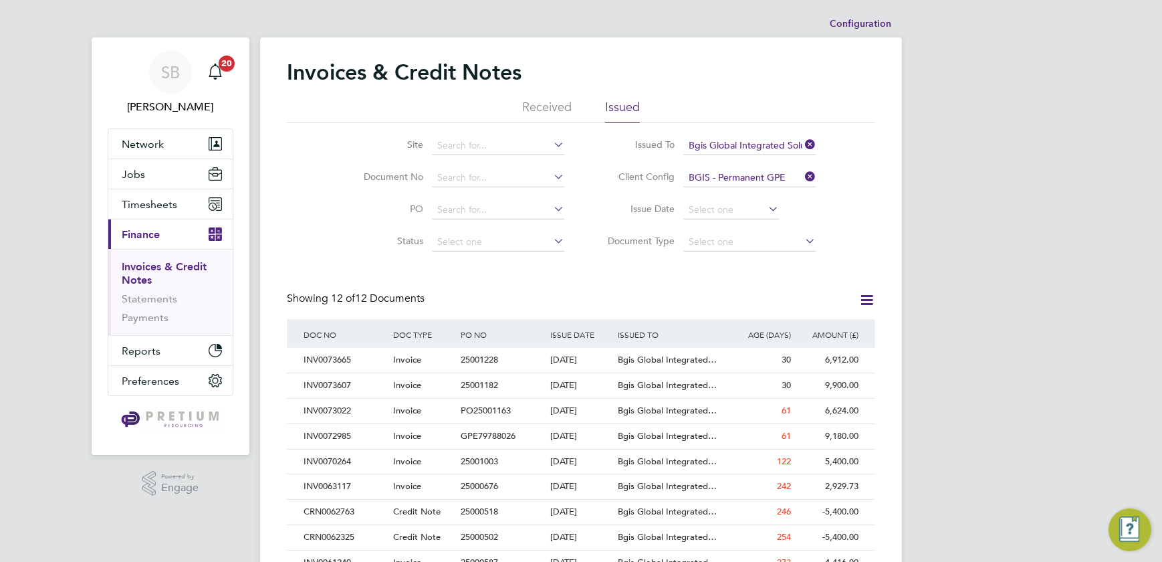
click at [651, 60] on div "Invoices & Credit Notes" at bounding box center [581, 79] width 588 height 40
click at [369, 457] on div "INV0070264" at bounding box center [345, 461] width 90 height 25
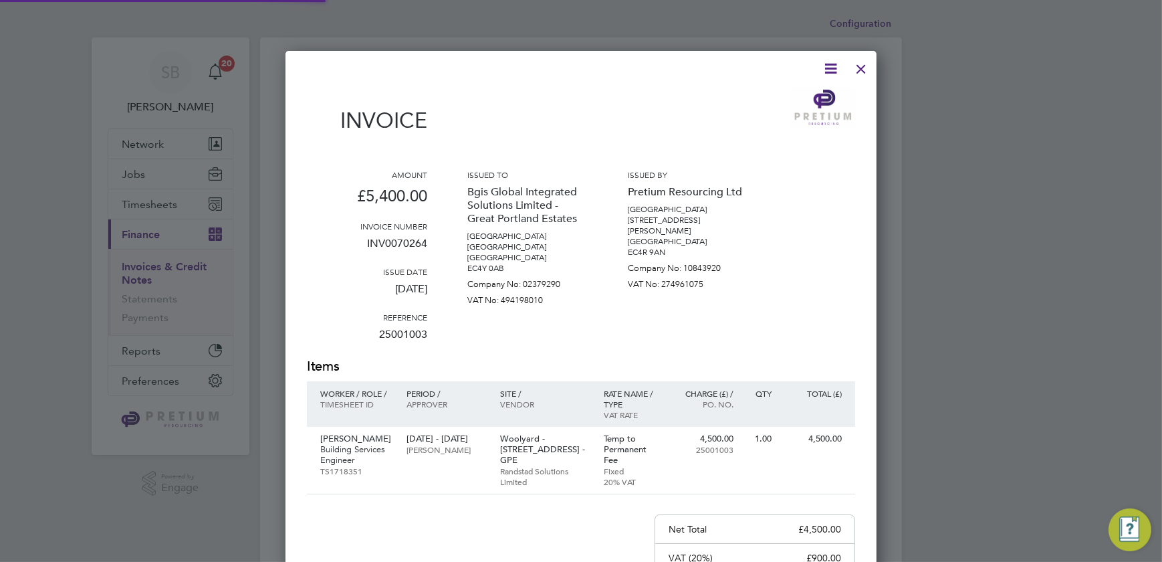
scroll to position [722, 592]
click at [831, 72] on icon at bounding box center [830, 68] width 17 height 17
click at [790, 100] on li "Download Invoice" at bounding box center [790, 100] width 92 height 19
click at [413, 240] on p "INV0070264" at bounding box center [367, 248] width 120 height 35
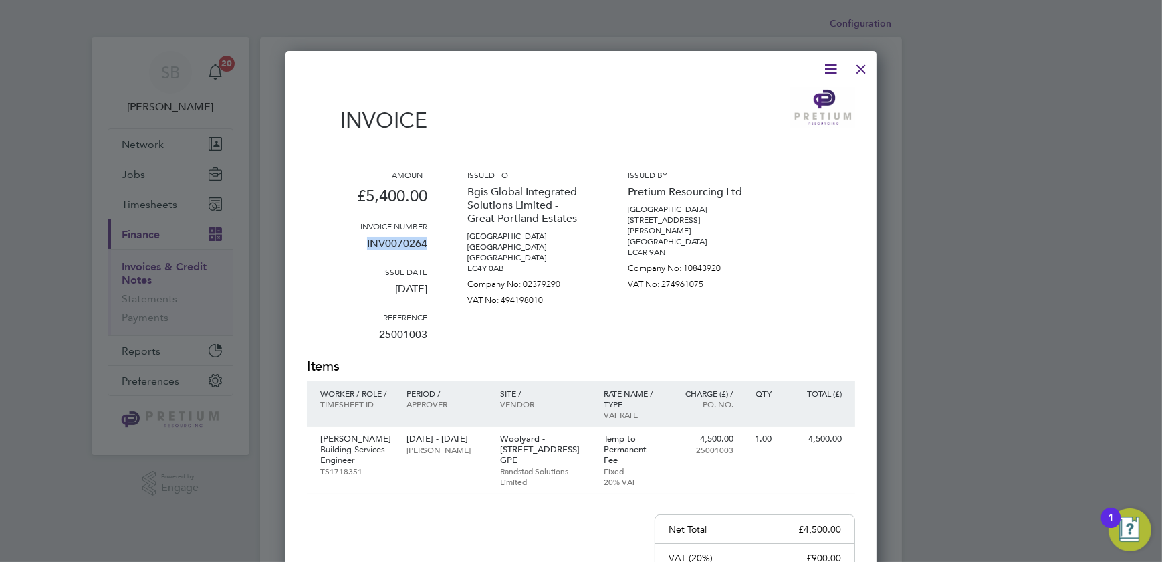
copy p "INV0070264"
click at [873, 66] on div at bounding box center [861, 65] width 24 height 24
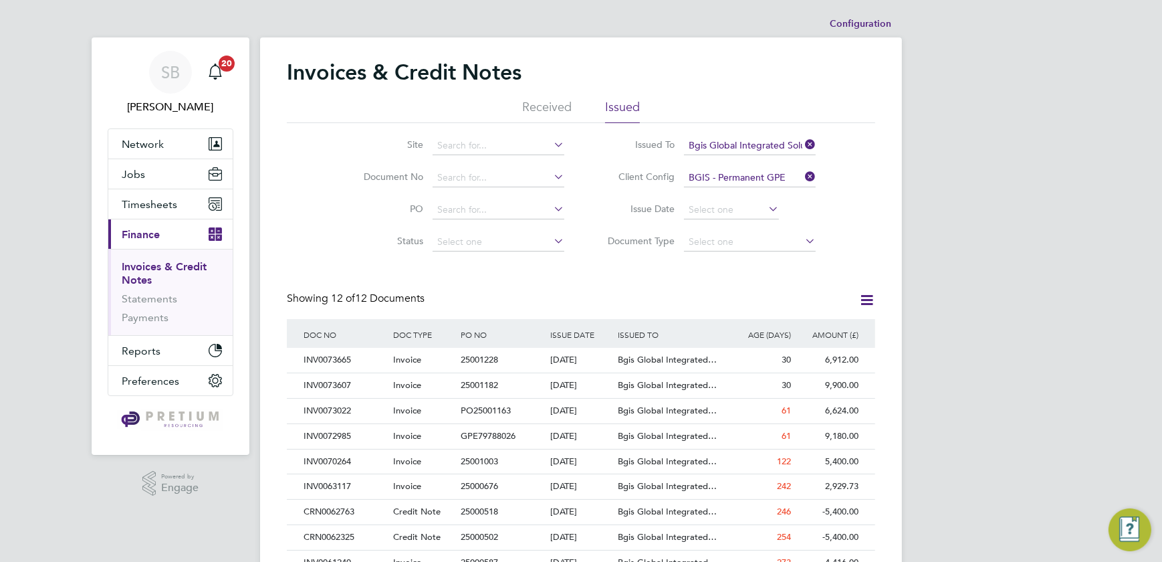
click at [676, 40] on div "Invoices & Credit Notes Received Issued Site Document No PO Status Paid Date Is…" at bounding box center [581, 357] width 642 height 641
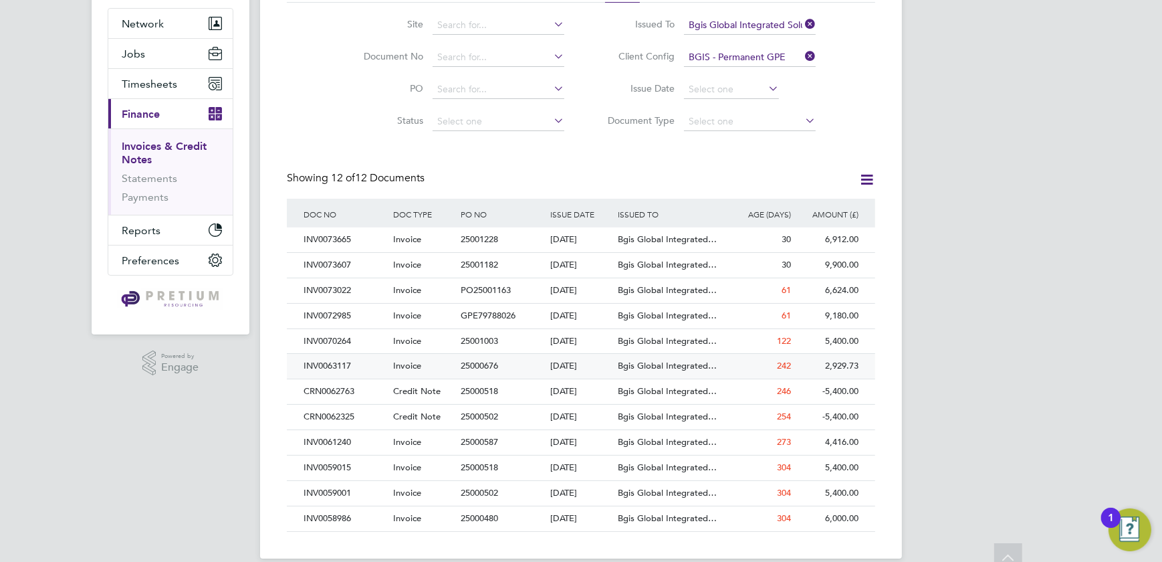
scroll to position [121, 0]
click at [412, 368] on span "Invoice" at bounding box center [407, 364] width 28 height 11
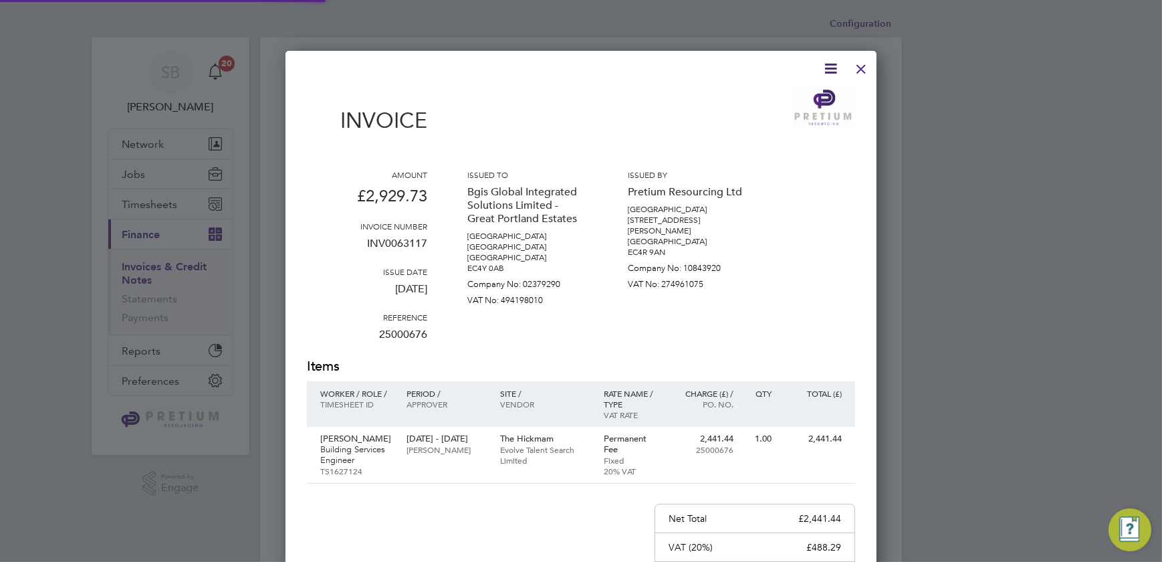
scroll to position [711, 592]
click at [836, 68] on icon at bounding box center [830, 68] width 17 height 17
click at [789, 95] on li "Download Invoice" at bounding box center [790, 100] width 92 height 19
click at [856, 64] on div at bounding box center [861, 65] width 24 height 24
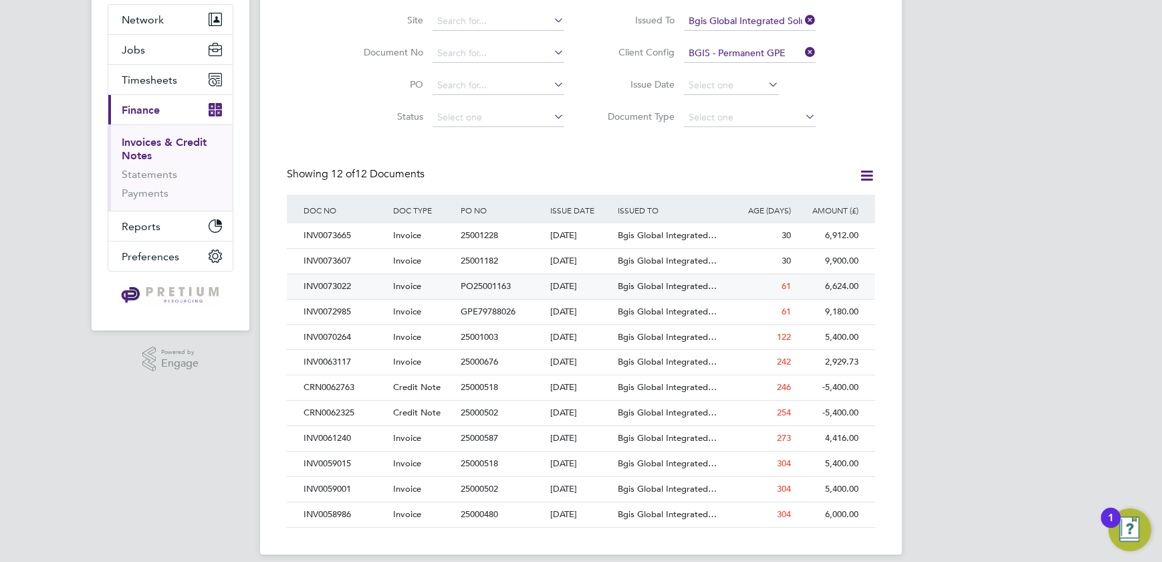
scroll to position [137, 0]
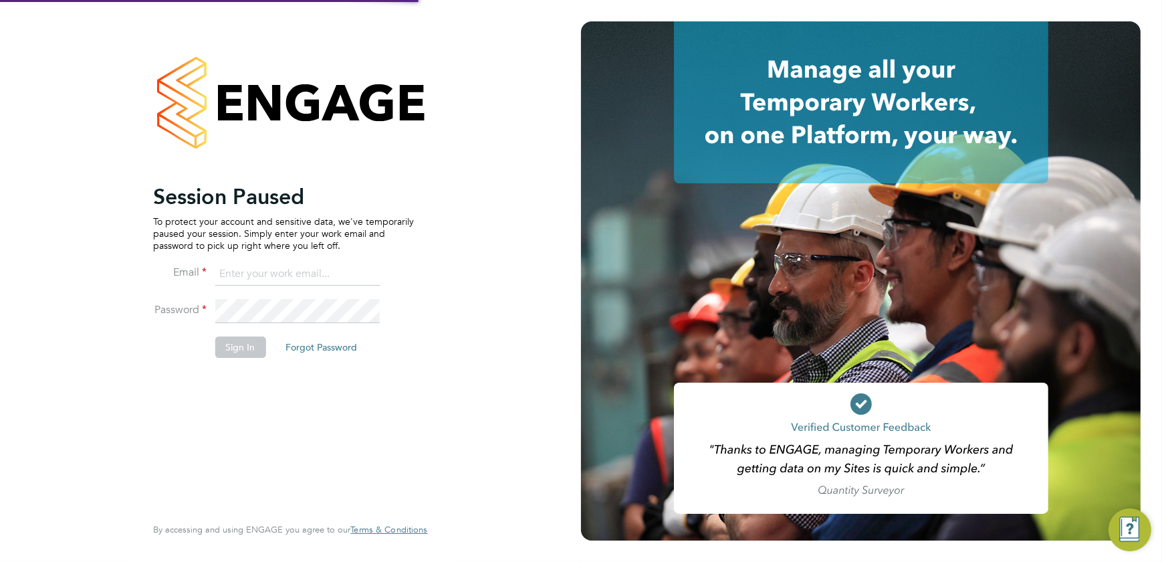
type input "sasha.baird@pretiumresourcing.co.uk"
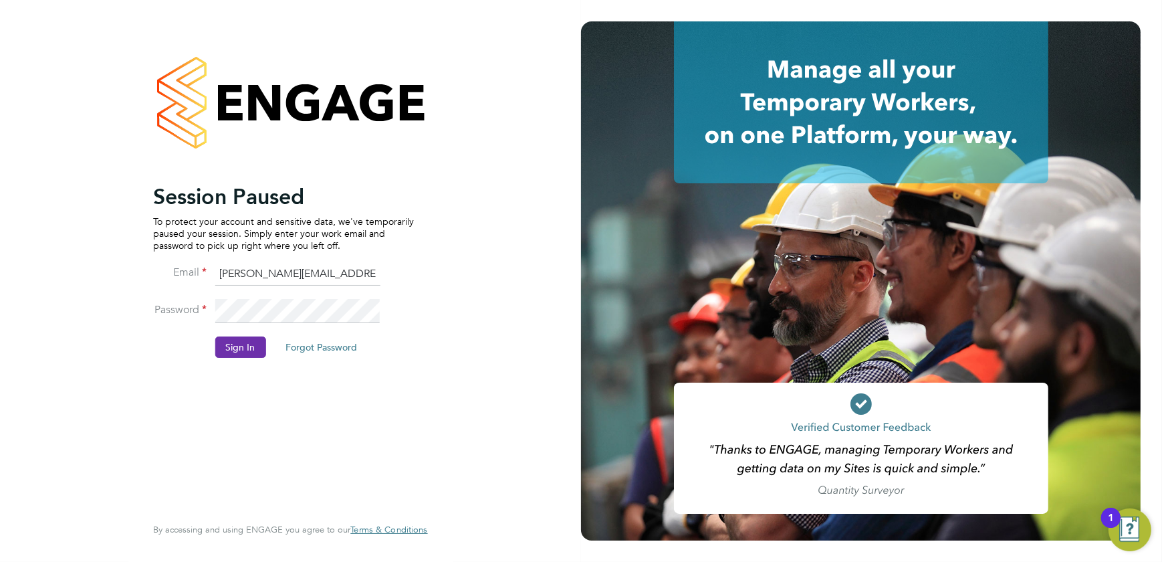
click at [236, 342] on button "Sign In" at bounding box center [240, 346] width 51 height 21
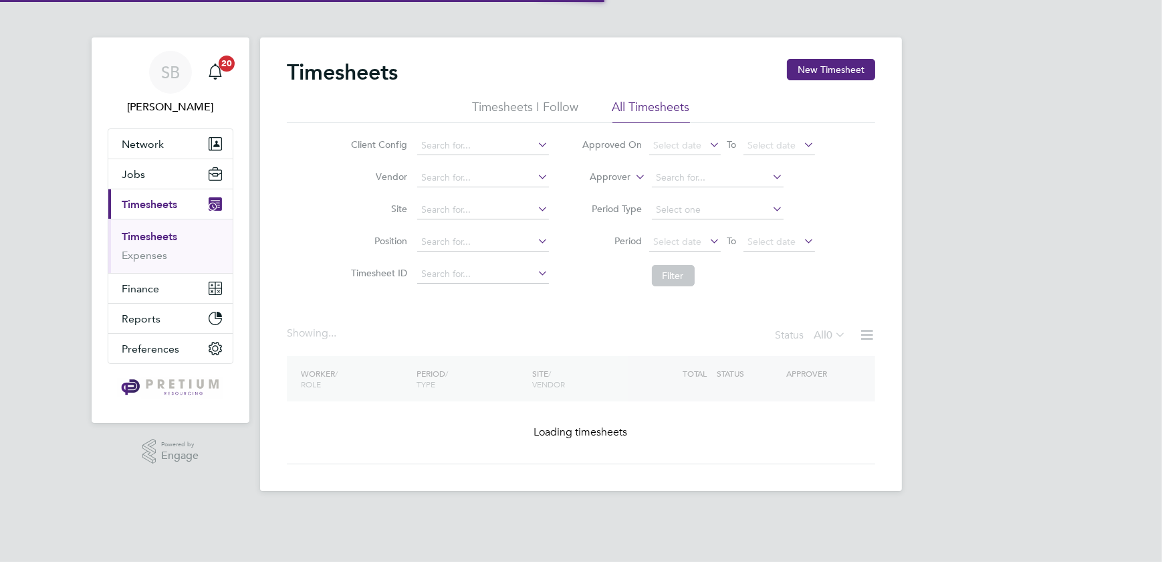
click at [609, 179] on label "Approver" at bounding box center [601, 177] width 60 height 13
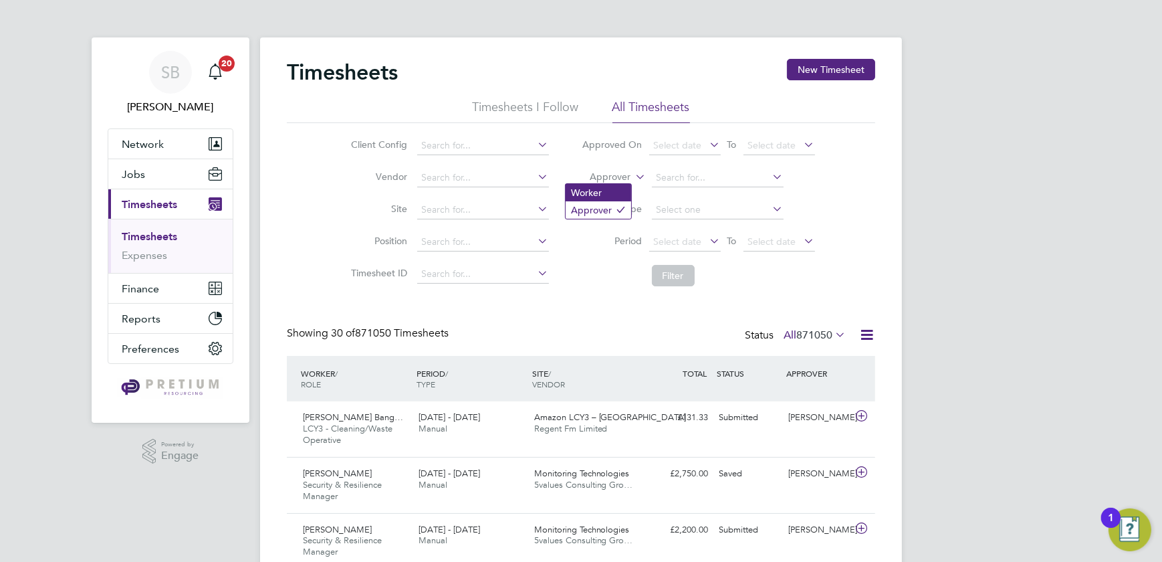
drag, startPoint x: 594, startPoint y: 189, endPoint x: 630, endPoint y: 187, distance: 35.5
click at [596, 191] on li "Worker" at bounding box center [599, 192] width 66 height 17
click at [667, 181] on input at bounding box center [718, 178] width 132 height 19
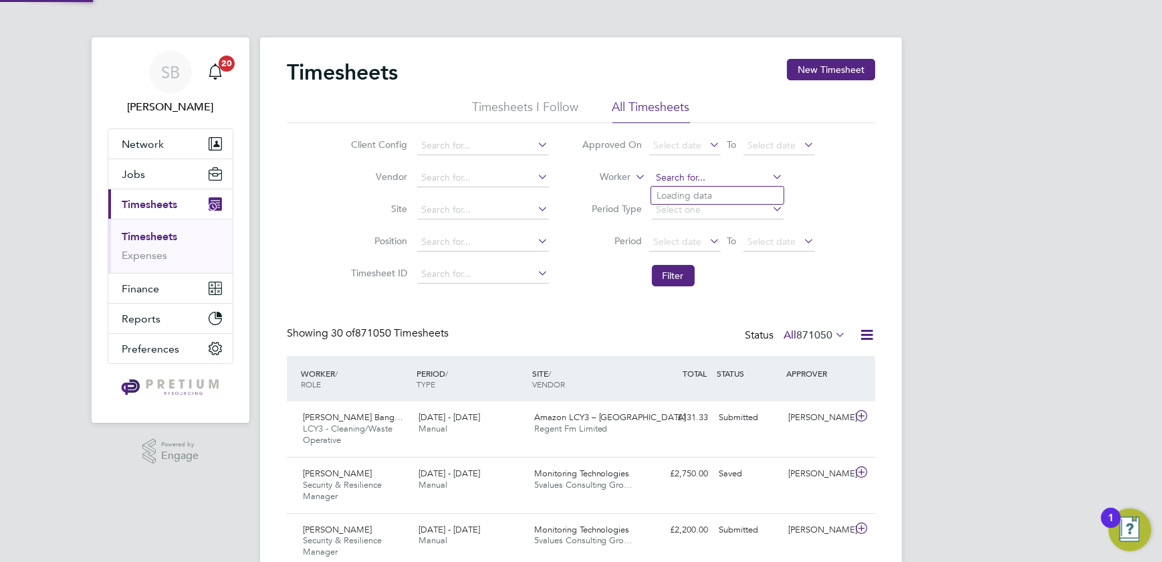
type input "o"
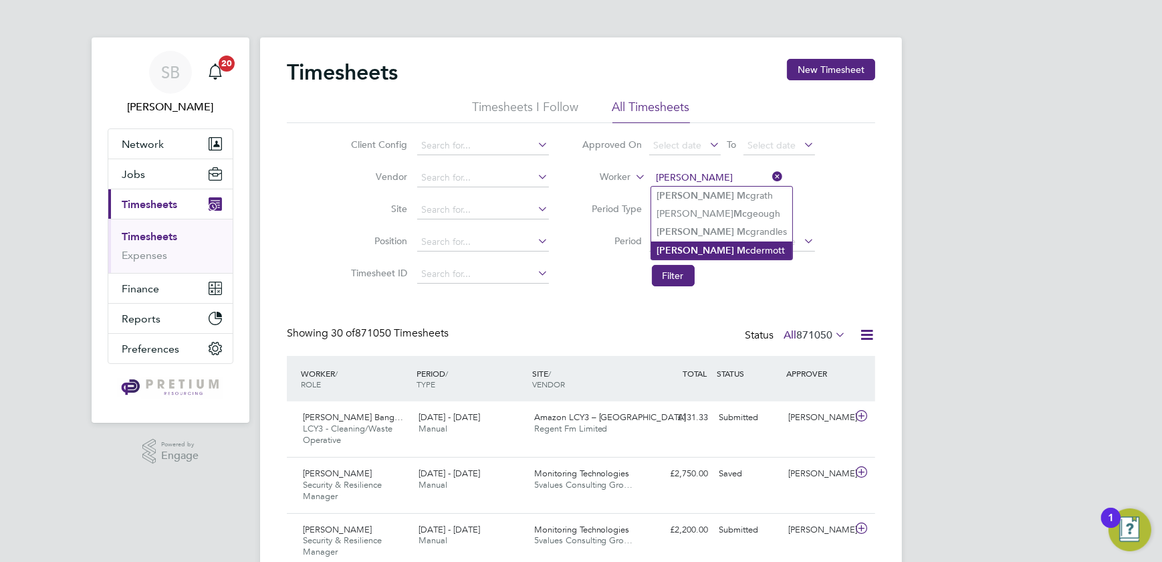
click at [729, 249] on li "[PERSON_NAME]" at bounding box center [721, 250] width 141 height 18
type input "[PERSON_NAME]"
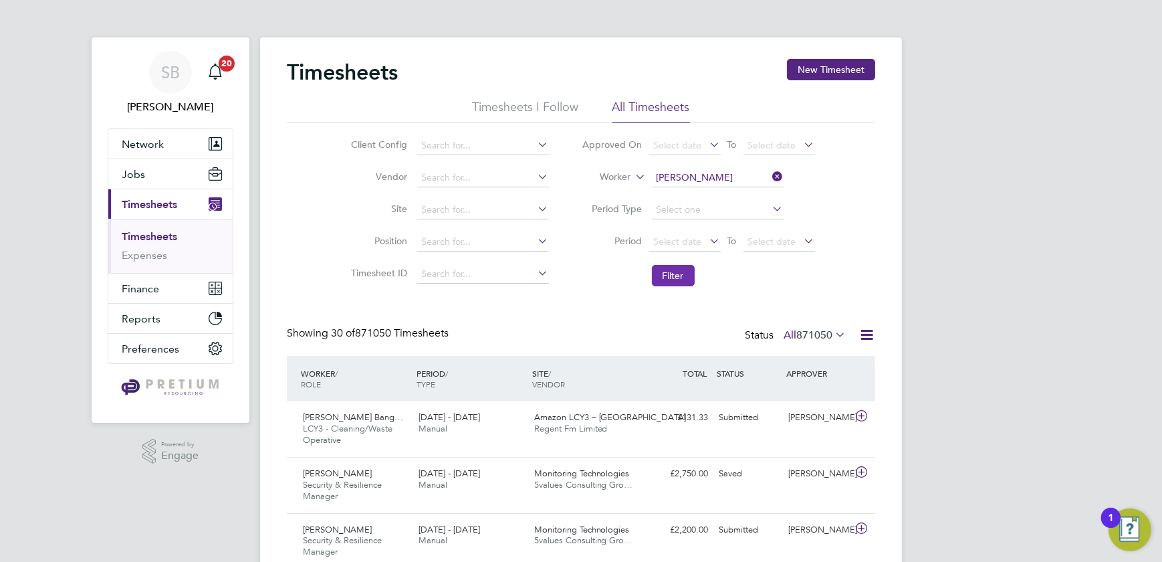
click at [682, 276] on button "Filter" at bounding box center [673, 275] width 43 height 21
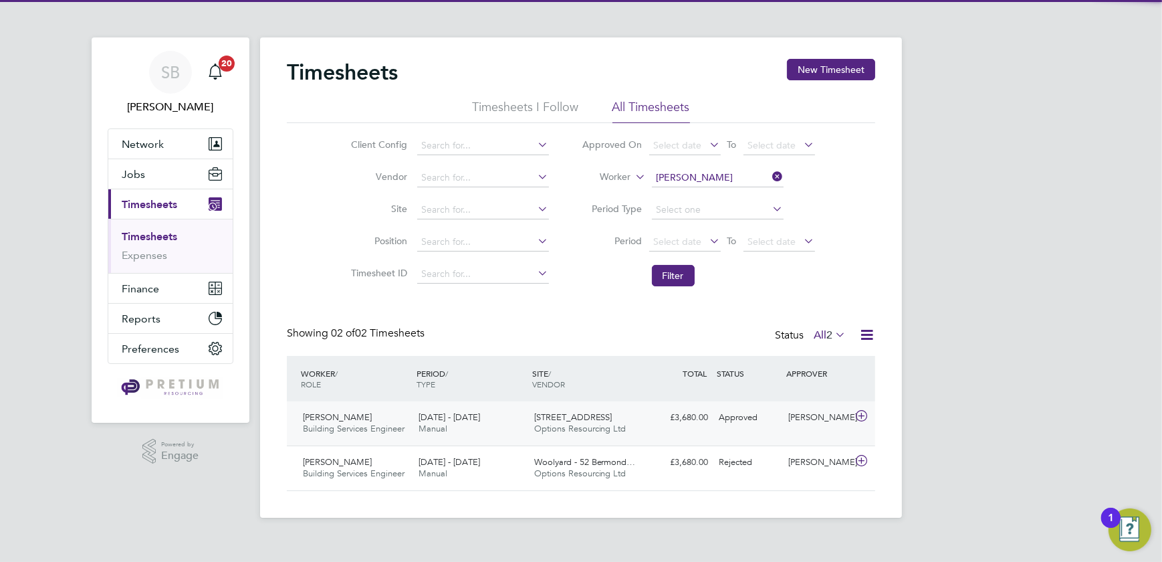
click at [776, 422] on div "Approved" at bounding box center [748, 418] width 70 height 22
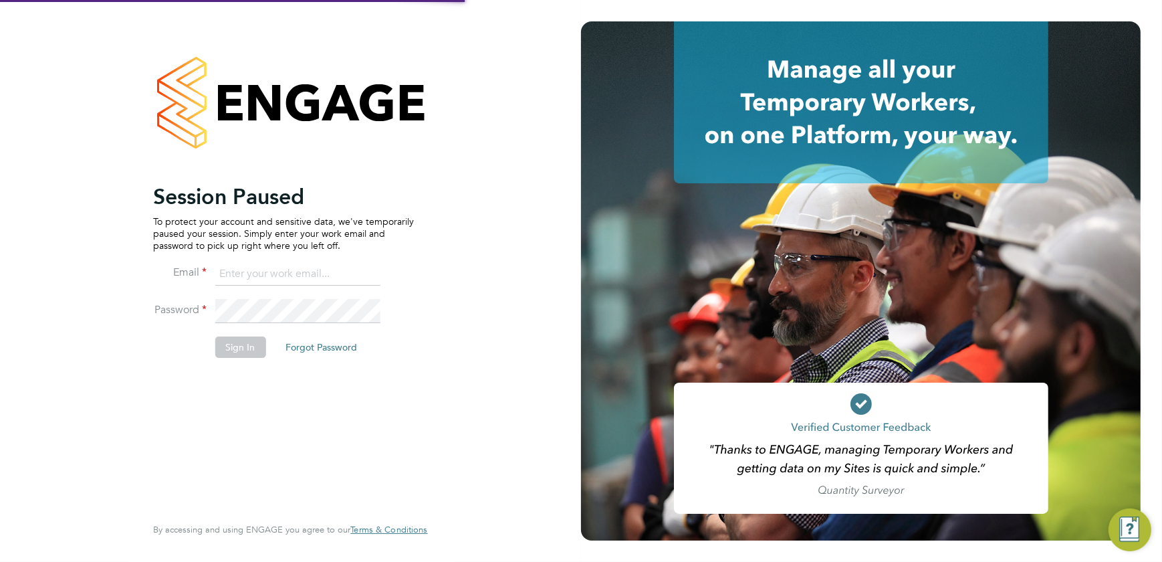
type input "[PERSON_NAME][EMAIL_ADDRESS][DOMAIN_NAME]"
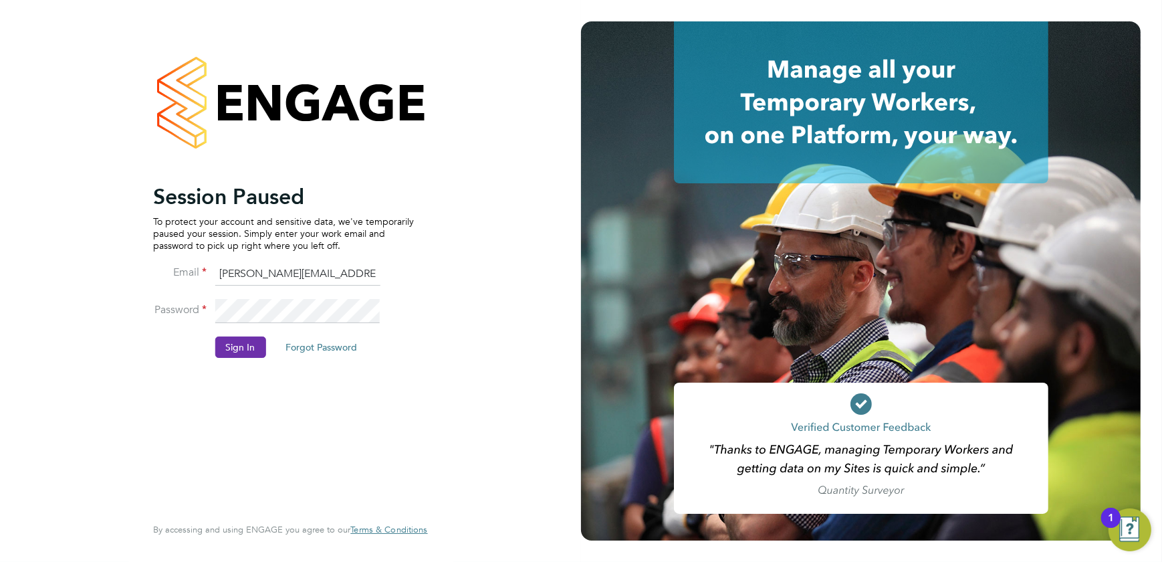
click at [239, 356] on button "Sign In" at bounding box center [240, 346] width 51 height 21
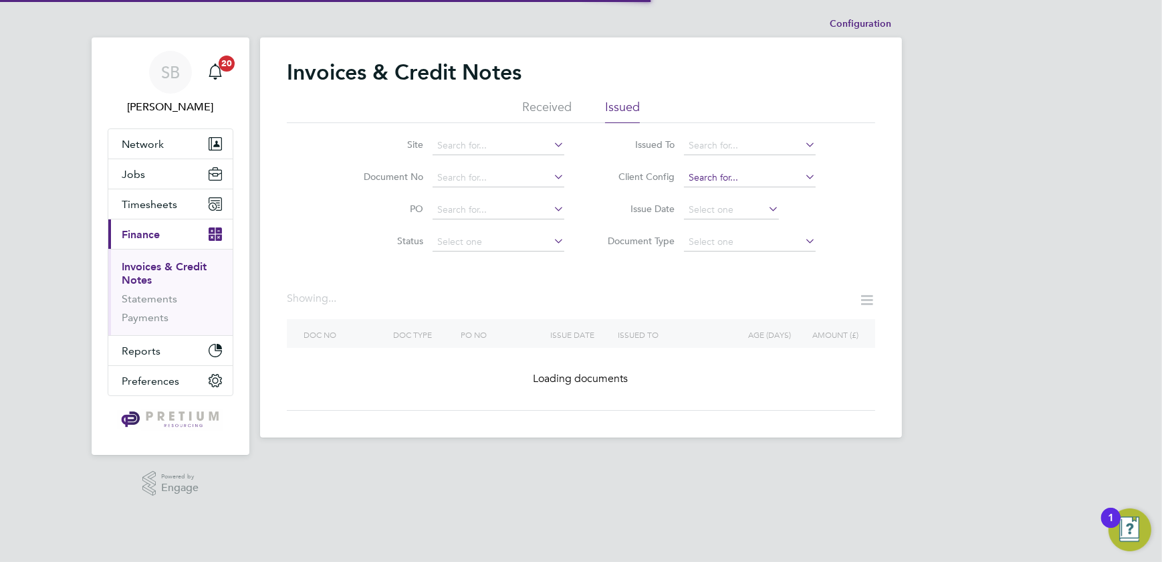
click at [715, 177] on input at bounding box center [750, 178] width 132 height 19
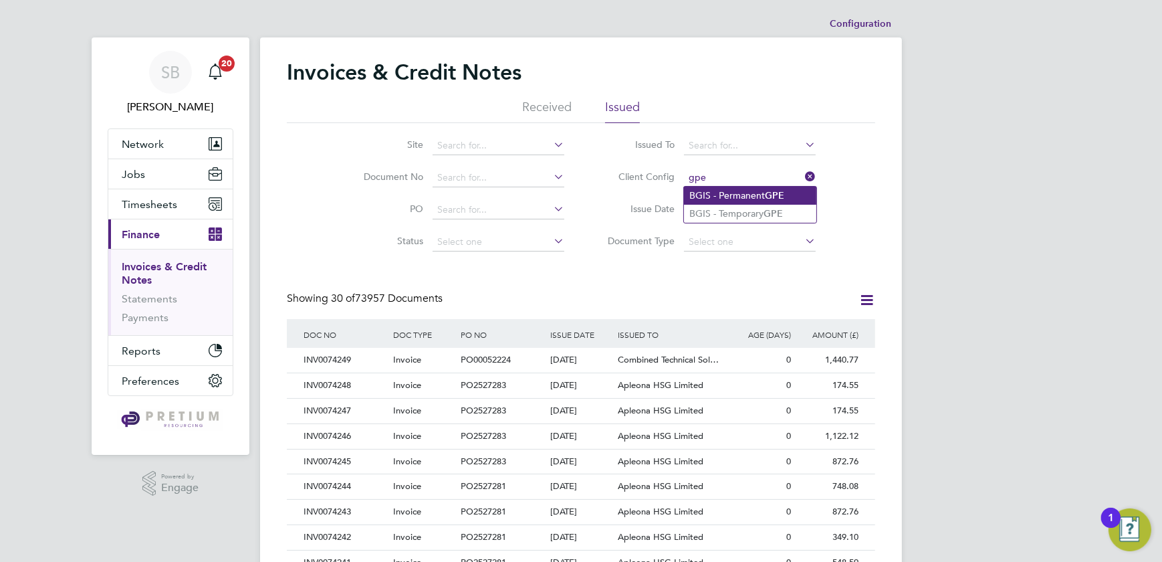
click at [729, 195] on li "BGIS - Permanent GPE" at bounding box center [750, 196] width 132 height 18
type input "BGIS - Permanent GPE"
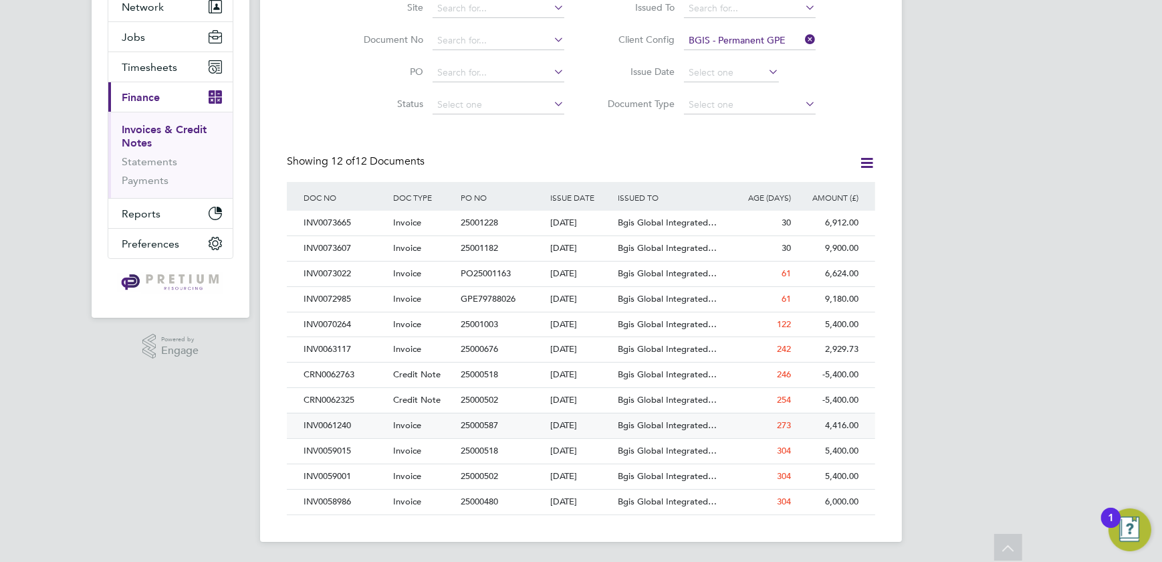
click at [711, 418] on div "Bgis Global Integrated…" at bounding box center [671, 425] width 112 height 25
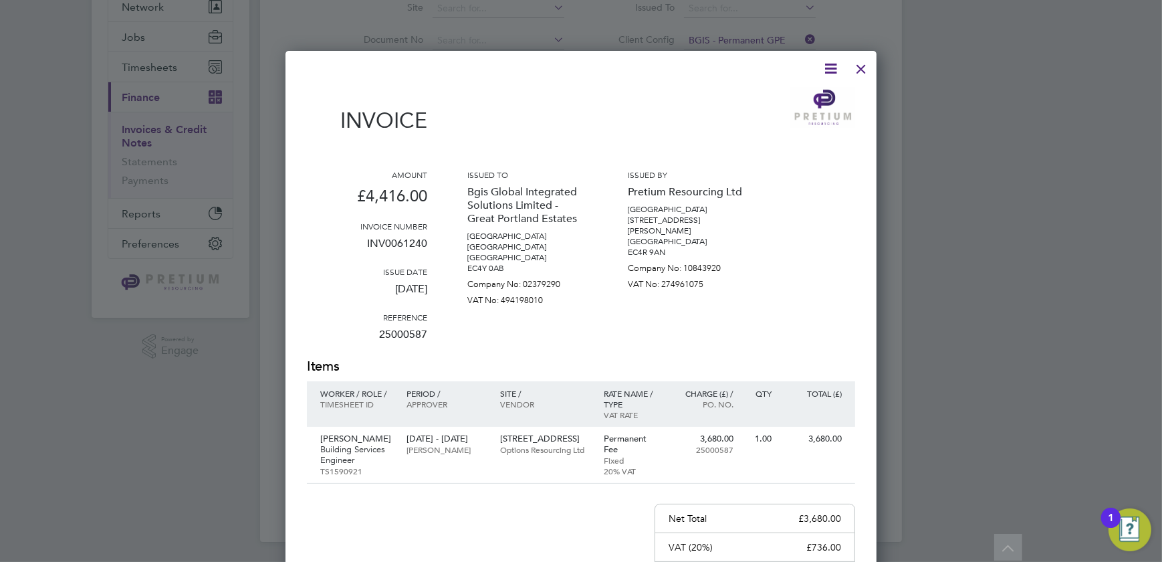
click at [831, 66] on icon at bounding box center [830, 68] width 17 height 17
click at [780, 98] on li "Download Invoice" at bounding box center [790, 100] width 92 height 19
click at [405, 241] on p "INV0061240" at bounding box center [367, 248] width 120 height 35
copy p "INV0061240"
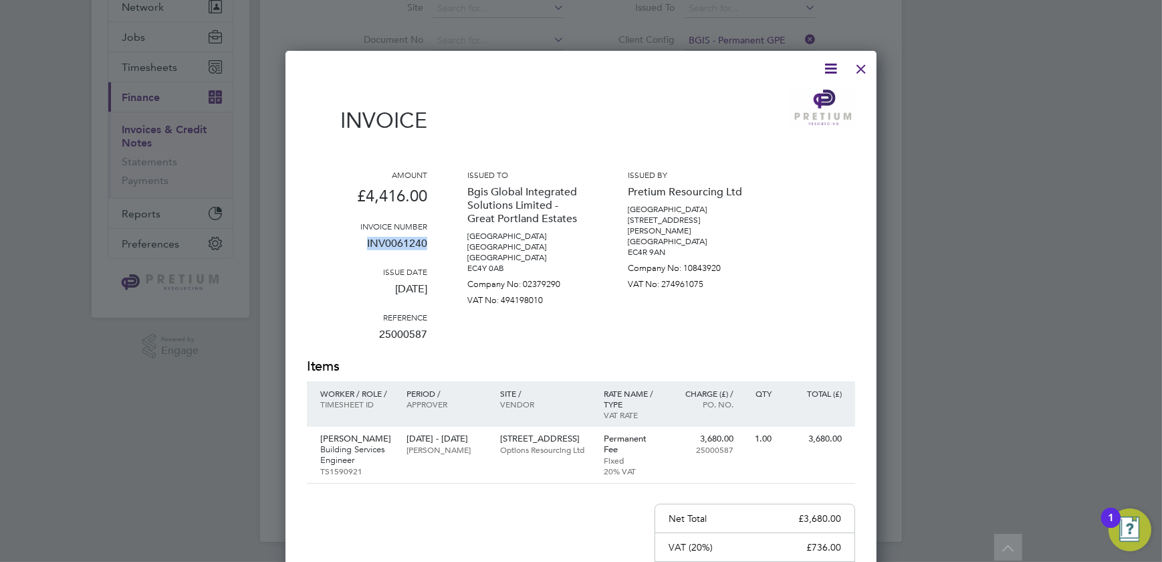
click at [863, 72] on div at bounding box center [861, 65] width 24 height 24
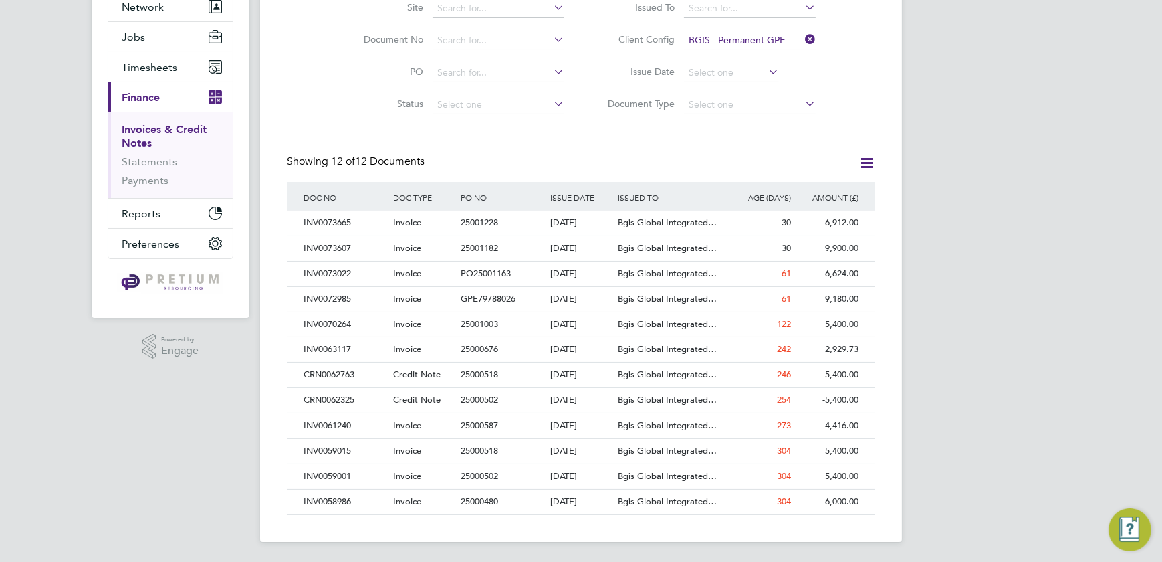
click at [990, 186] on div "SB Sasha Baird Notifications 20 Applications: Network Team Members Businesses S…" at bounding box center [581, 213] width 1162 height 700
click at [384, 499] on div "INV0058986" at bounding box center [345, 501] width 90 height 25
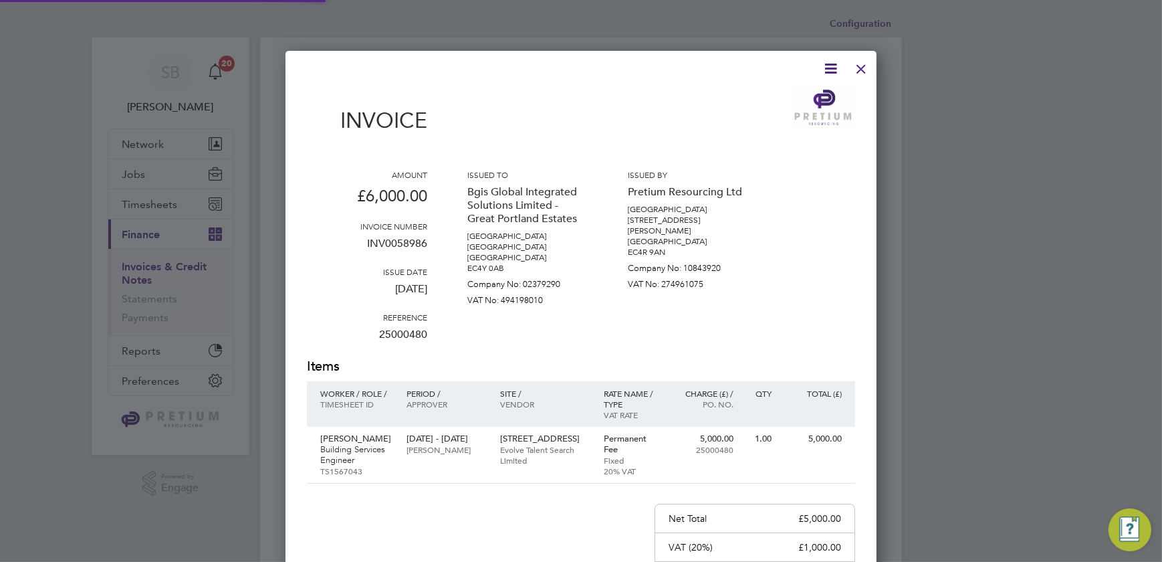
scroll to position [711, 592]
click at [831, 70] on icon at bounding box center [830, 68] width 17 height 17
click at [794, 98] on li "Download Invoice" at bounding box center [790, 100] width 92 height 19
click at [805, 31] on div at bounding box center [581, 281] width 1162 height 562
click at [874, 67] on div "Invoice Amount £6,000.00 Invoice number INV0058986 Issue date 01 Dec 2024 Refer…" at bounding box center [581, 408] width 591 height 714
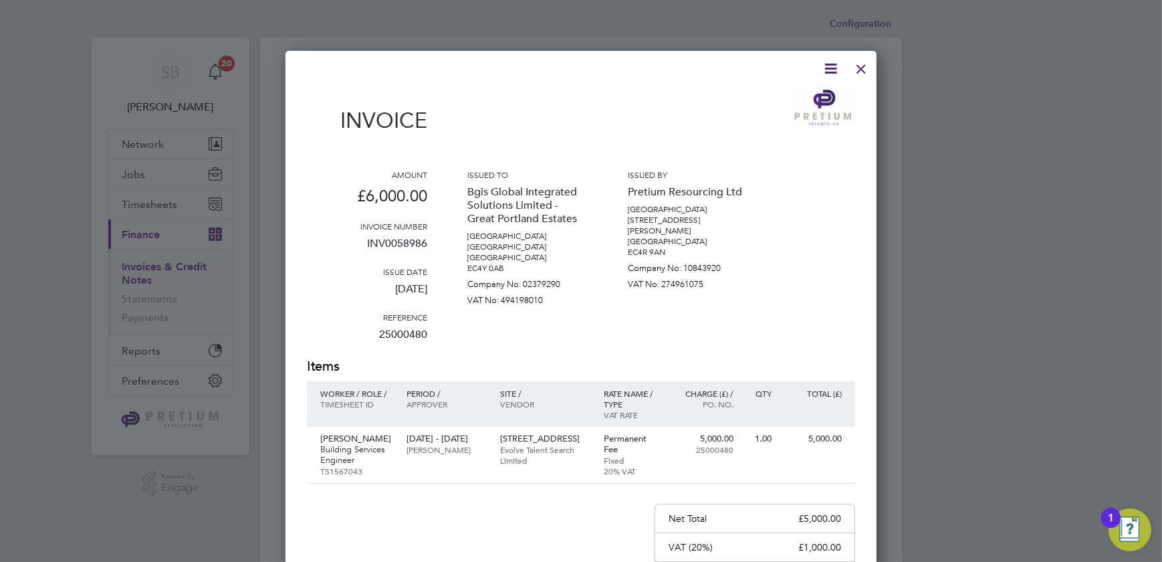
click at [866, 69] on div at bounding box center [861, 65] width 24 height 24
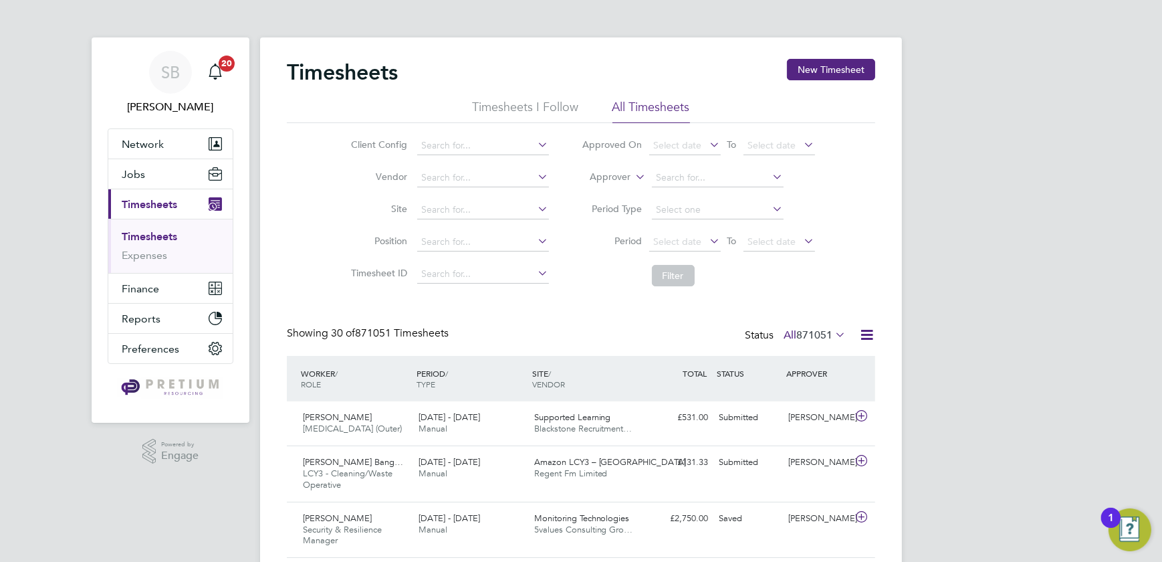
click at [611, 172] on label "Approver" at bounding box center [601, 177] width 60 height 13
click at [600, 186] on li "Worker" at bounding box center [599, 192] width 66 height 17
click at [702, 174] on input at bounding box center [718, 178] width 132 height 19
paste input "[PERSON_NAME]"
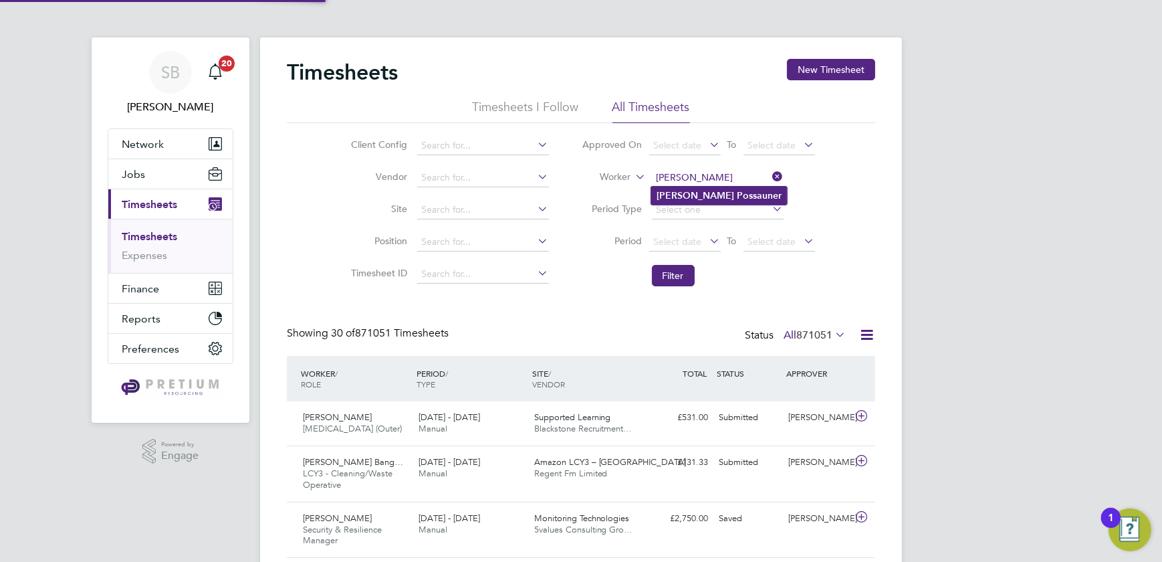
type input "[PERSON_NAME]"
click at [737, 196] on b "Possauner" at bounding box center [759, 195] width 45 height 11
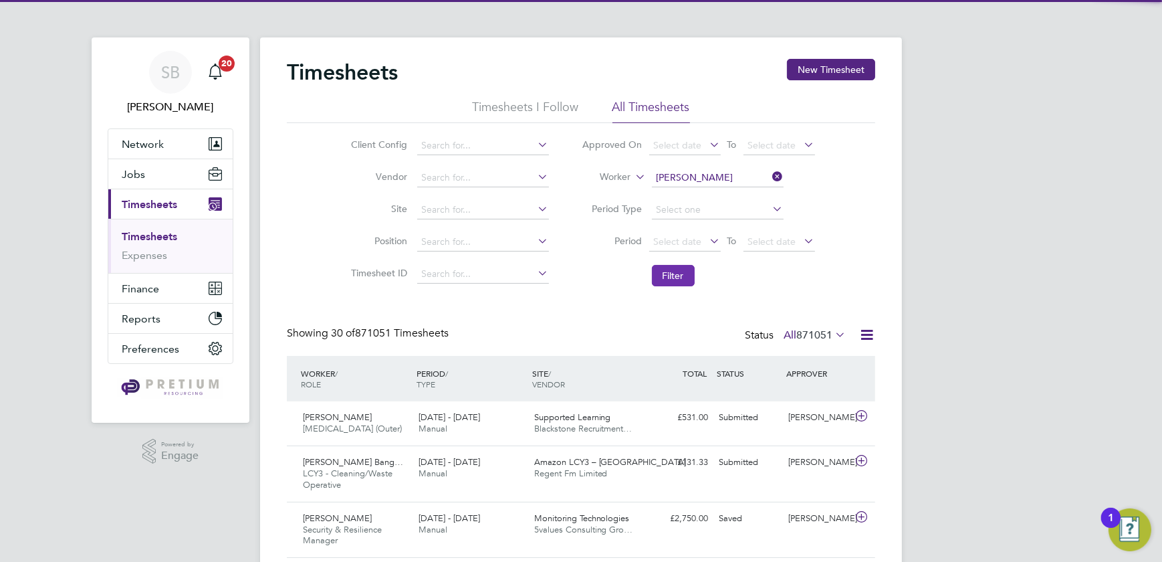
click at [681, 267] on button "Filter" at bounding box center [673, 275] width 43 height 21
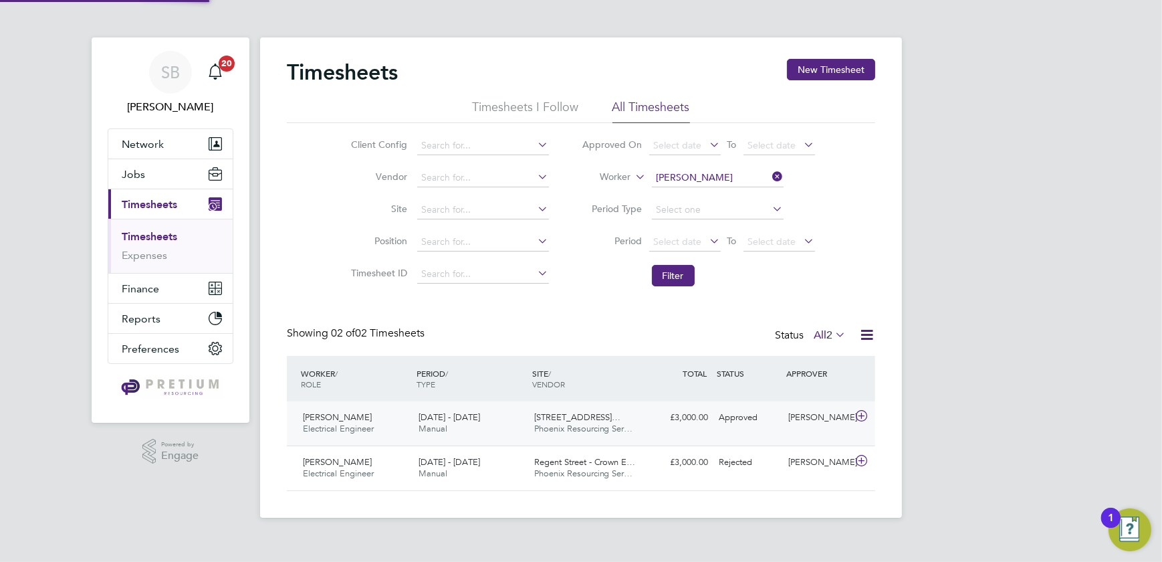
click at [700, 414] on div "£3,000.00 Approved" at bounding box center [679, 418] width 70 height 22
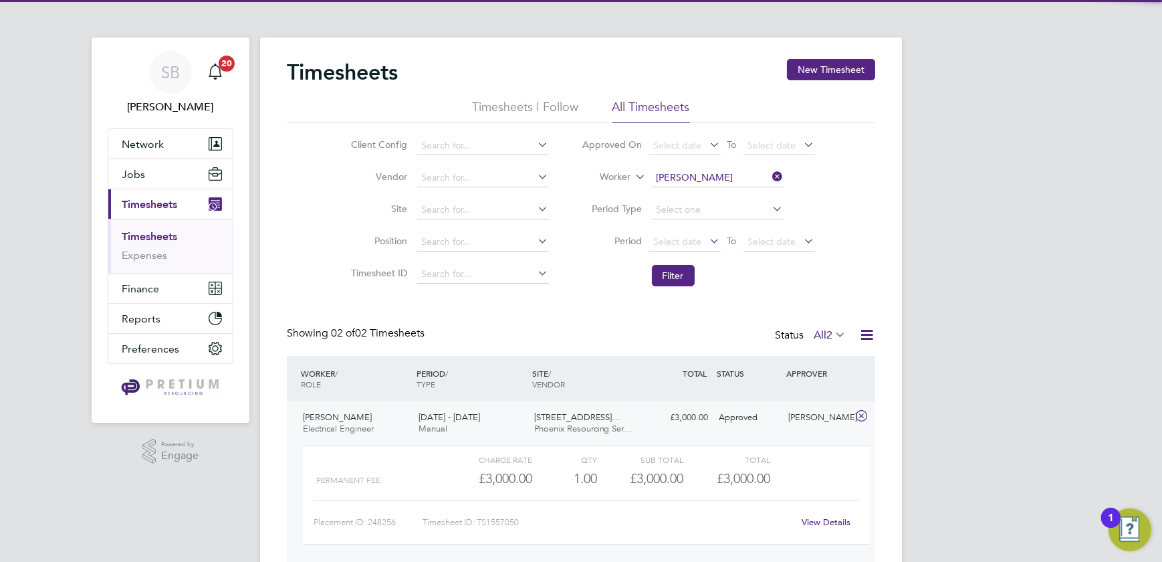
click at [818, 522] on link "View Details" at bounding box center [826, 521] width 49 height 11
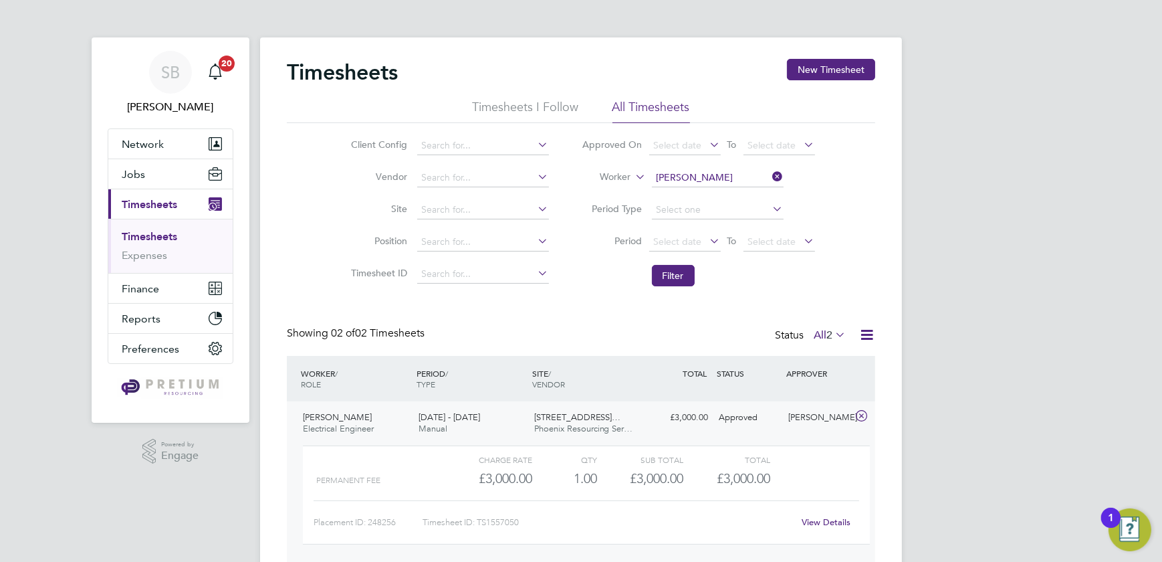
click at [713, 167] on li "Worker [PERSON_NAME]" at bounding box center [699, 178] width 266 height 32
click at [711, 176] on input at bounding box center [718, 178] width 132 height 19
paste input "Montinel [PERSON_NAME]"
type input "Montinel [PERSON_NAME]"
click at [700, 195] on b "[PERSON_NAME]" at bounding box center [738, 195] width 78 height 11
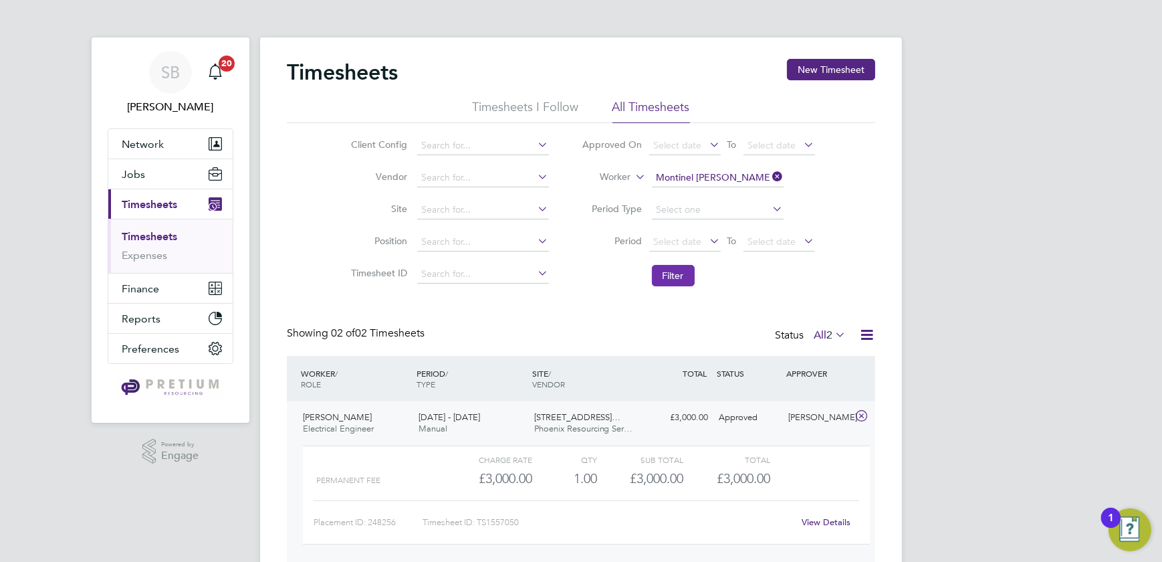
click at [677, 271] on button "Filter" at bounding box center [673, 275] width 43 height 21
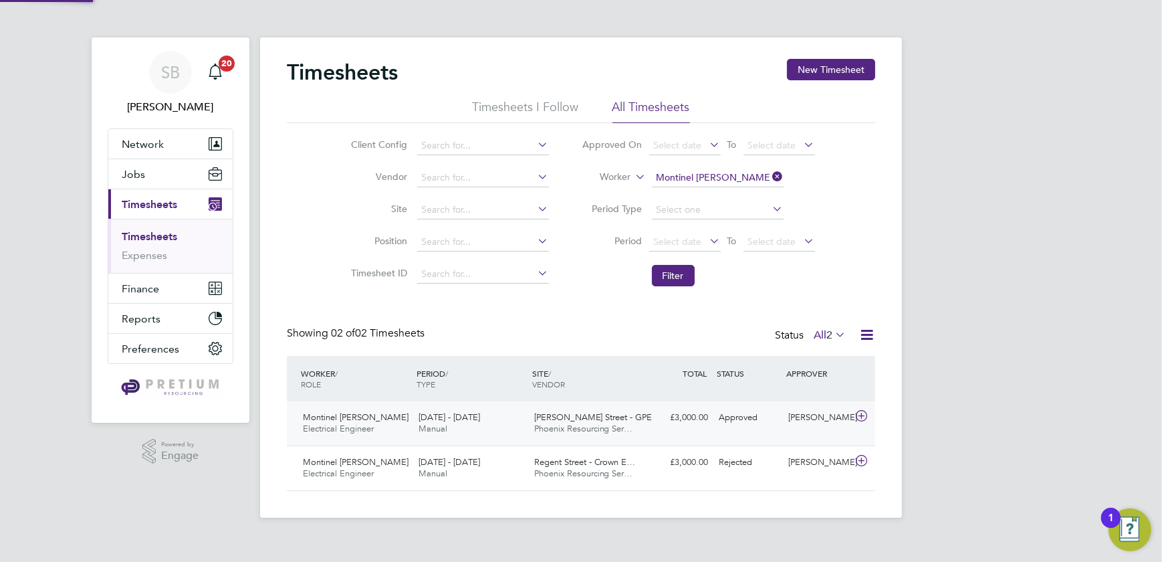
click at [707, 419] on div "£3,000.00 Approved" at bounding box center [679, 418] width 70 height 22
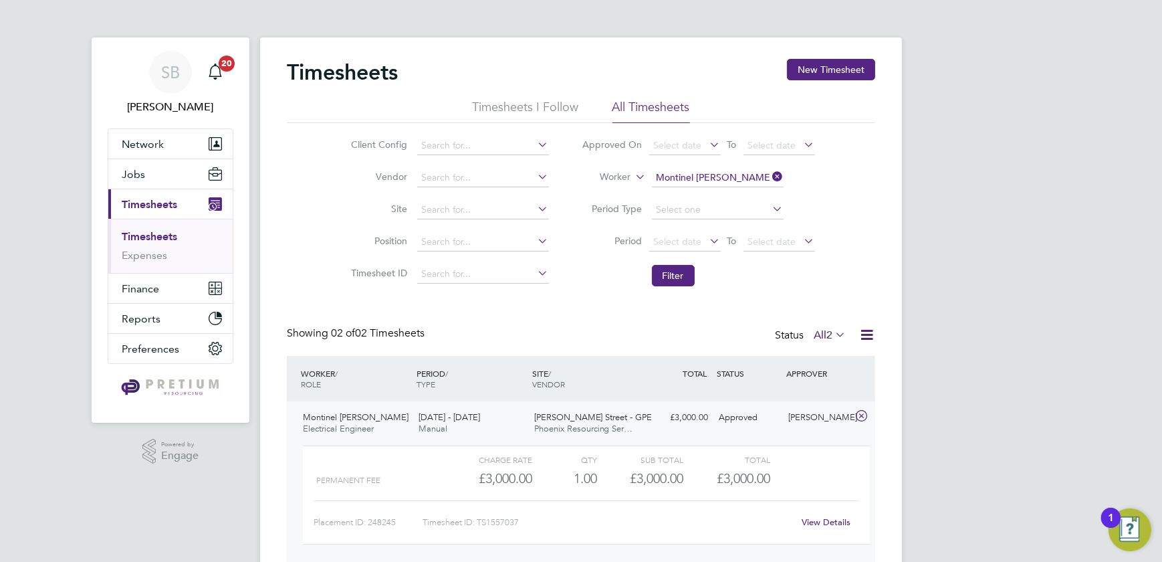
click at [822, 522] on link "View Details" at bounding box center [826, 521] width 49 height 11
click at [675, 172] on input at bounding box center [718, 178] width 132 height 19
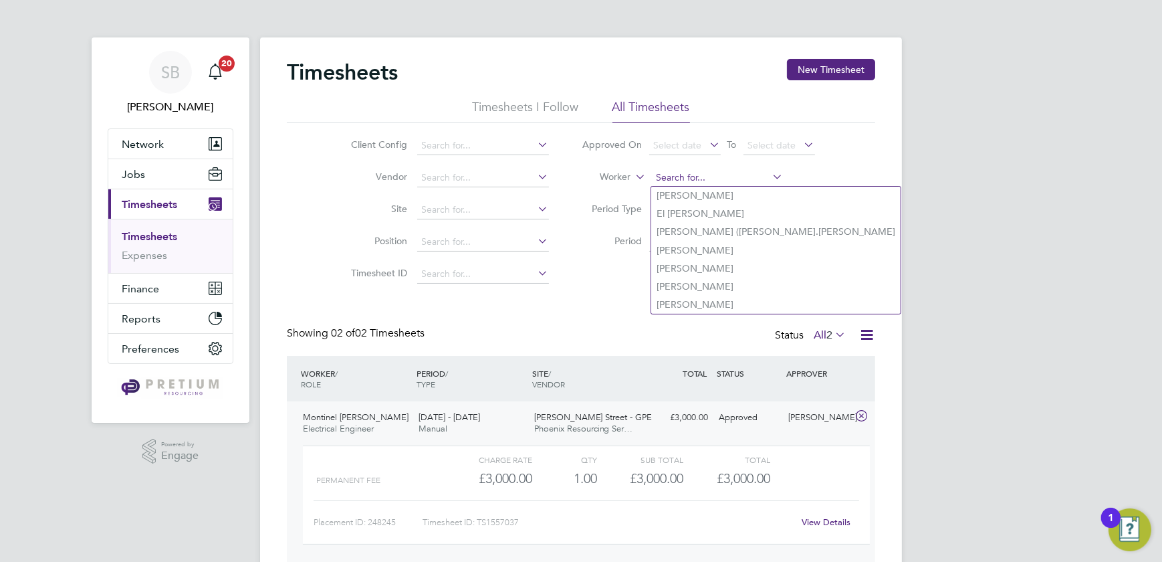
paste input "Elijah Anderson"
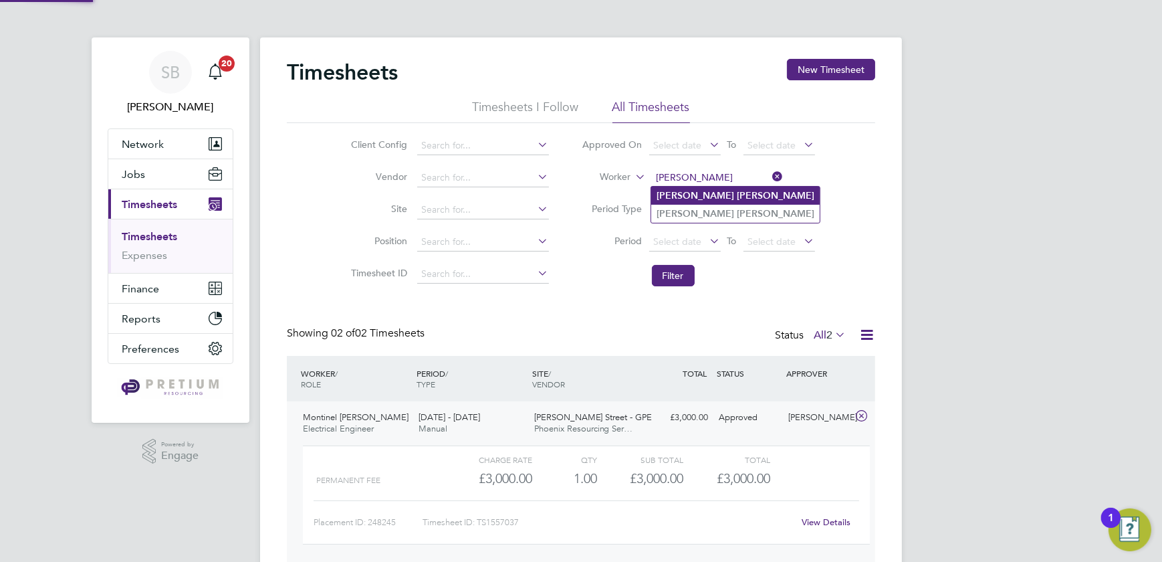
type input "Elijah Anderson"
click at [737, 194] on b "Anderson" at bounding box center [776, 195] width 78 height 11
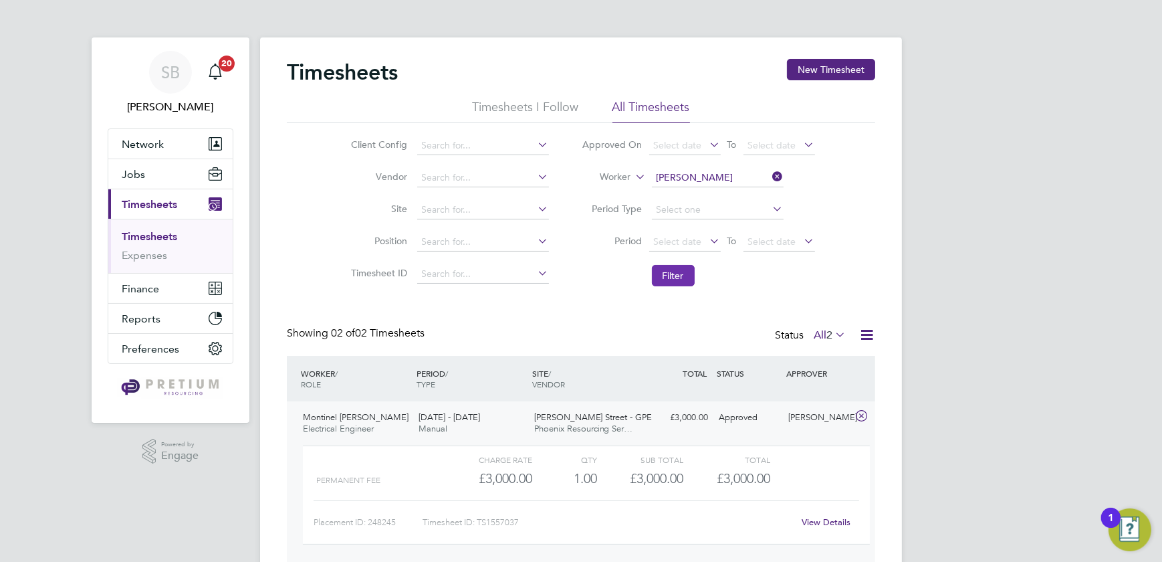
click at [674, 280] on button "Filter" at bounding box center [673, 275] width 43 height 21
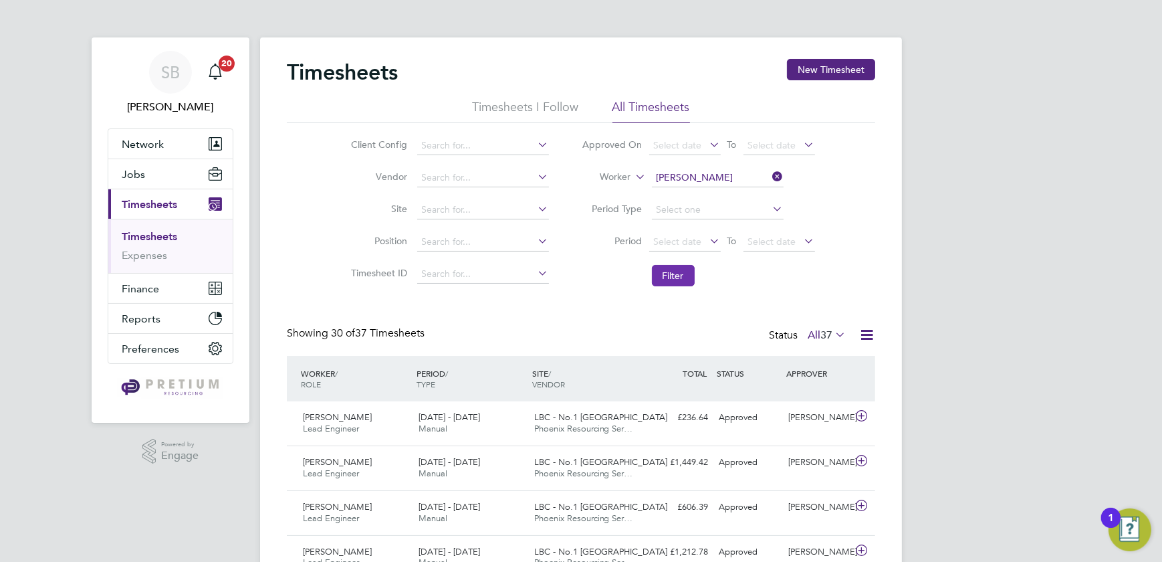
scroll to position [33, 116]
click at [732, 172] on input at bounding box center [718, 178] width 132 height 19
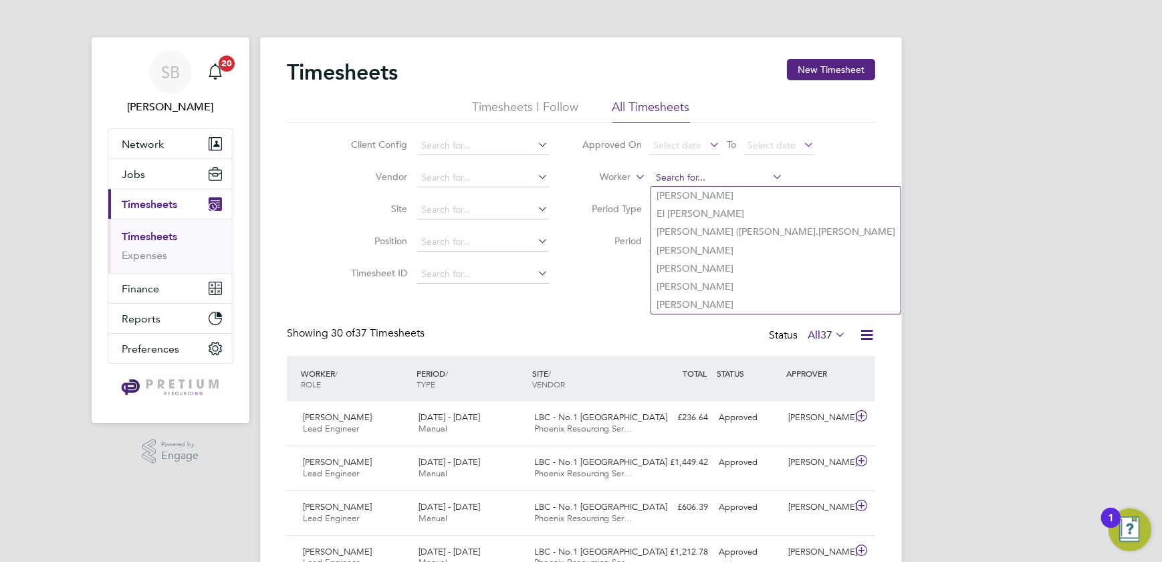
paste input "Elijah Anderson"
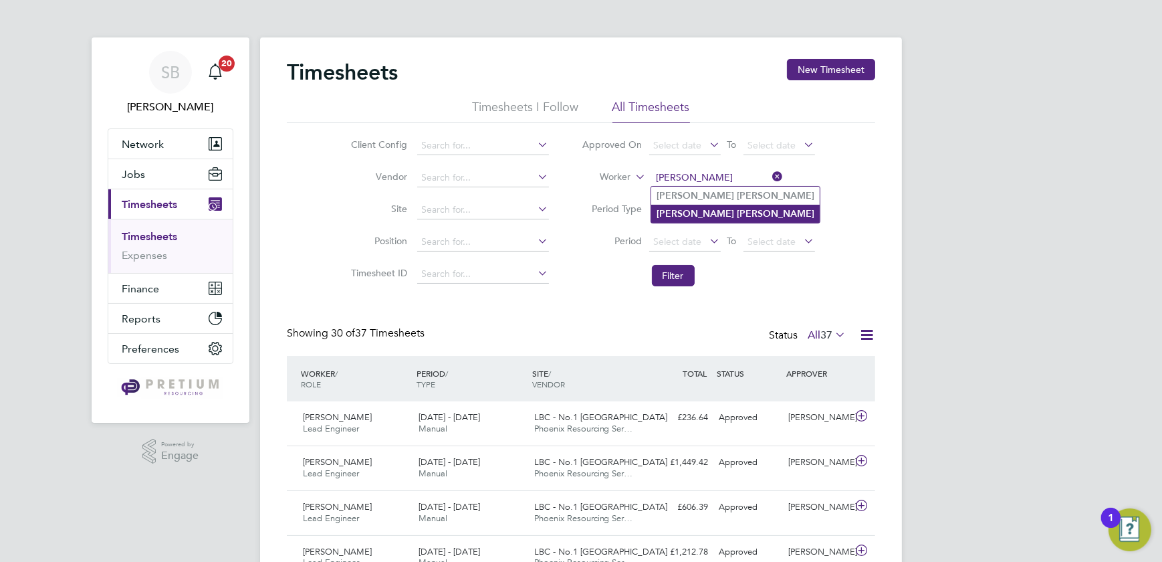
type input "Elijah Anderson"
click at [737, 211] on b "Anderson" at bounding box center [776, 213] width 78 height 11
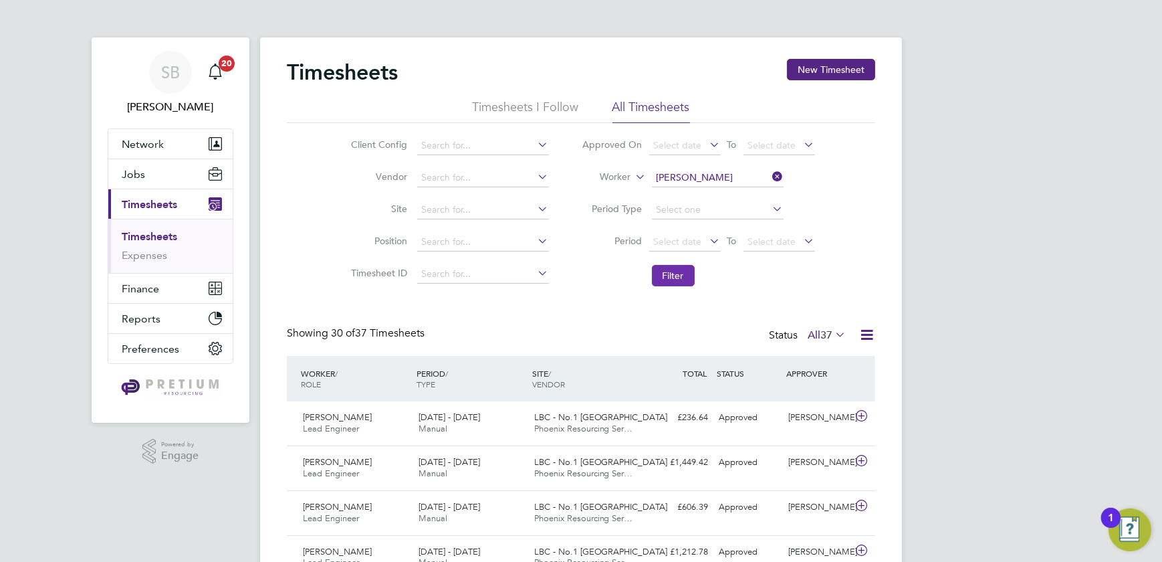
click at [681, 275] on button "Filter" at bounding box center [673, 275] width 43 height 21
click at [671, 419] on div "£1,016.00 Approved" at bounding box center [679, 418] width 70 height 22
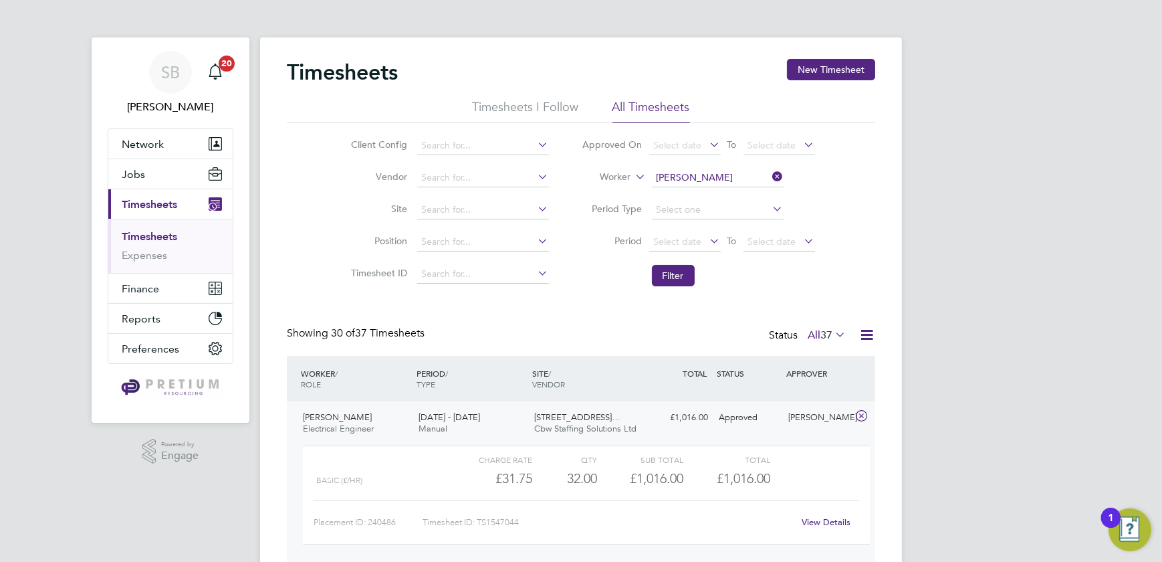
click at [645, 411] on div "£1,016.00 Approved" at bounding box center [679, 418] width 70 height 22
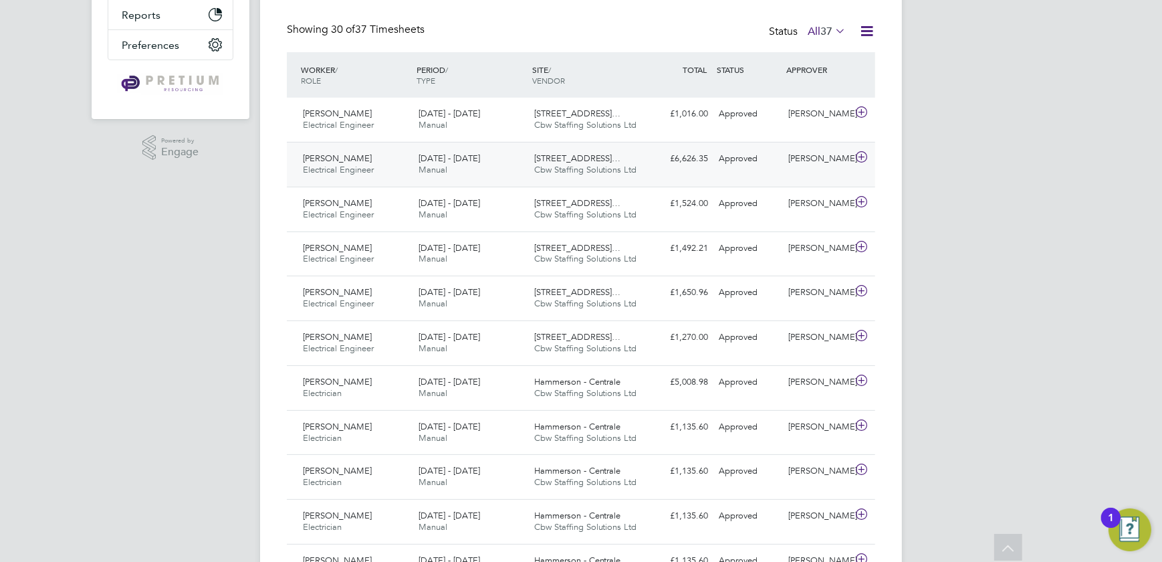
click at [696, 156] on div "£6,626.35 Approved" at bounding box center [679, 159] width 70 height 22
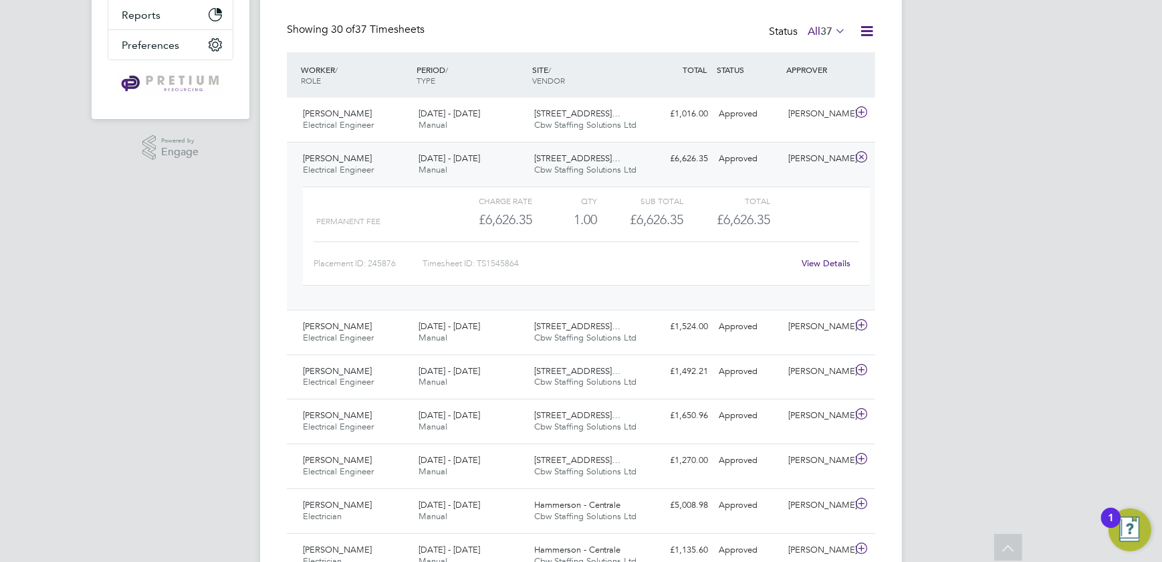
click at [843, 259] on link "View Details" at bounding box center [826, 262] width 49 height 11
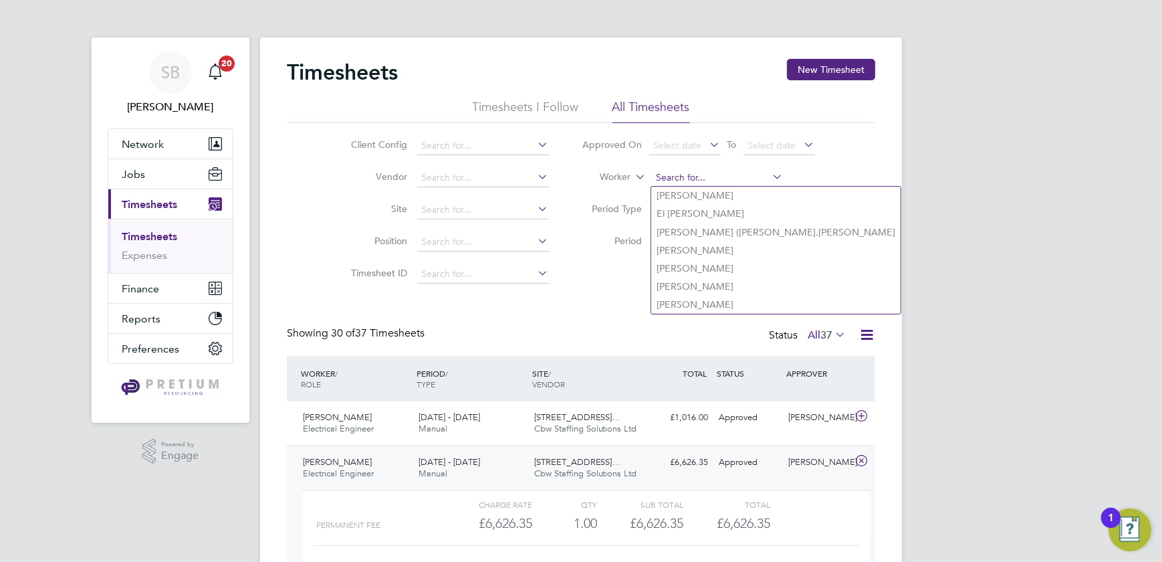
click at [695, 174] on input at bounding box center [718, 178] width 132 height 19
paste input "Nwaki Stephens"
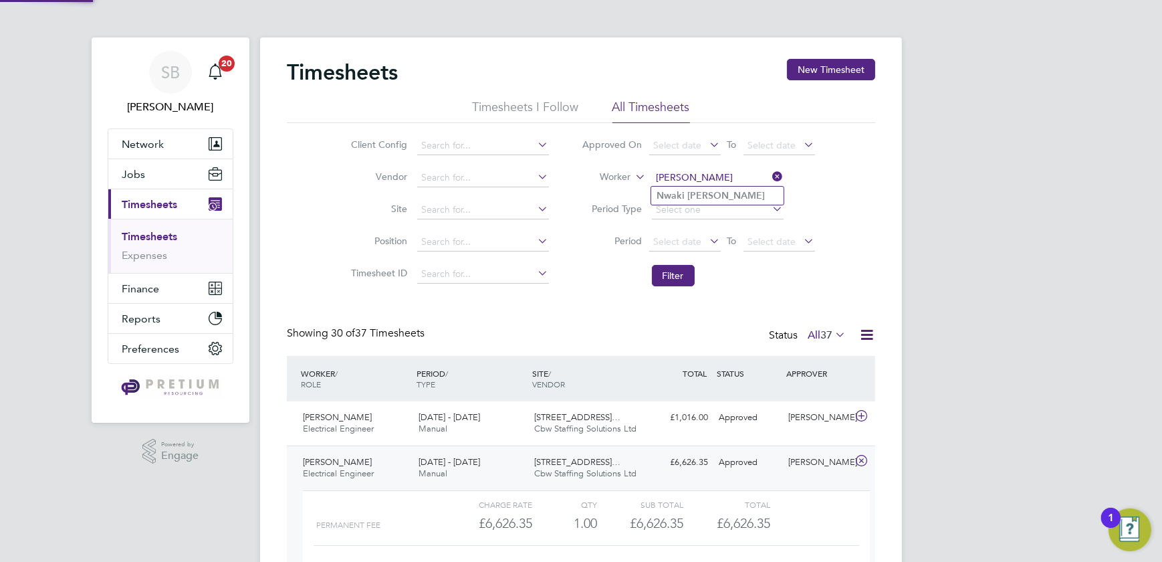
type input "Nwaki Stephens"
click at [699, 192] on b "Stephens" at bounding box center [726, 195] width 78 height 11
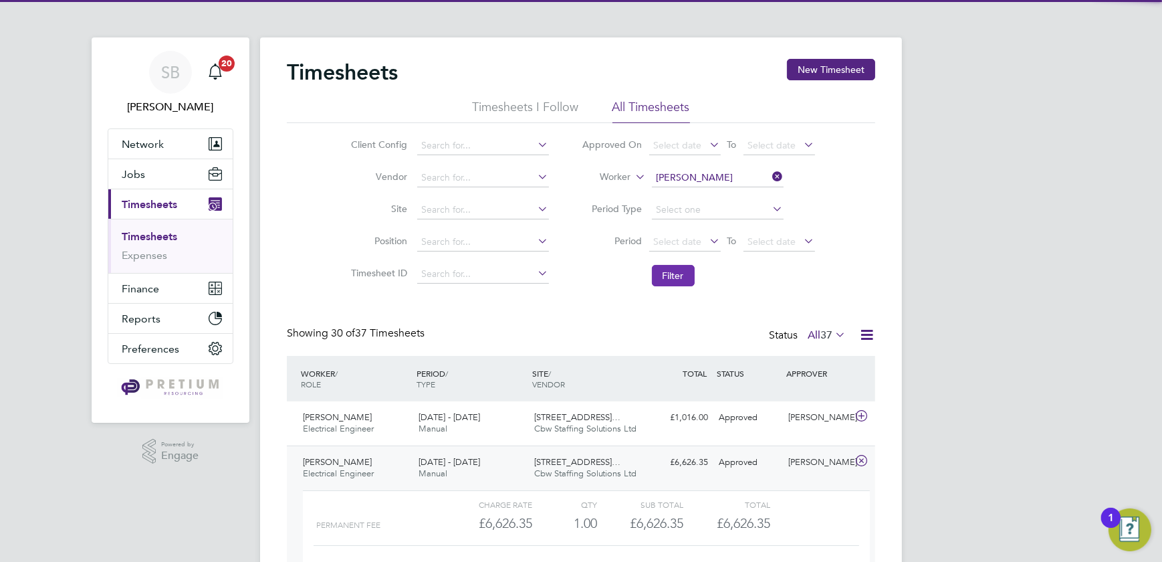
click at [672, 270] on button "Filter" at bounding box center [673, 275] width 43 height 21
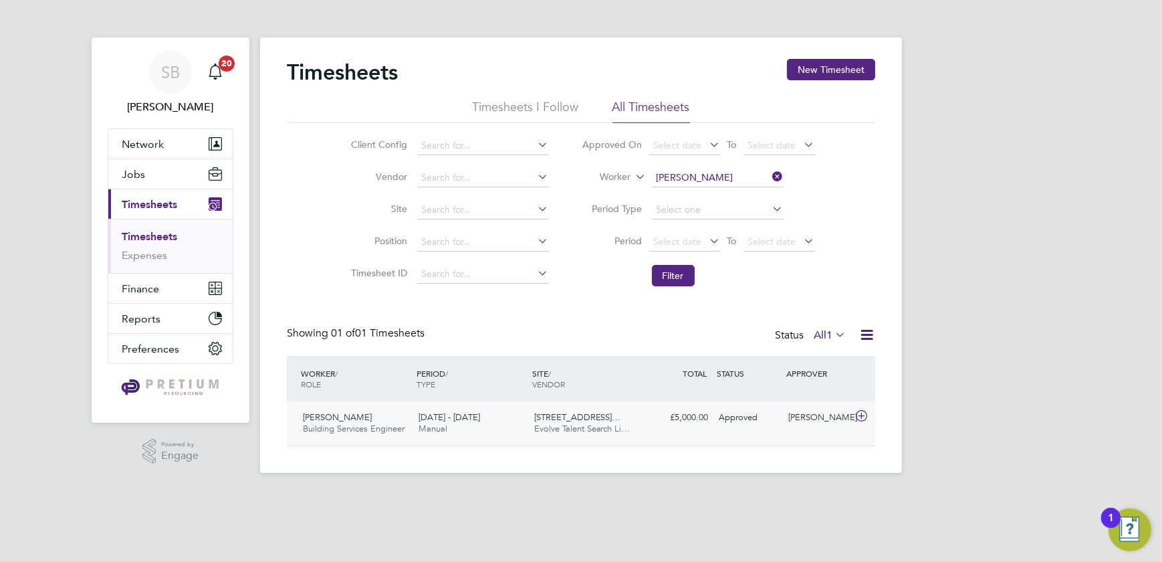
click at [747, 438] on div "Nwaki Stephens Building Services Engineer 26 Oct - 1 Nov 2024 26 Oct - 1 Nov 20…" at bounding box center [581, 423] width 588 height 44
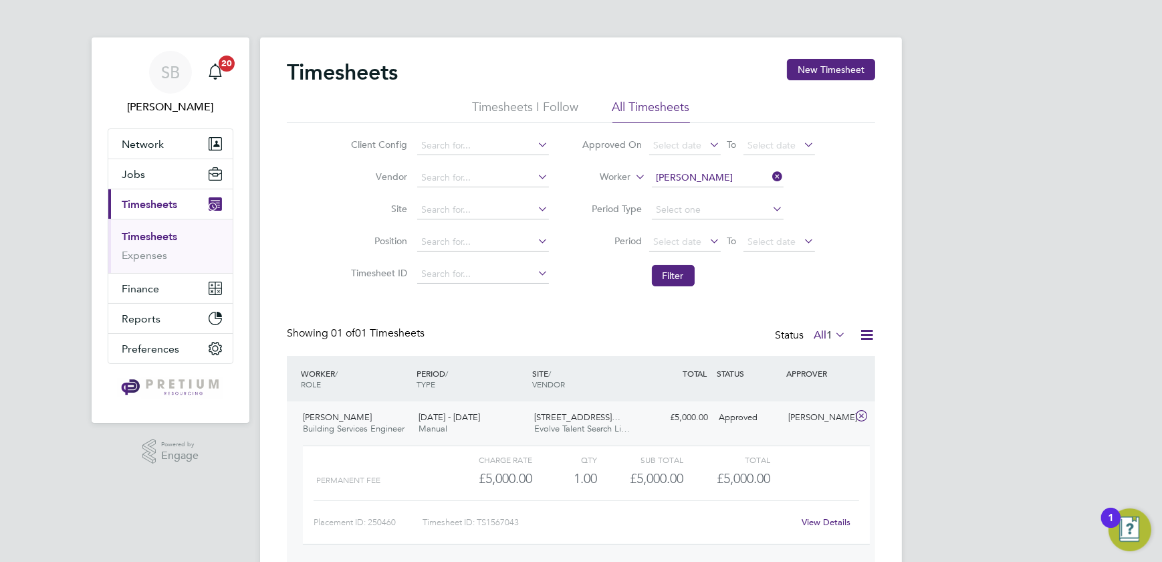
click at [832, 522] on link "View Details" at bounding box center [826, 521] width 49 height 11
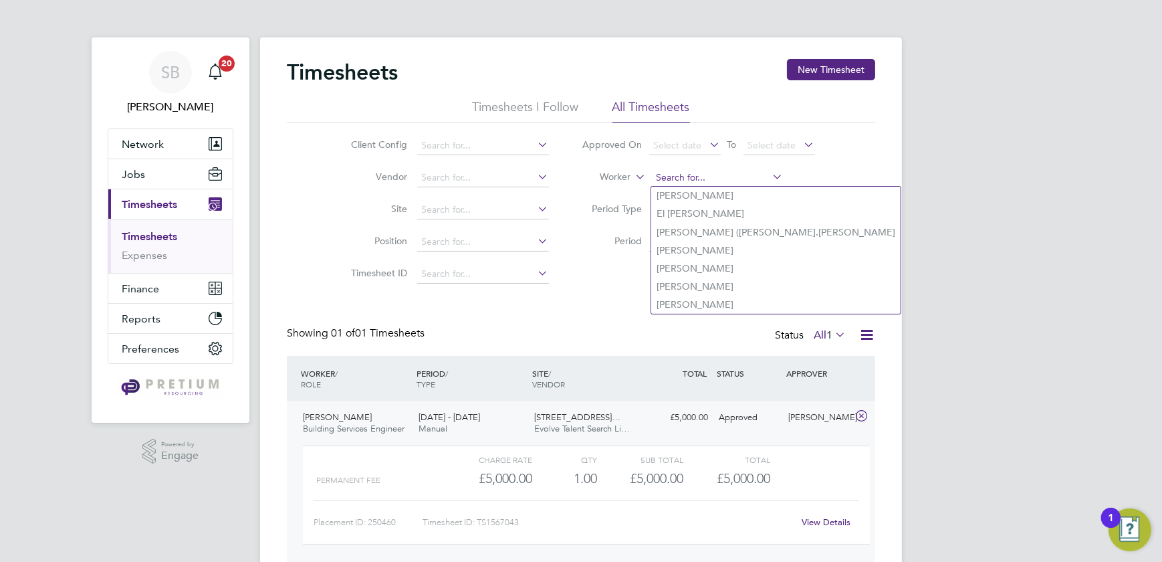
drag, startPoint x: 679, startPoint y: 186, endPoint x: 683, endPoint y: 176, distance: 10.6
click at [679, 185] on input at bounding box center [718, 178] width 132 height 19
paste input "Joseph Mcdermott"
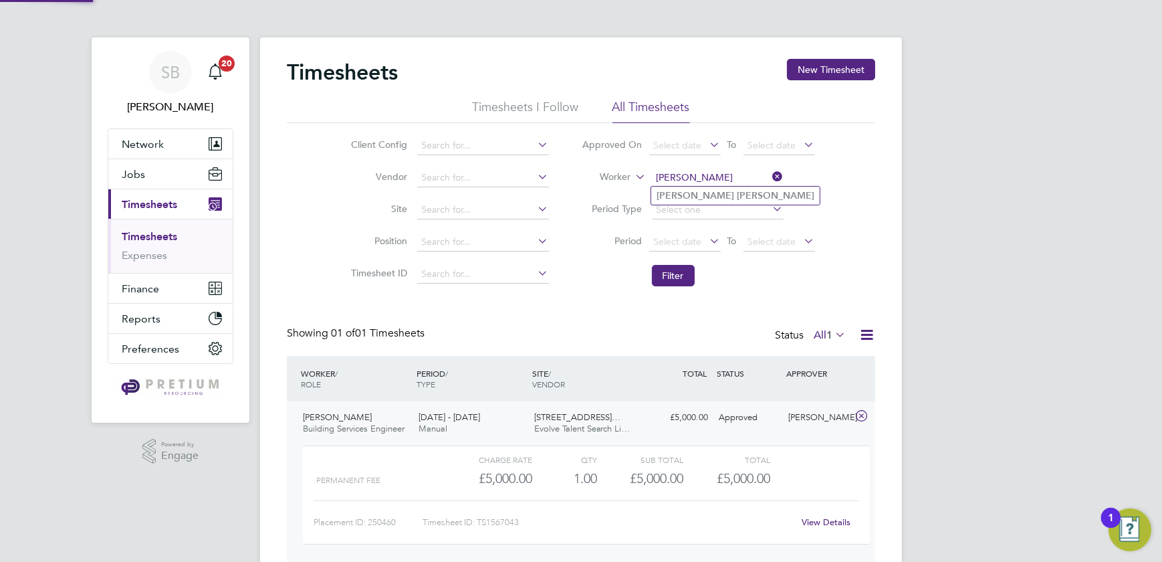
type input "Joseph Mcdermott"
click at [737, 194] on b "Mcdermott" at bounding box center [776, 195] width 78 height 11
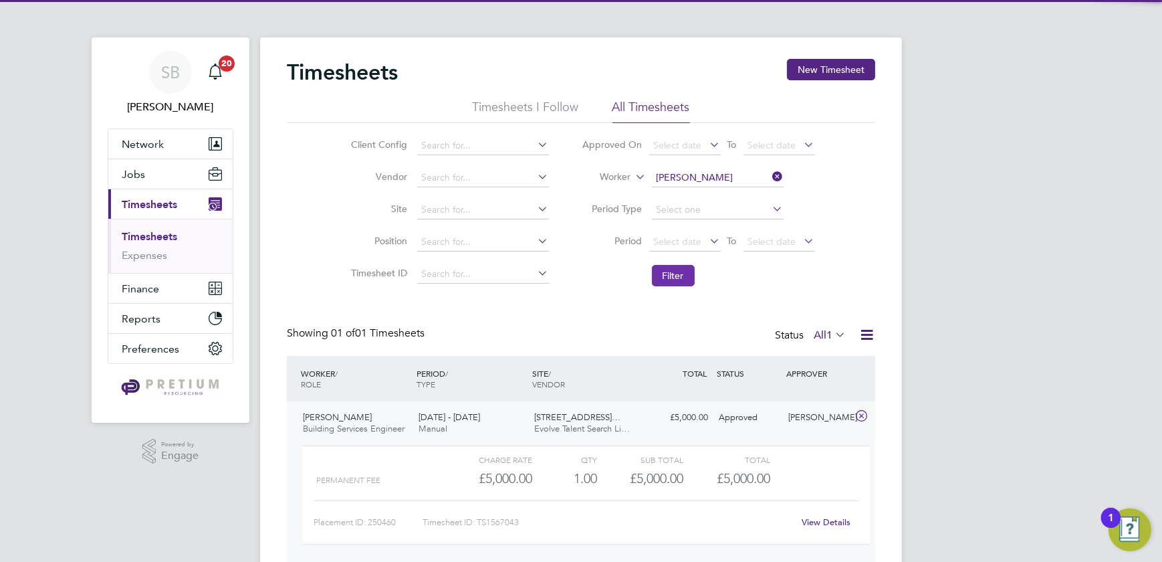
click at [674, 271] on button "Filter" at bounding box center [673, 275] width 43 height 21
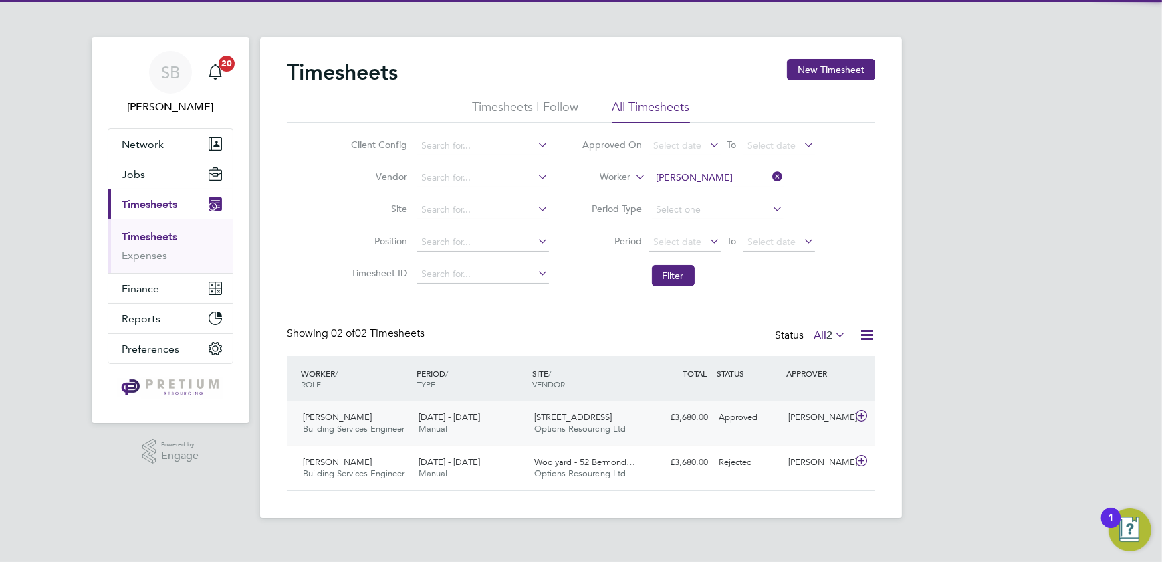
click at [741, 424] on div "Approved" at bounding box center [748, 418] width 70 height 22
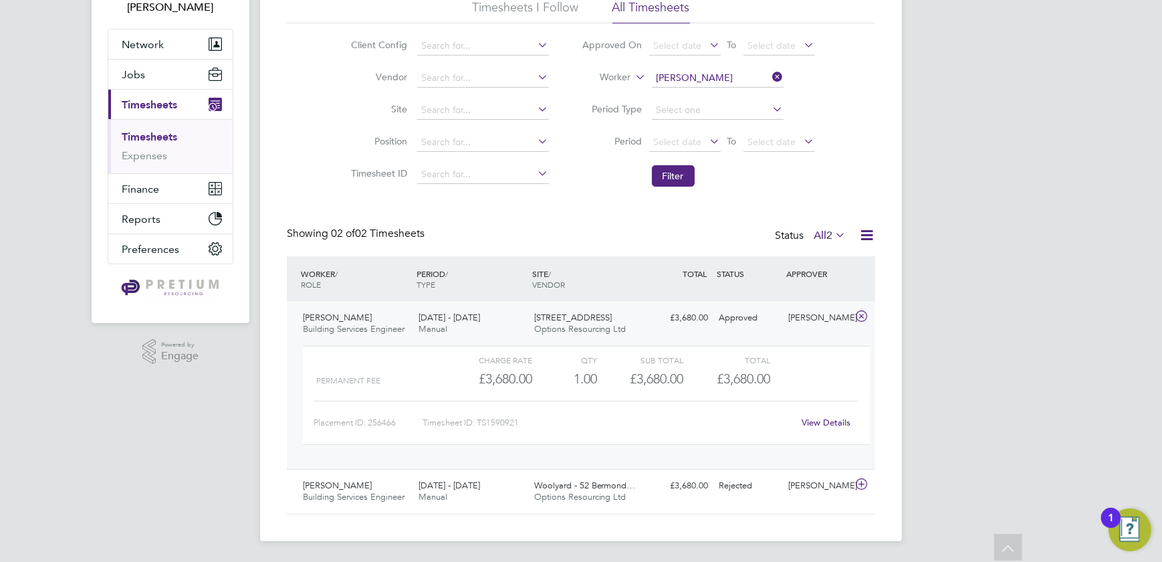
click at [819, 415] on div "View Details" at bounding box center [827, 422] width 66 height 21
click at [819, 420] on link "View Details" at bounding box center [826, 422] width 49 height 11
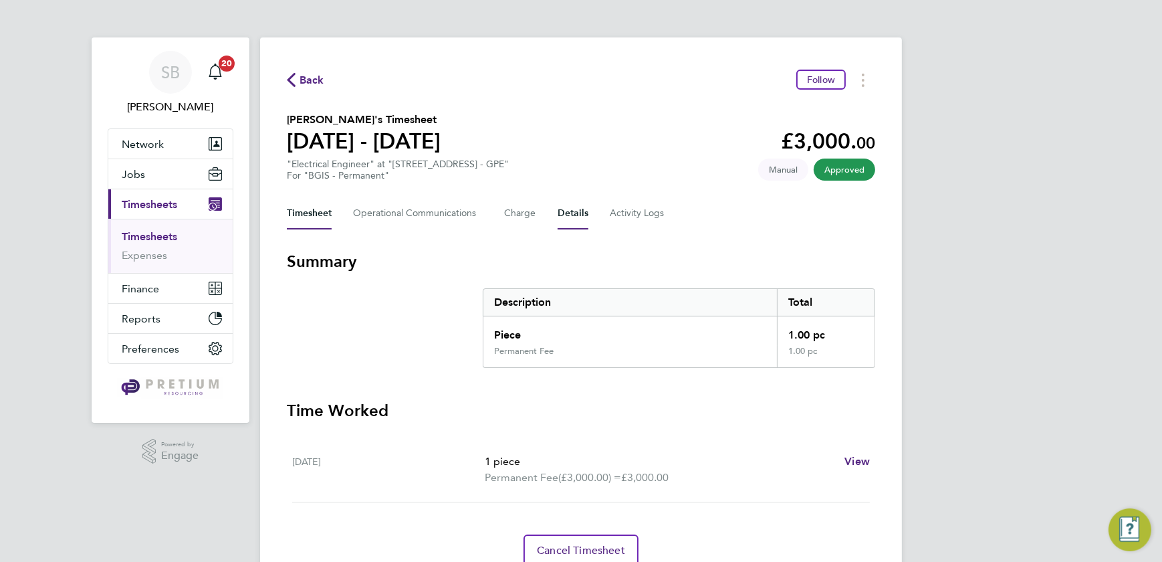
click at [581, 208] on button "Details" at bounding box center [573, 213] width 31 height 32
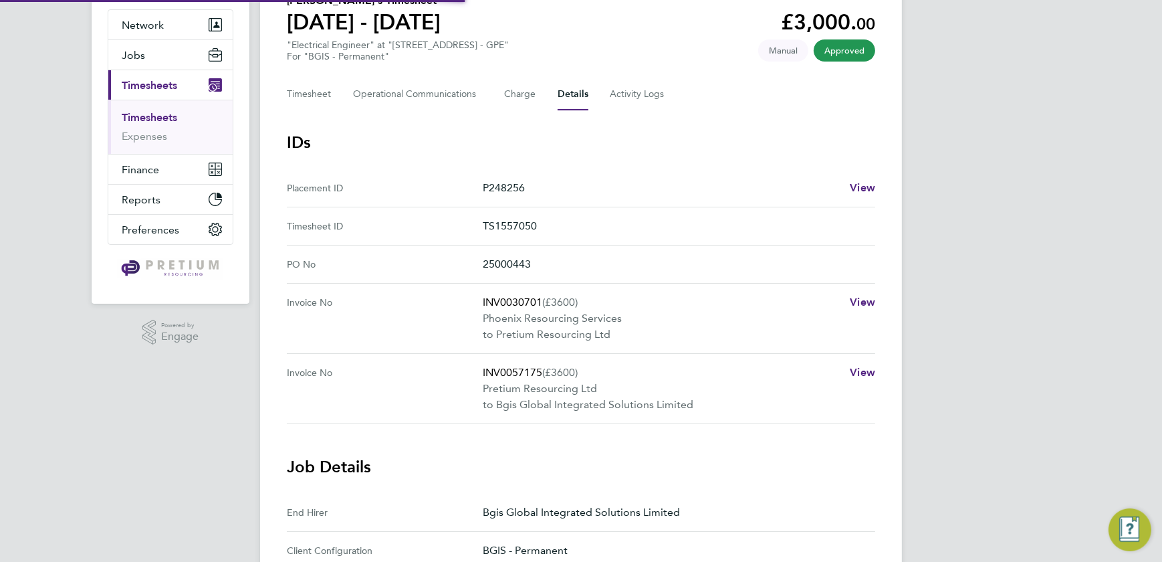
scroll to position [243, 0]
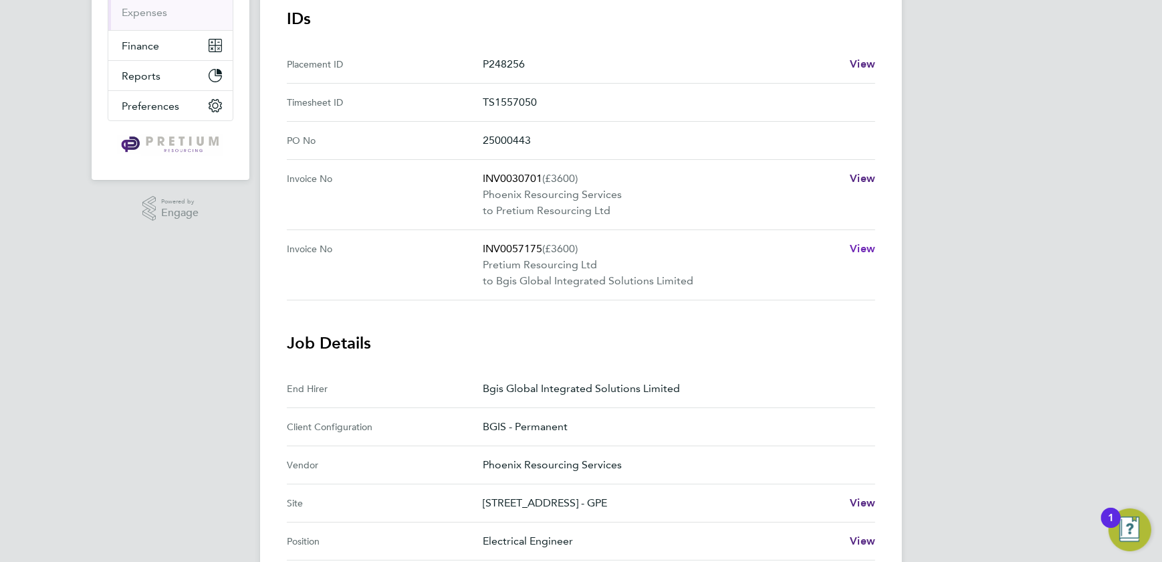
click at [862, 247] on span "View" at bounding box center [862, 248] width 25 height 13
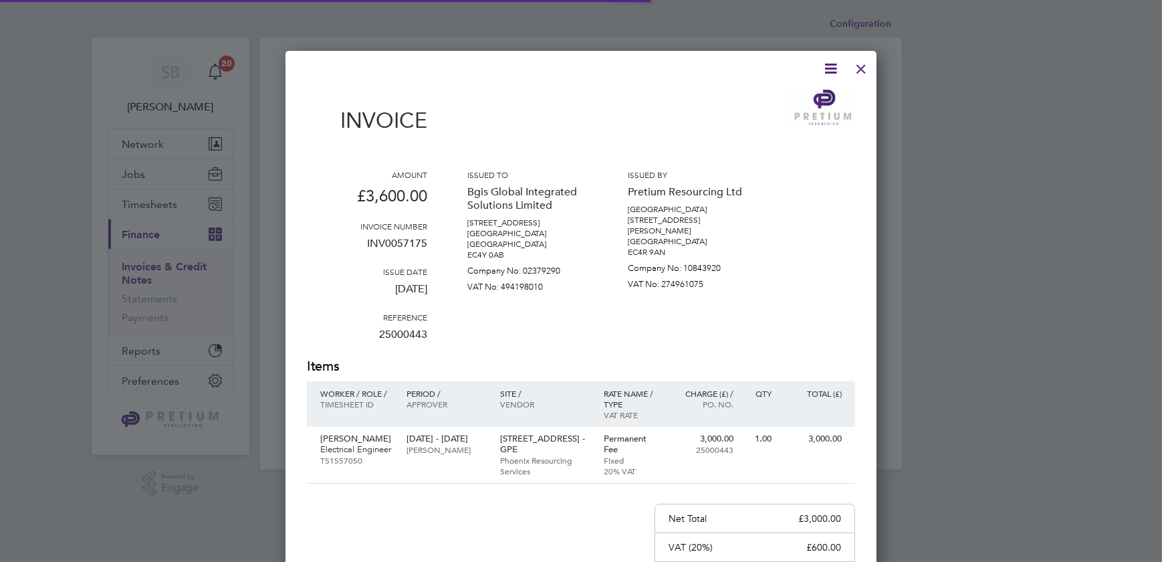
scroll to position [711, 592]
click at [829, 68] on icon at bounding box center [830, 68] width 17 height 17
click at [809, 96] on li "Download Invoice" at bounding box center [790, 100] width 92 height 19
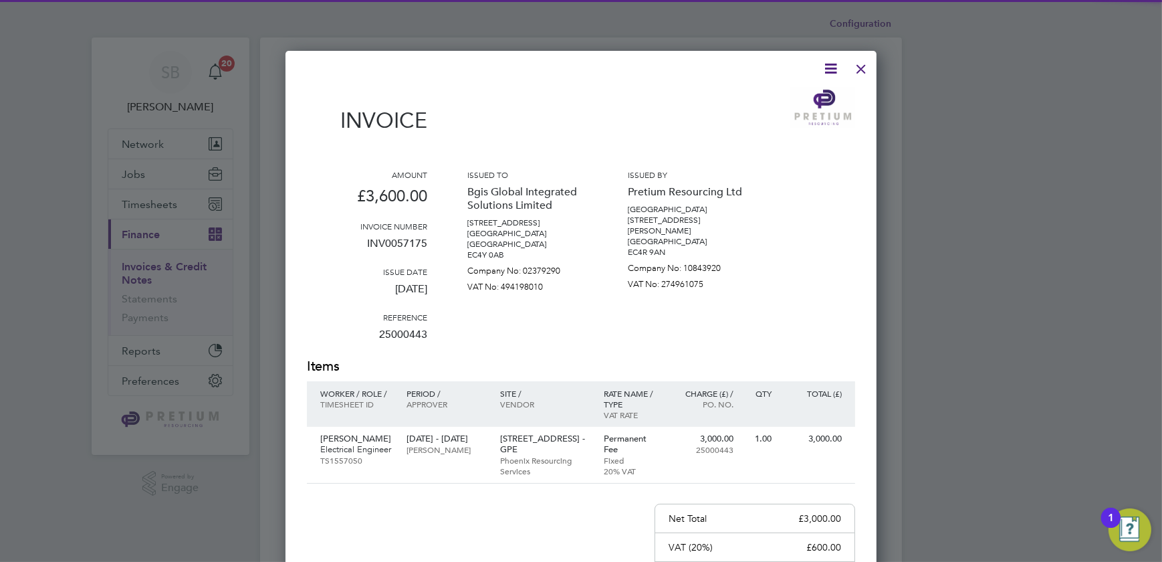
scroll to position [0, 0]
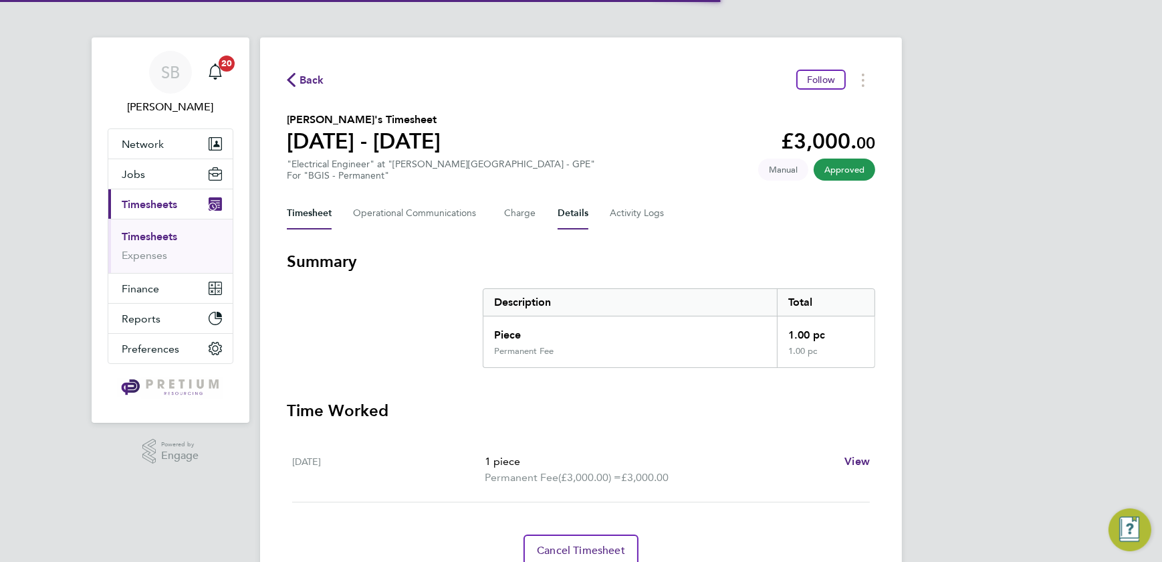
click at [566, 211] on button "Details" at bounding box center [573, 213] width 31 height 32
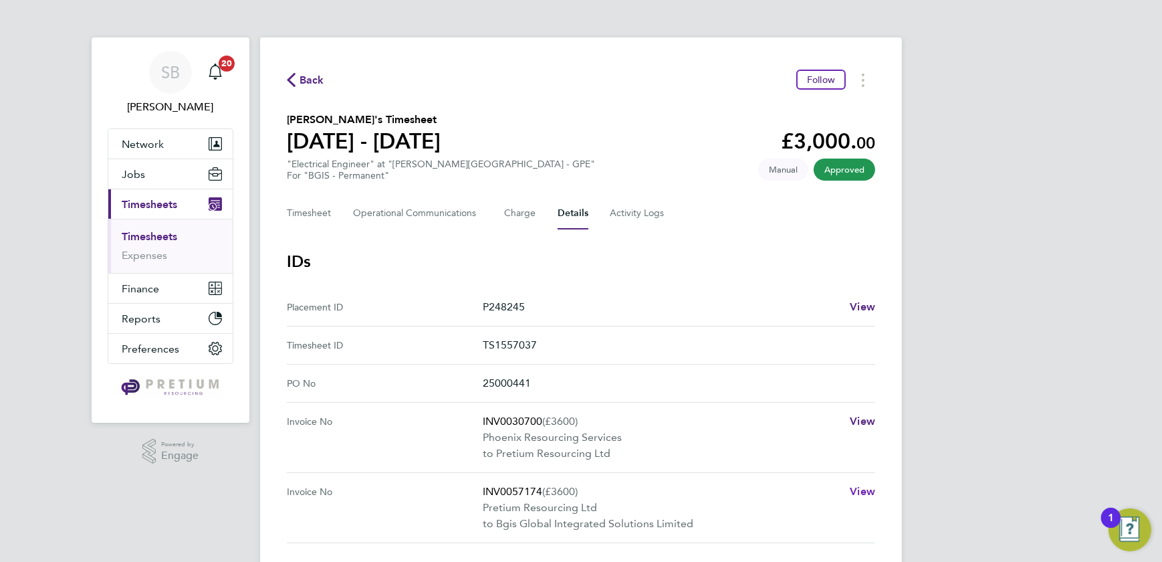
click at [853, 490] on span "View" at bounding box center [862, 491] width 25 height 13
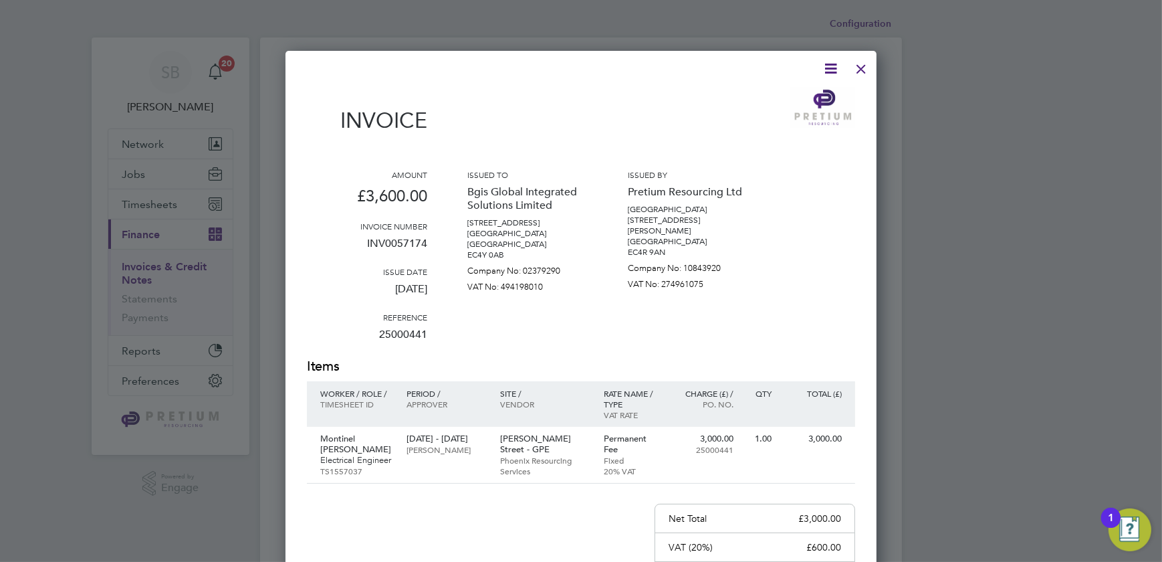
click at [831, 68] on icon at bounding box center [830, 68] width 17 height 17
click at [776, 98] on li "Download Invoice" at bounding box center [790, 100] width 92 height 19
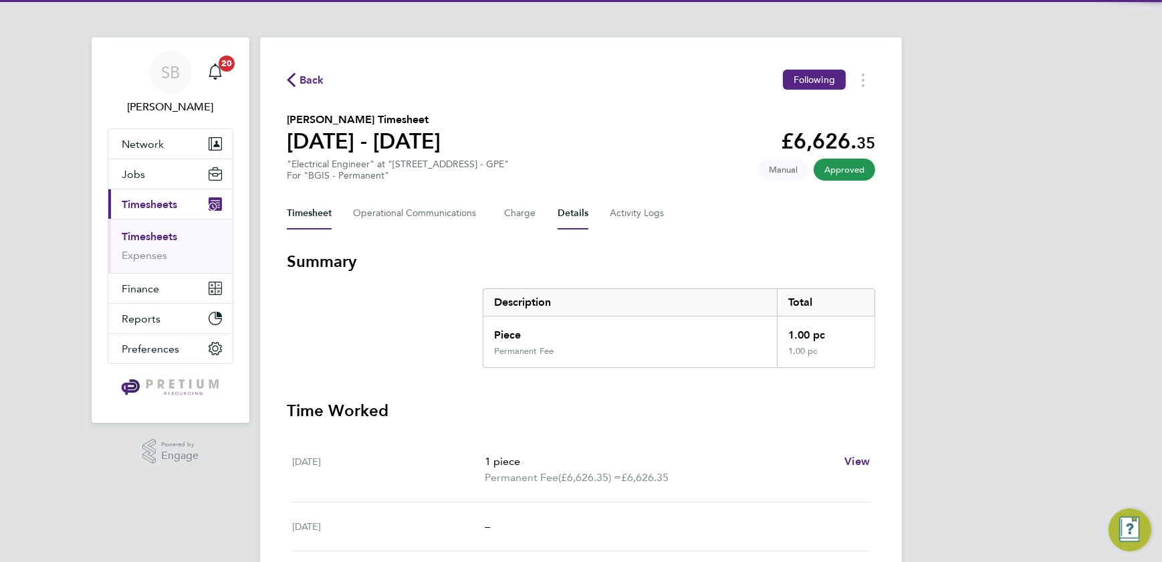
click at [567, 213] on button "Details" at bounding box center [573, 213] width 31 height 32
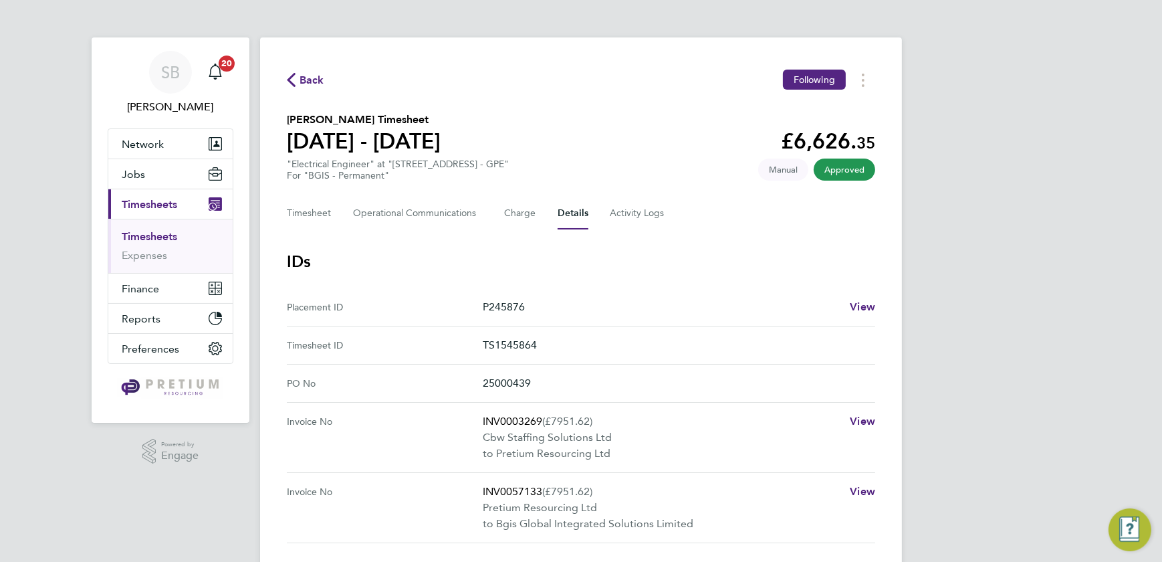
scroll to position [182, 0]
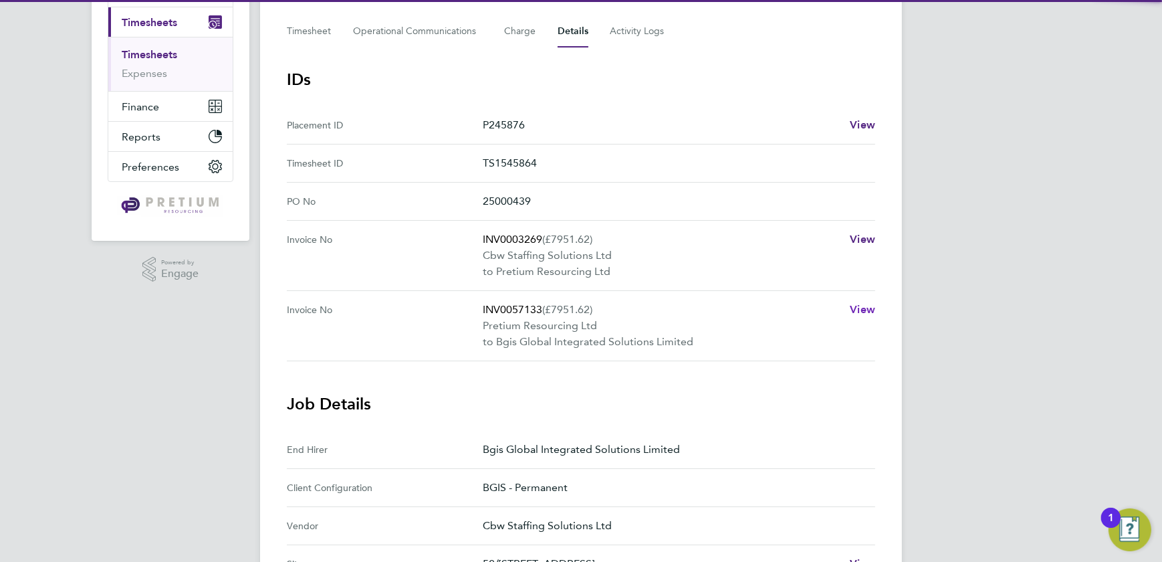
drag, startPoint x: 849, startPoint y: 304, endPoint x: 863, endPoint y: 306, distance: 13.5
click at [850, 304] on div "INV0057133 (£7951.62) Pretium Resourcing Ltd to Bgis Global Integrated Solution…" at bounding box center [679, 326] width 393 height 48
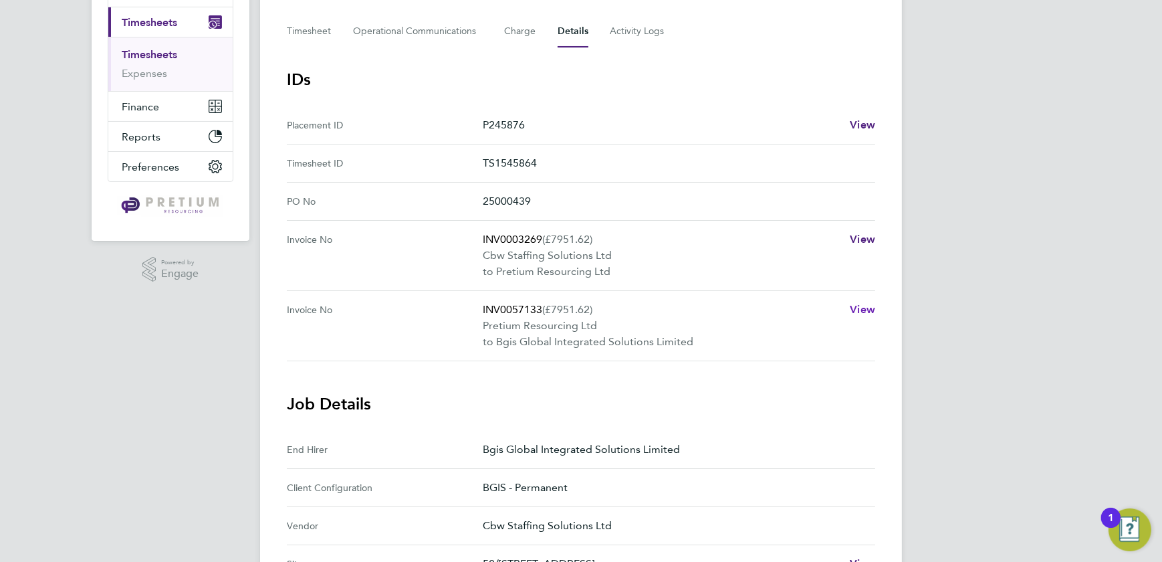
click at [864, 306] on span "View" at bounding box center [862, 309] width 25 height 13
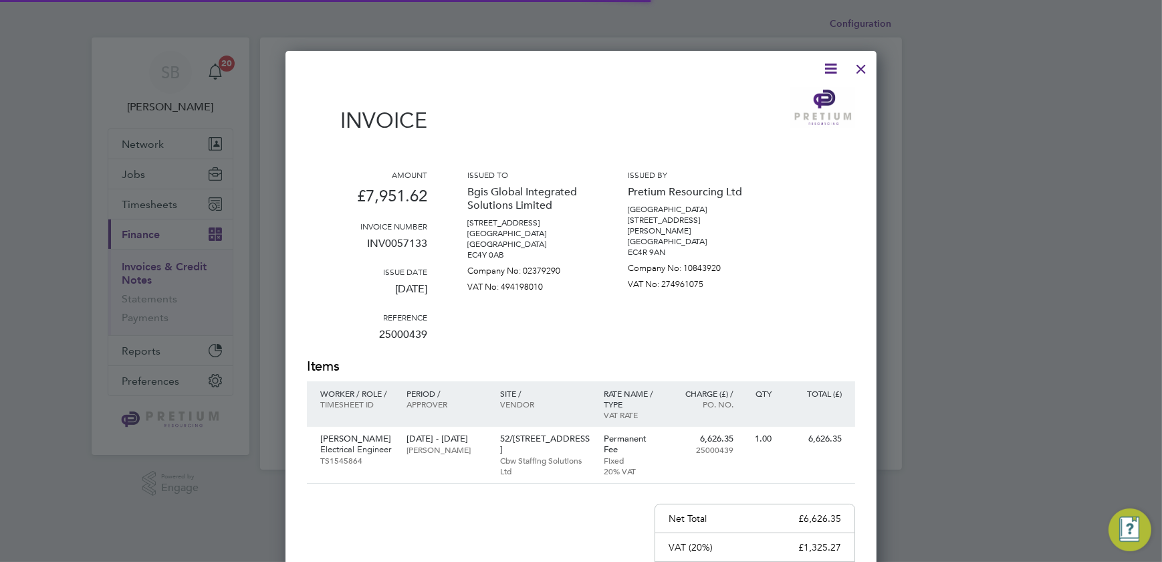
scroll to position [711, 592]
click at [841, 66] on div "Invoice Amount £7,951.62 Invoice number INV0057133 Issue date [DATE] Reference …" at bounding box center [581, 399] width 548 height 678
click at [824, 67] on icon at bounding box center [830, 68] width 17 height 17
click at [780, 92] on li "Download Invoice" at bounding box center [790, 100] width 92 height 19
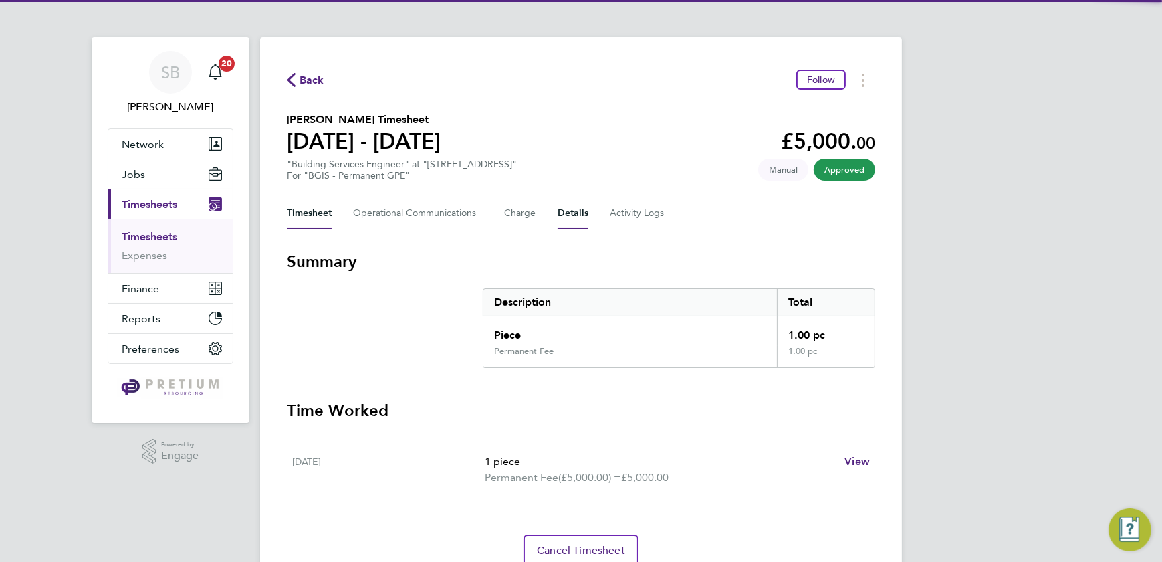
click at [572, 216] on button "Details" at bounding box center [573, 213] width 31 height 32
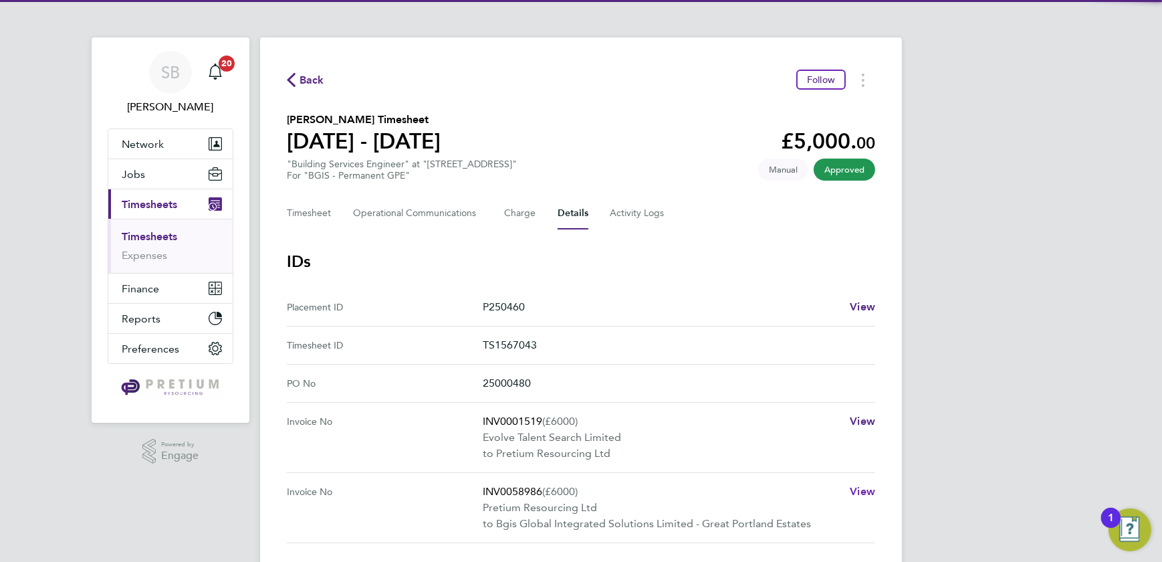
click at [855, 488] on span "View" at bounding box center [862, 491] width 25 height 13
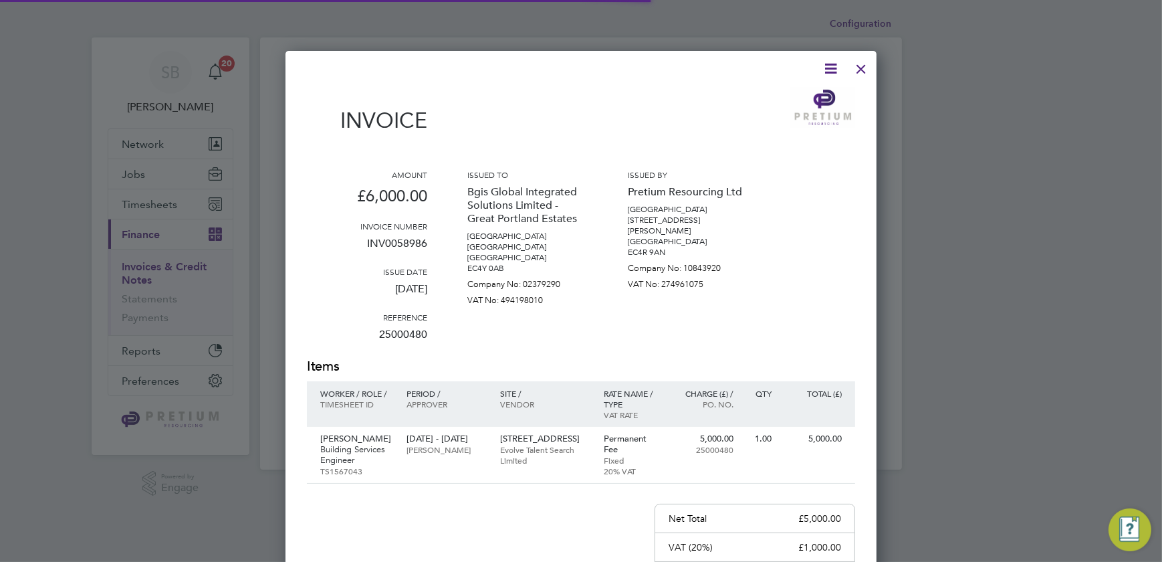
scroll to position [711, 592]
click at [836, 71] on icon at bounding box center [830, 68] width 17 height 17
click at [768, 98] on li "Download Invoice" at bounding box center [790, 100] width 92 height 19
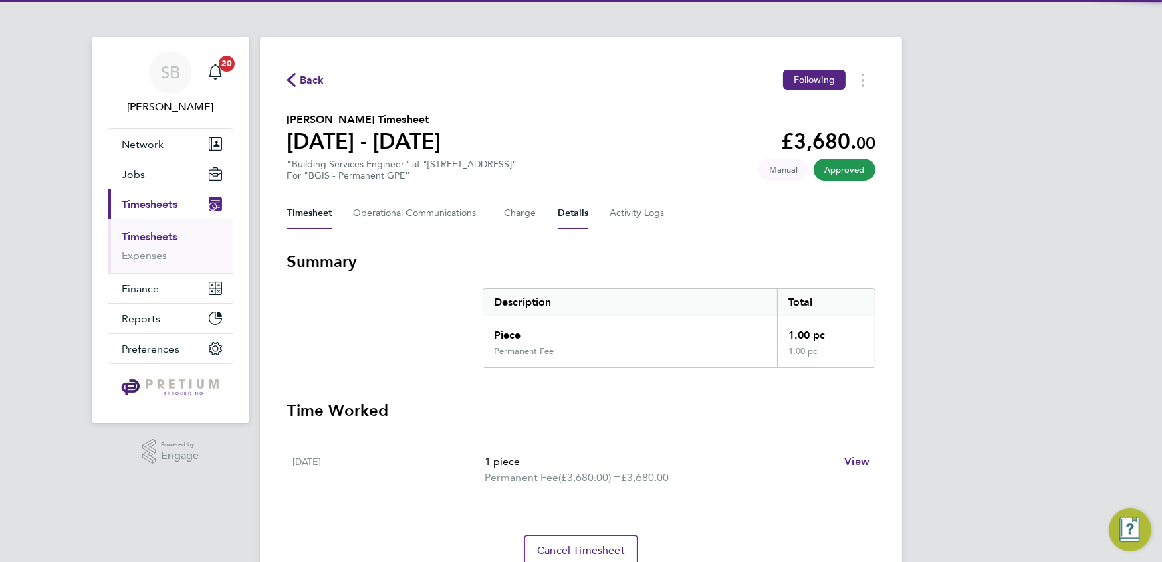
click at [570, 219] on button "Details" at bounding box center [573, 213] width 31 height 32
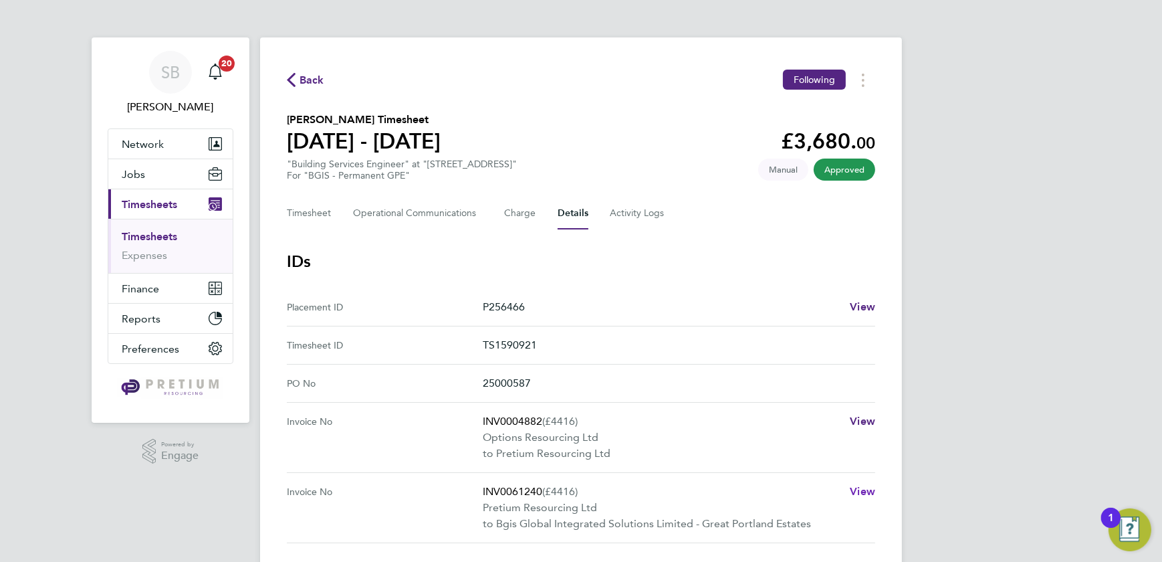
click at [869, 487] on span "View" at bounding box center [862, 491] width 25 height 13
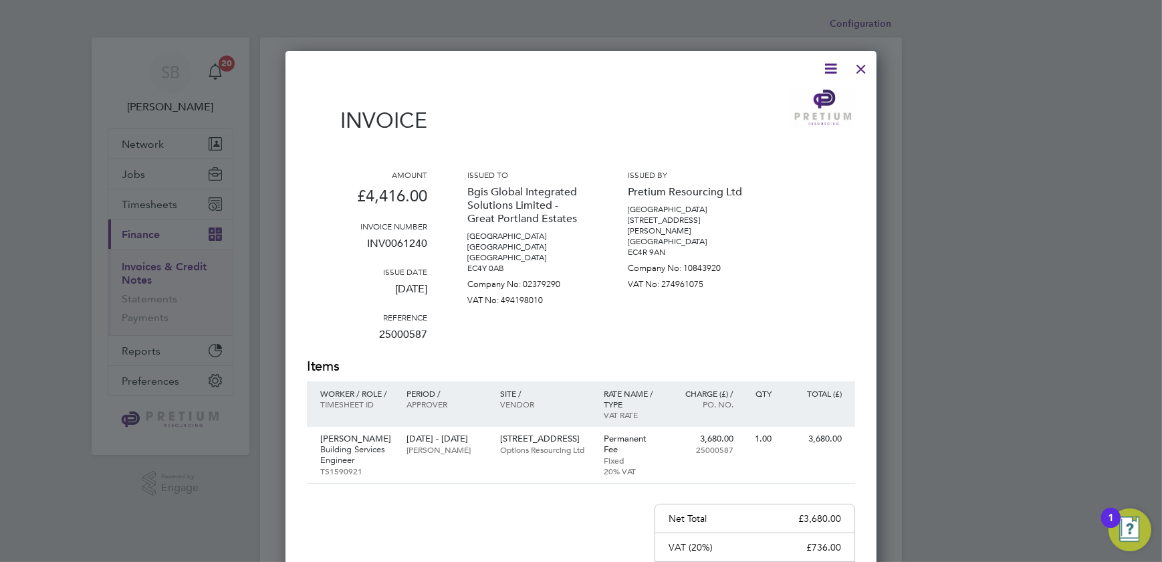
click at [833, 73] on icon at bounding box center [830, 68] width 17 height 17
click at [785, 101] on li "Download Invoice" at bounding box center [790, 100] width 92 height 19
